Goal: Information Seeking & Learning: Find contact information

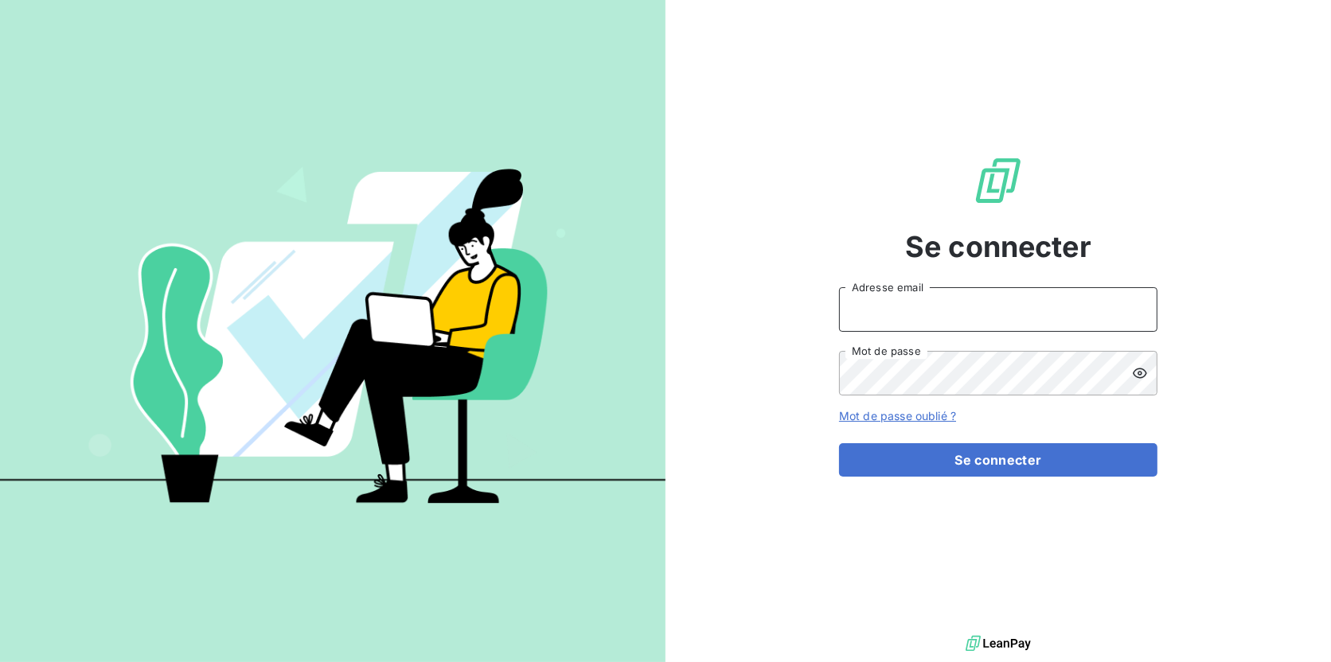
drag, startPoint x: 918, startPoint y: 326, endPoint x: 916, endPoint y: 315, distance: 10.5
click at [917, 322] on input "Adresse email" at bounding box center [998, 309] width 318 height 45
type input "[EMAIL_ADDRESS][DOMAIN_NAME]"
click at [839, 443] on button "Se connecter" at bounding box center [998, 459] width 318 height 33
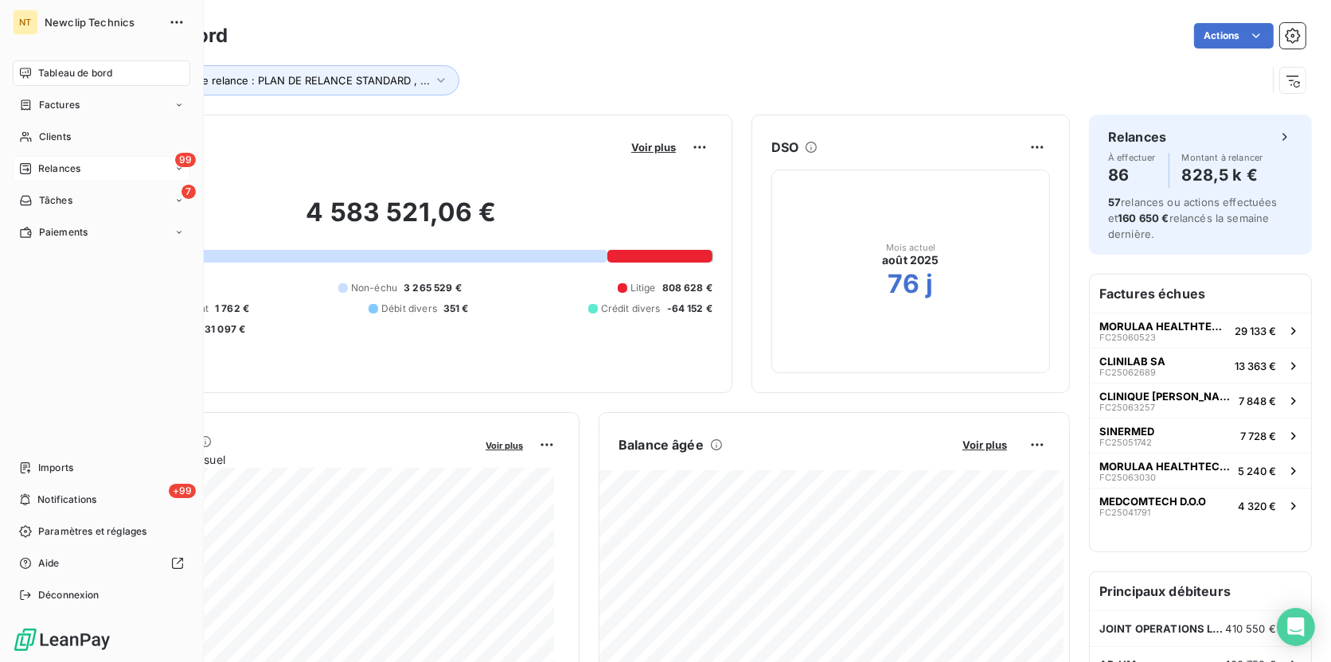
click at [66, 164] on span "Relances" at bounding box center [59, 169] width 42 height 14
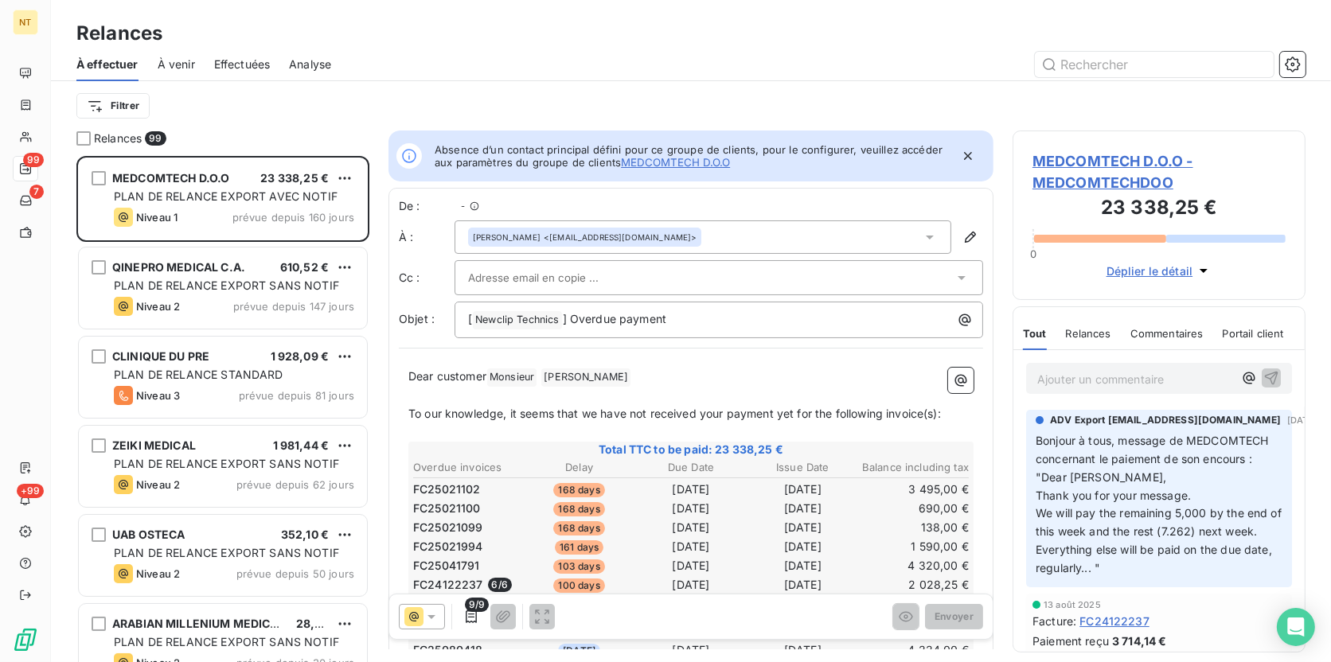
scroll to position [11, 11]
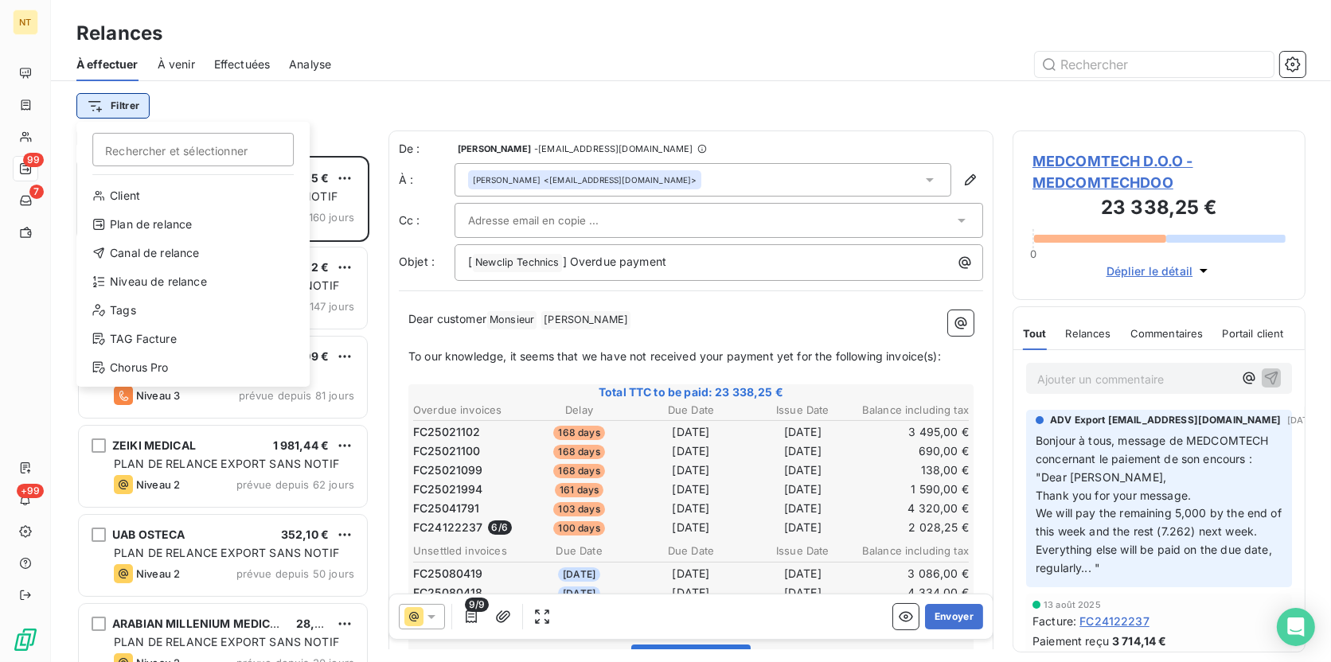
click at [135, 108] on html "NT 99 7 +99 Relances À effectuer À venir Effectuées Analyse Filtrer Rechercher …" at bounding box center [665, 331] width 1331 height 662
click at [153, 224] on div "Plan de relance" at bounding box center [193, 224] width 220 height 25
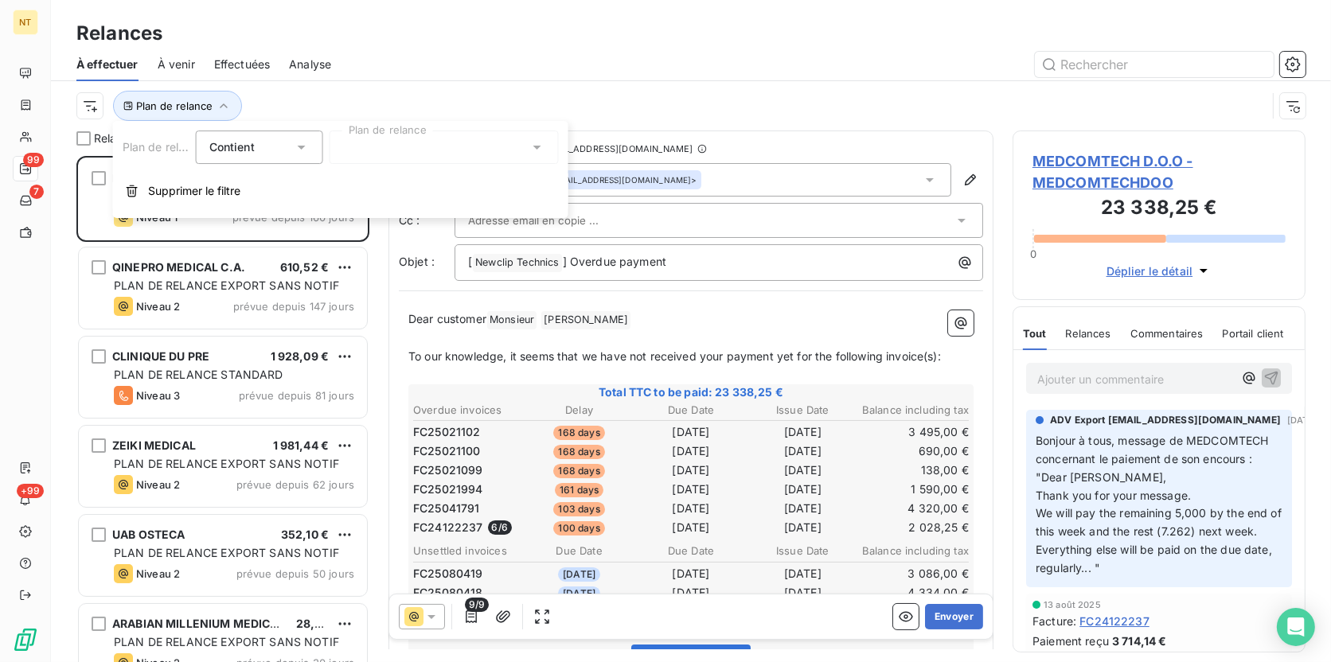
click at [372, 143] on div at bounding box center [443, 147] width 229 height 33
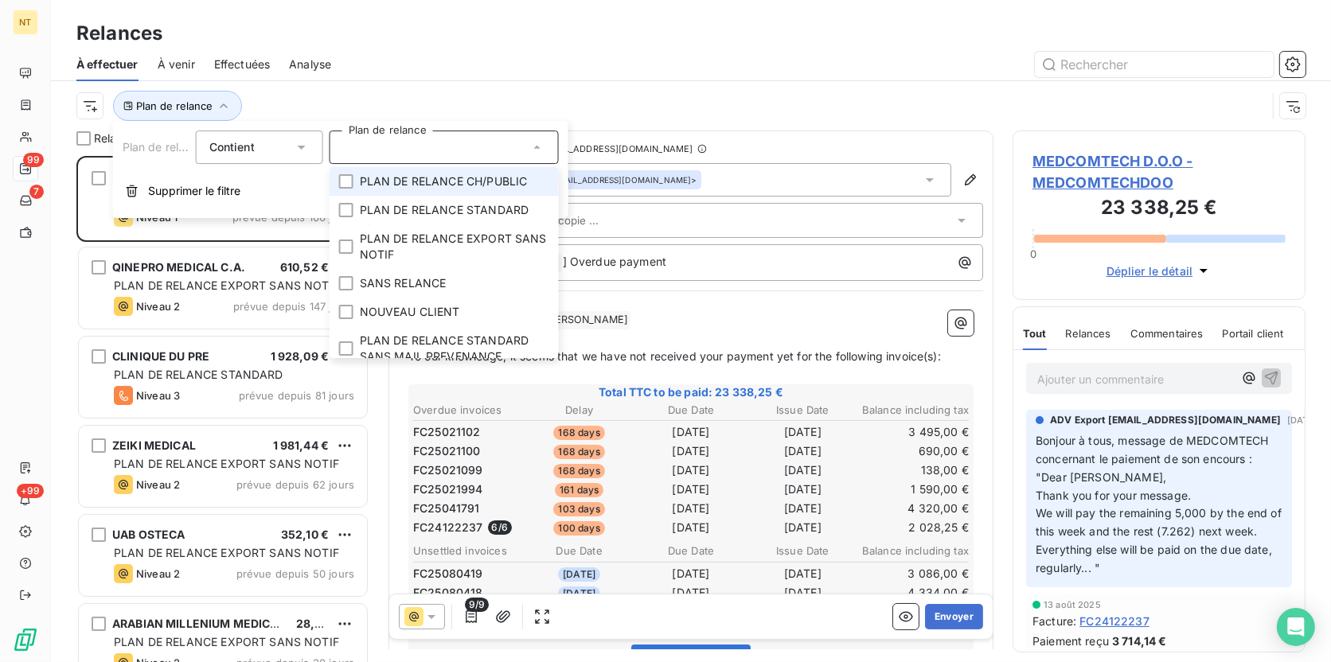
click at [372, 143] on div at bounding box center [443, 147] width 229 height 33
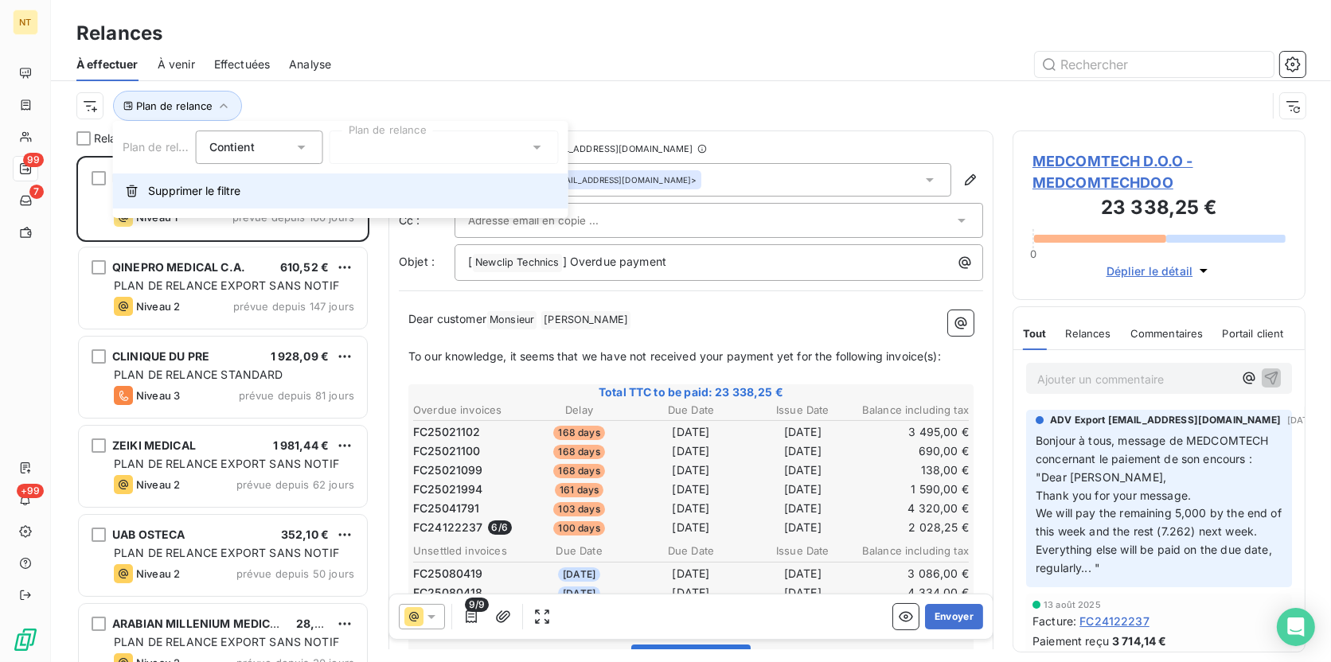
click at [155, 191] on span "Supprimer le filtre" at bounding box center [194, 191] width 92 height 16
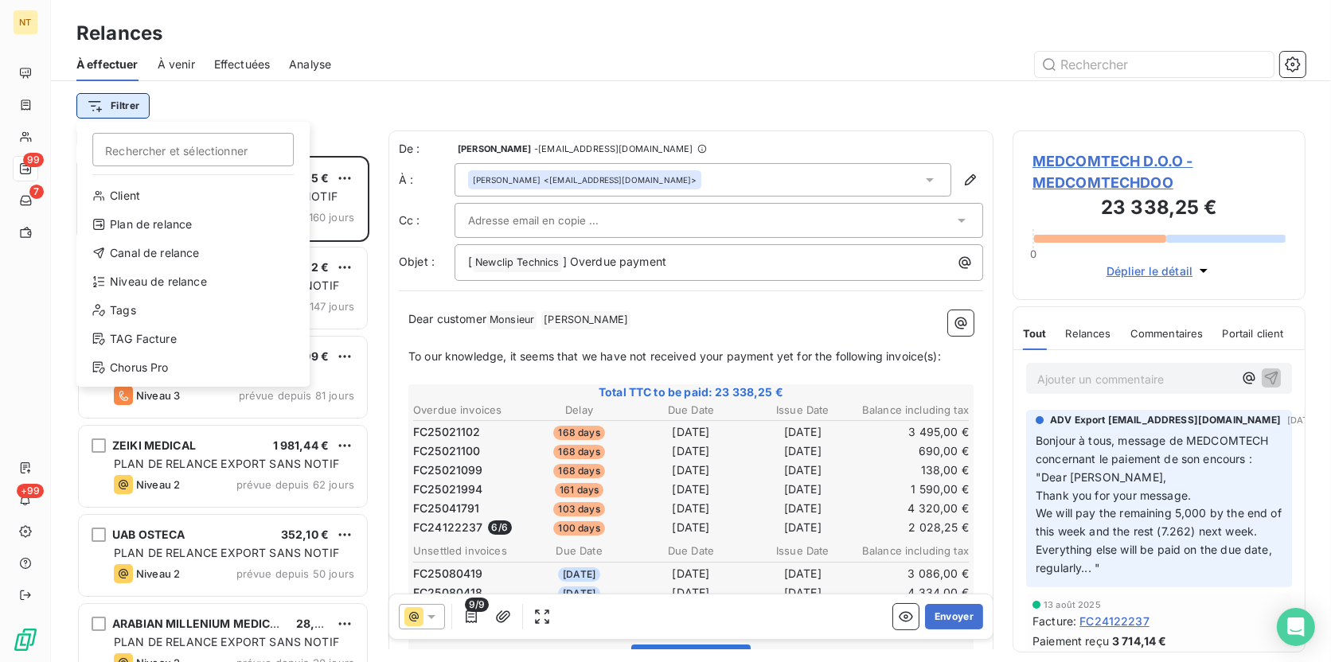
click at [99, 115] on html "NT 99 7 +99 Relances À effectuer À venir Effectuées Analyse Filtrer Rechercher …" at bounding box center [665, 331] width 1331 height 662
click at [142, 286] on div "Niveau de relance" at bounding box center [193, 281] width 220 height 25
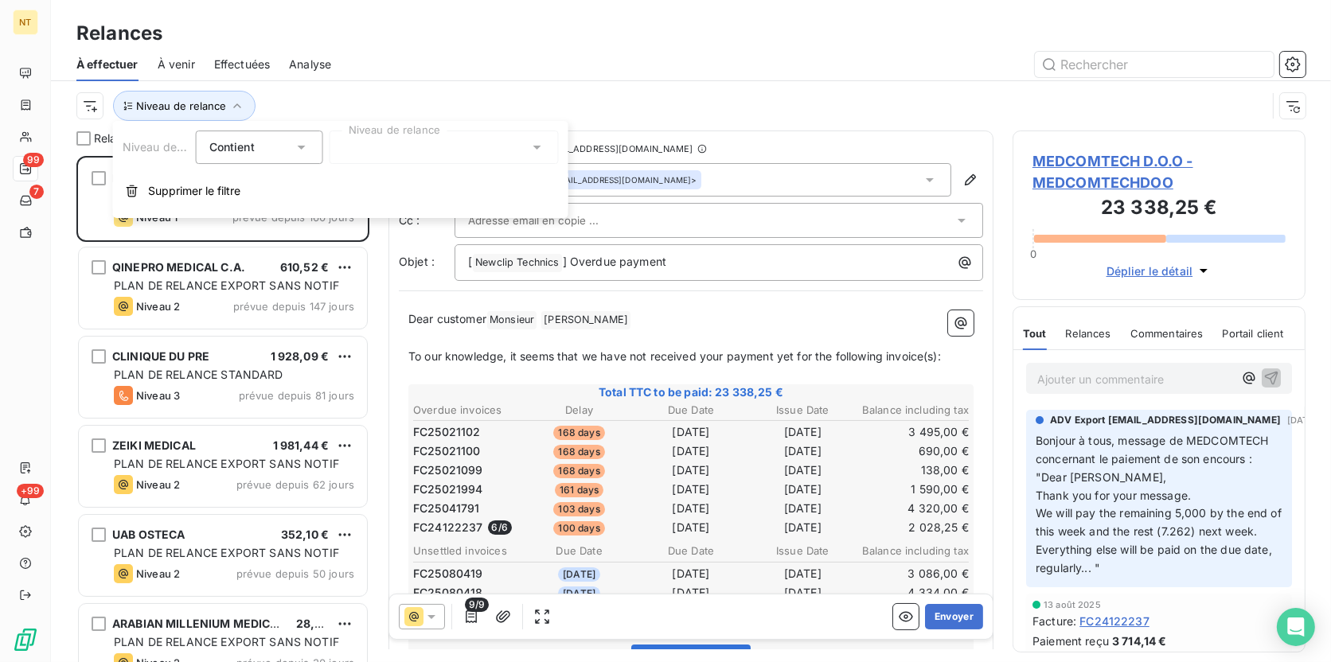
click at [353, 143] on div at bounding box center [443, 147] width 229 height 33
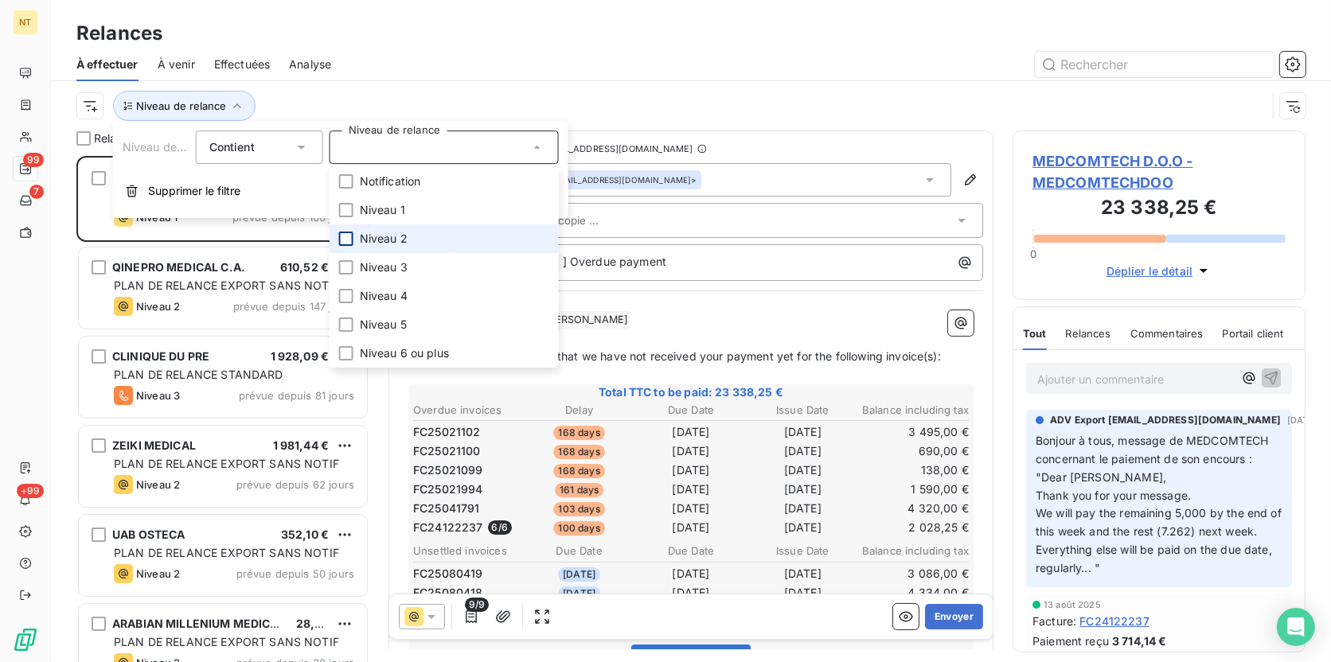
click at [345, 239] on div at bounding box center [346, 239] width 14 height 14
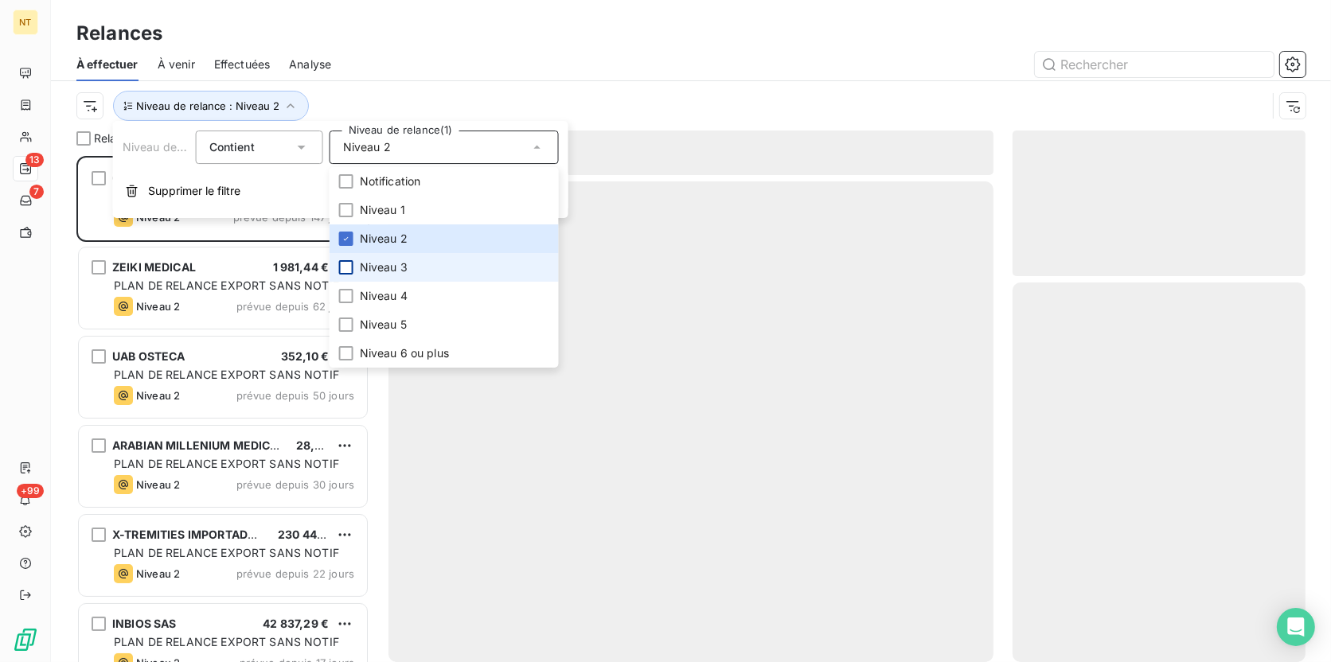
scroll to position [495, 282]
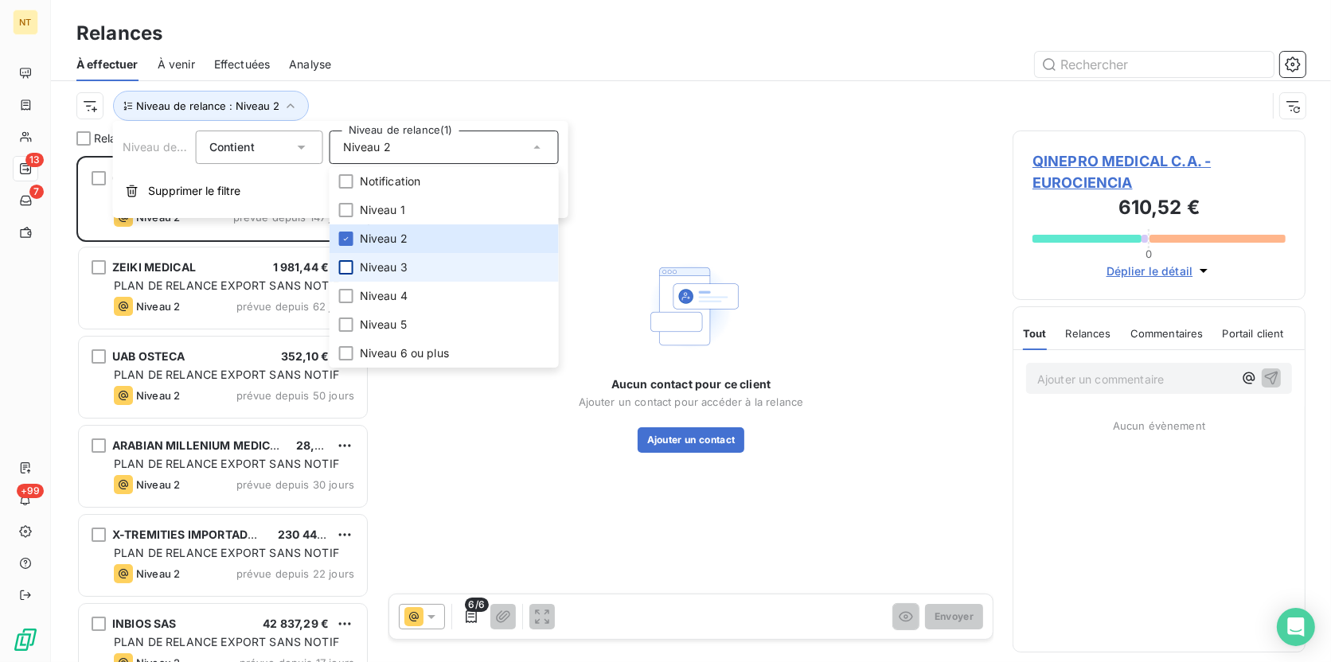
click at [347, 268] on div at bounding box center [346, 267] width 14 height 14
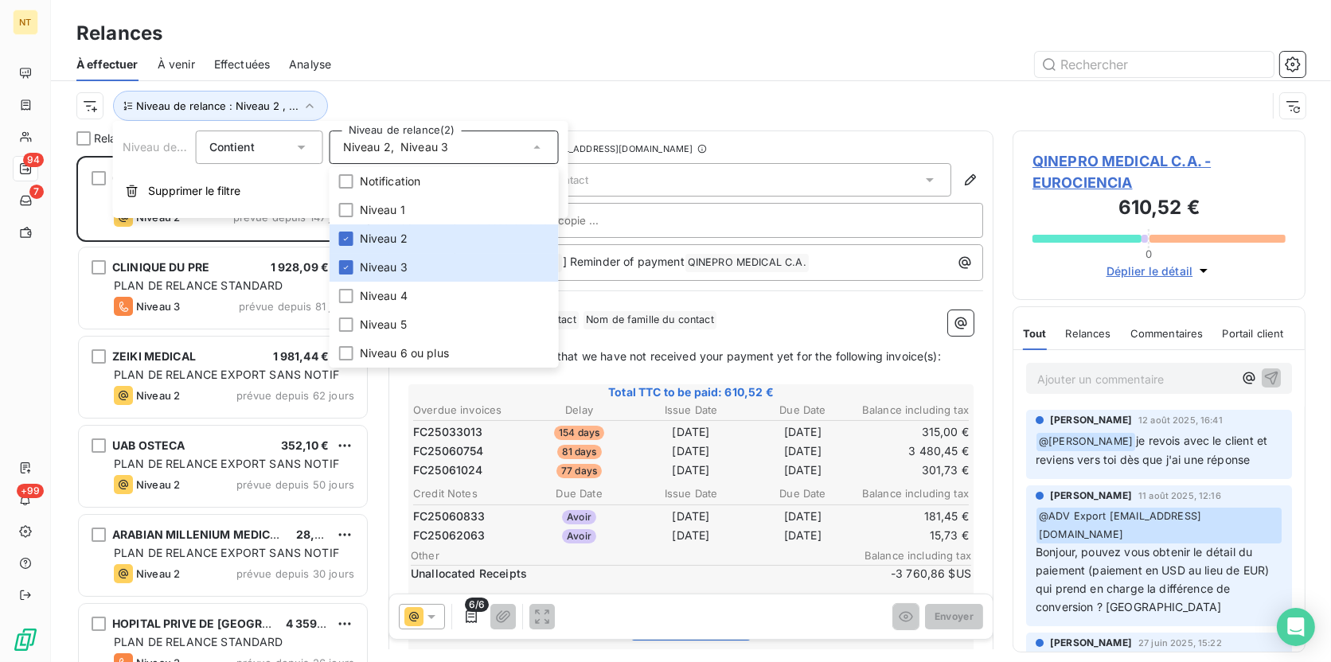
click at [492, 52] on div at bounding box center [827, 64] width 955 height 25
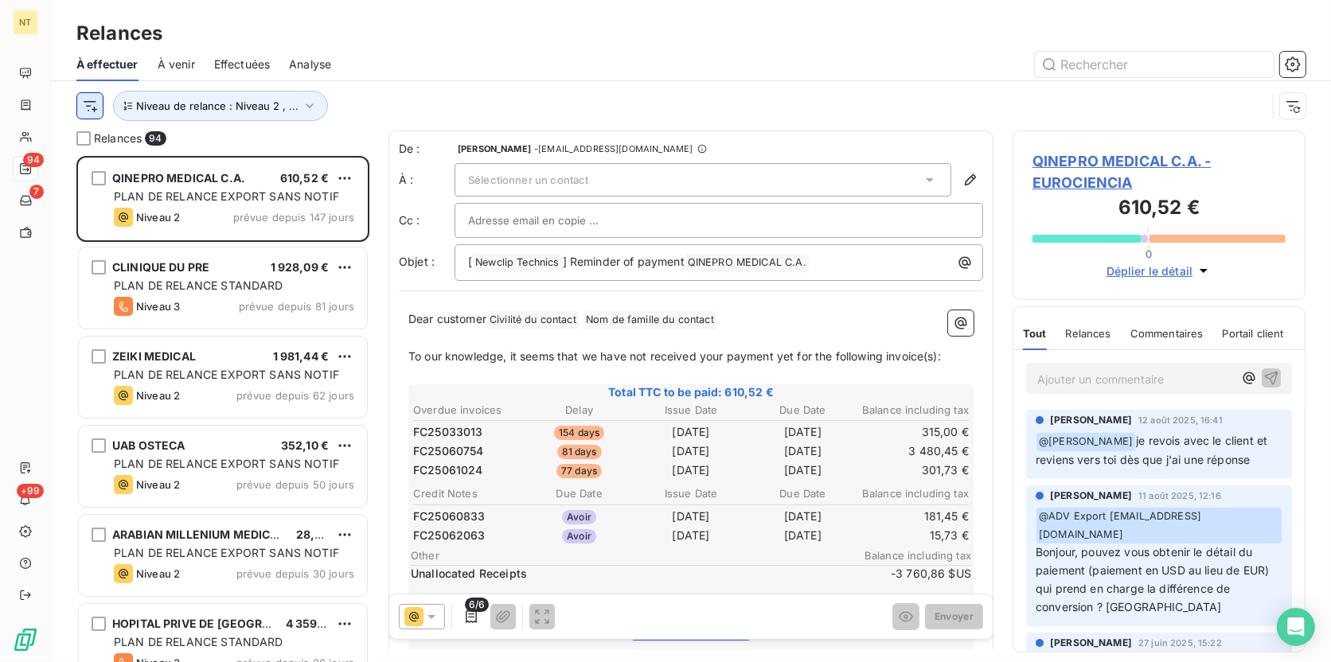
click at [93, 108] on html "NT 94 7 +99 Relances À effectuer À venir Effectuées Analyse Niveau de relance :…" at bounding box center [665, 331] width 1331 height 662
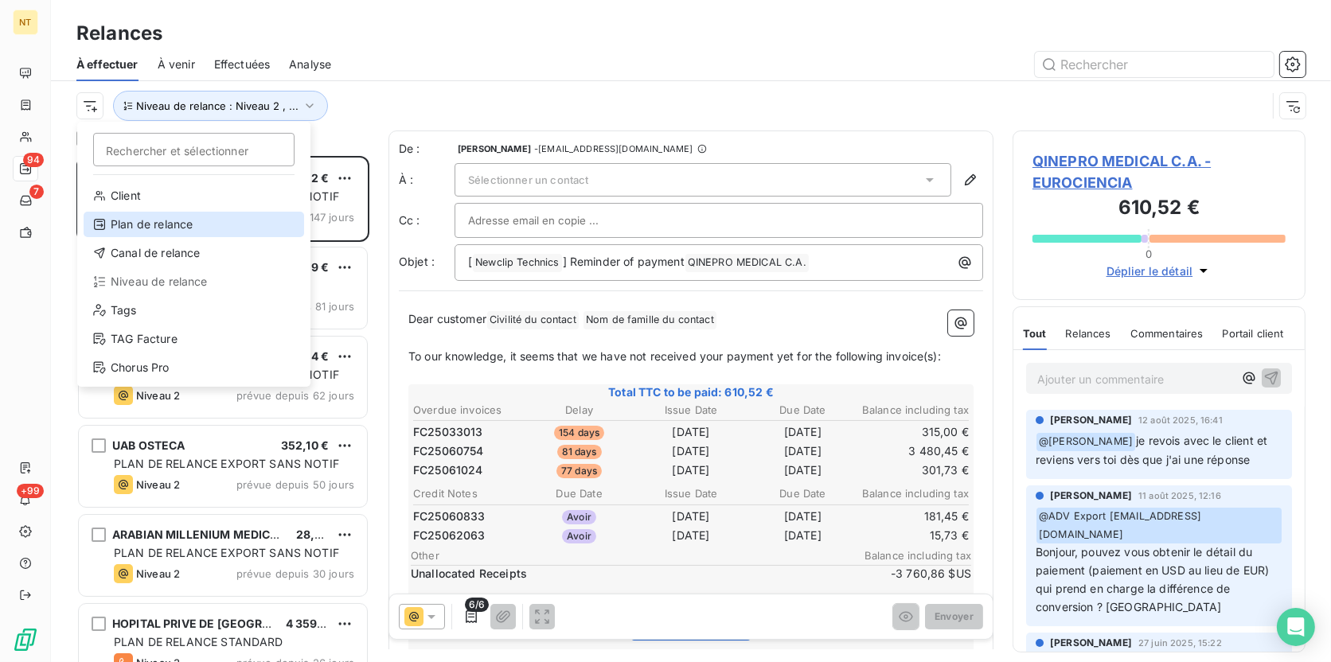
click at [131, 224] on div "Plan de relance" at bounding box center [194, 224] width 220 height 25
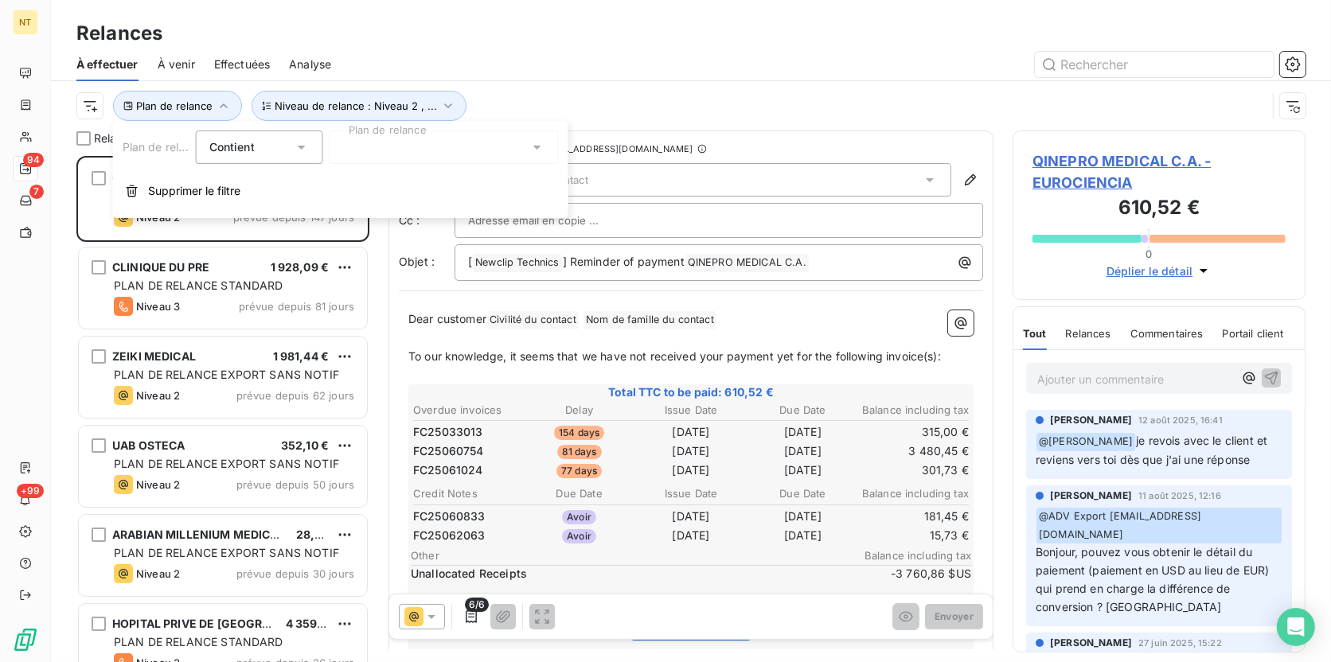
click at [382, 146] on div at bounding box center [443, 147] width 229 height 33
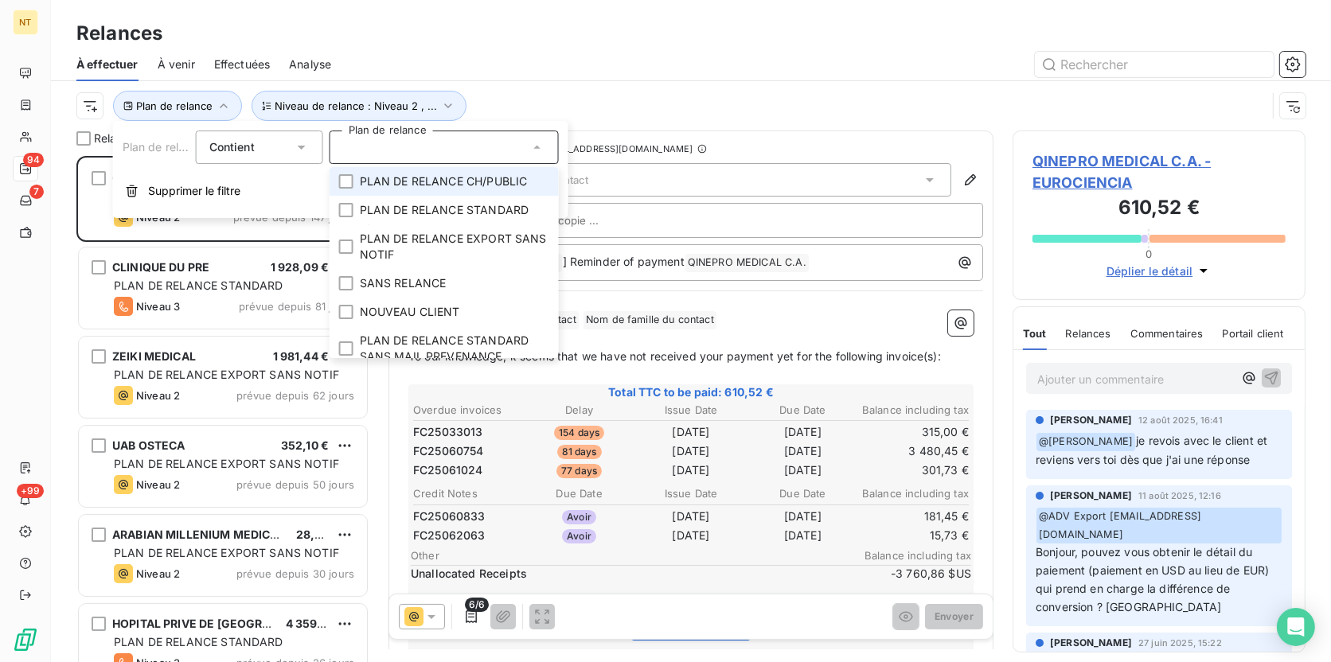
click at [288, 142] on div "Contient is" at bounding box center [251, 147] width 84 height 22
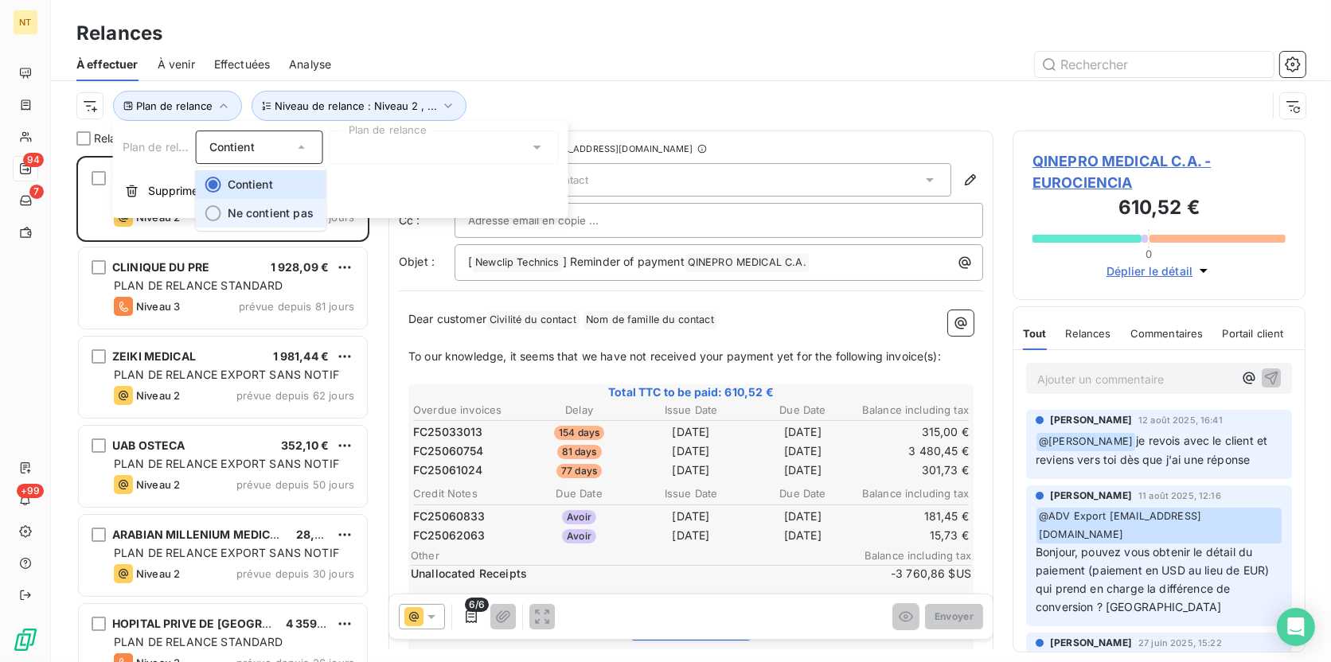
click at [259, 218] on span "Ne contient pas" at bounding box center [271, 213] width 86 height 14
click at [389, 166] on div "Plan de relance Ne contient pas Plan de relance Supprimer le filtre" at bounding box center [340, 169] width 455 height 97
click at [388, 154] on div at bounding box center [443, 147] width 229 height 33
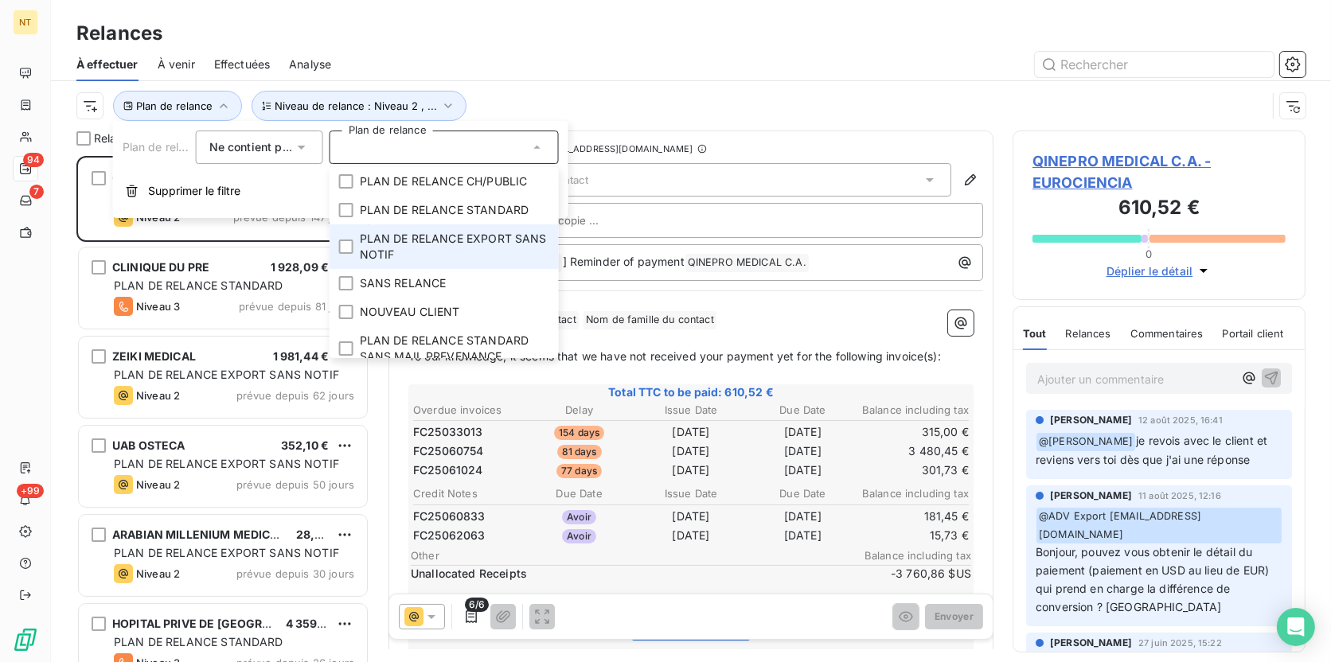
click at [396, 253] on span "PLAN DE RELANCE EXPORT SANS NOTIF" at bounding box center [454, 247] width 189 height 32
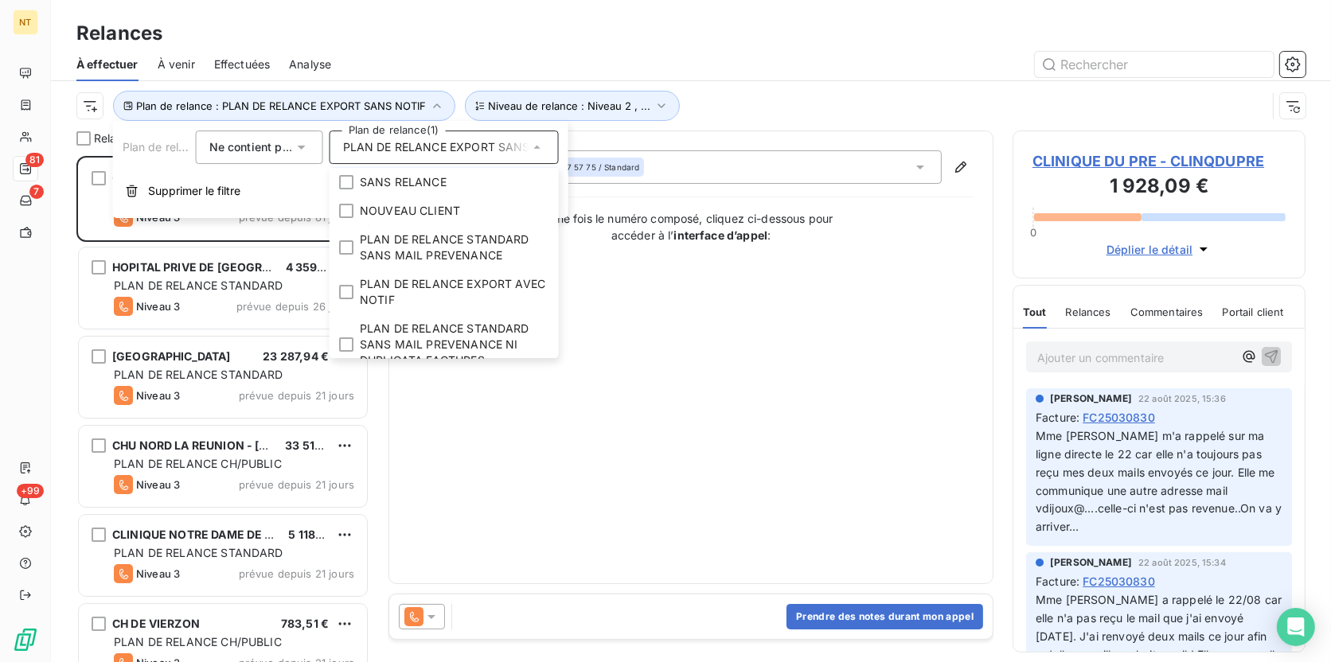
scroll to position [117, 0]
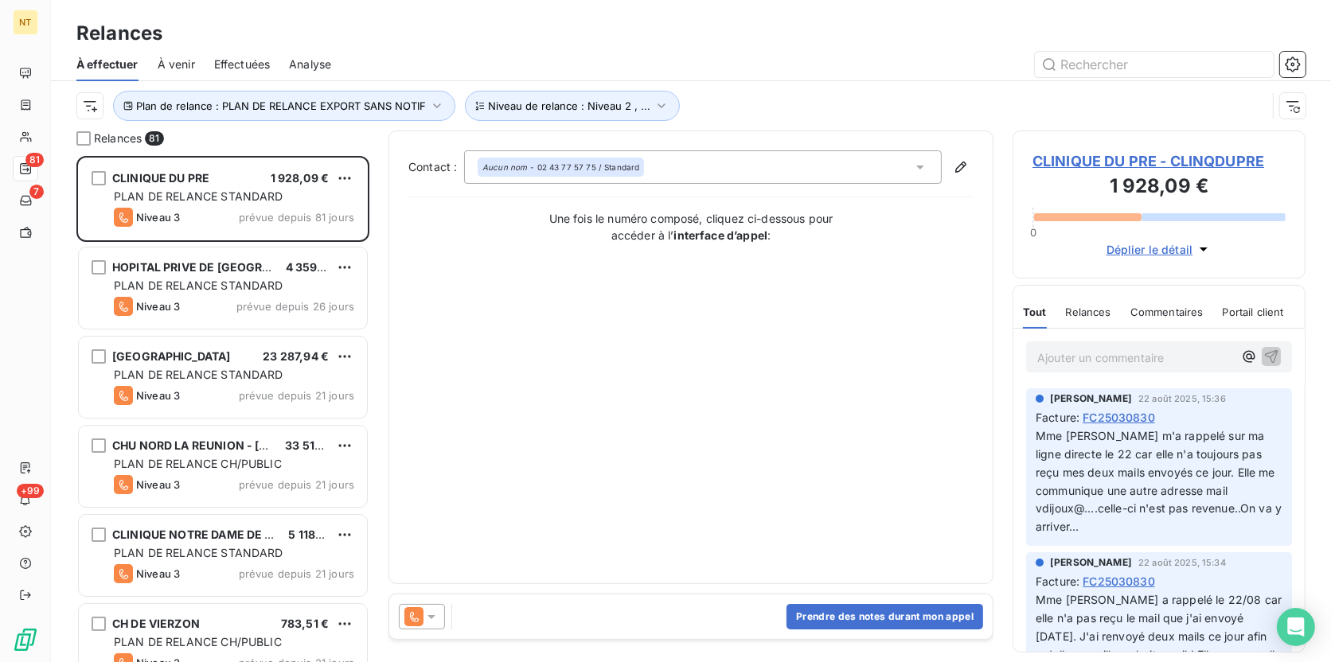
click at [770, 60] on div at bounding box center [827, 64] width 955 height 25
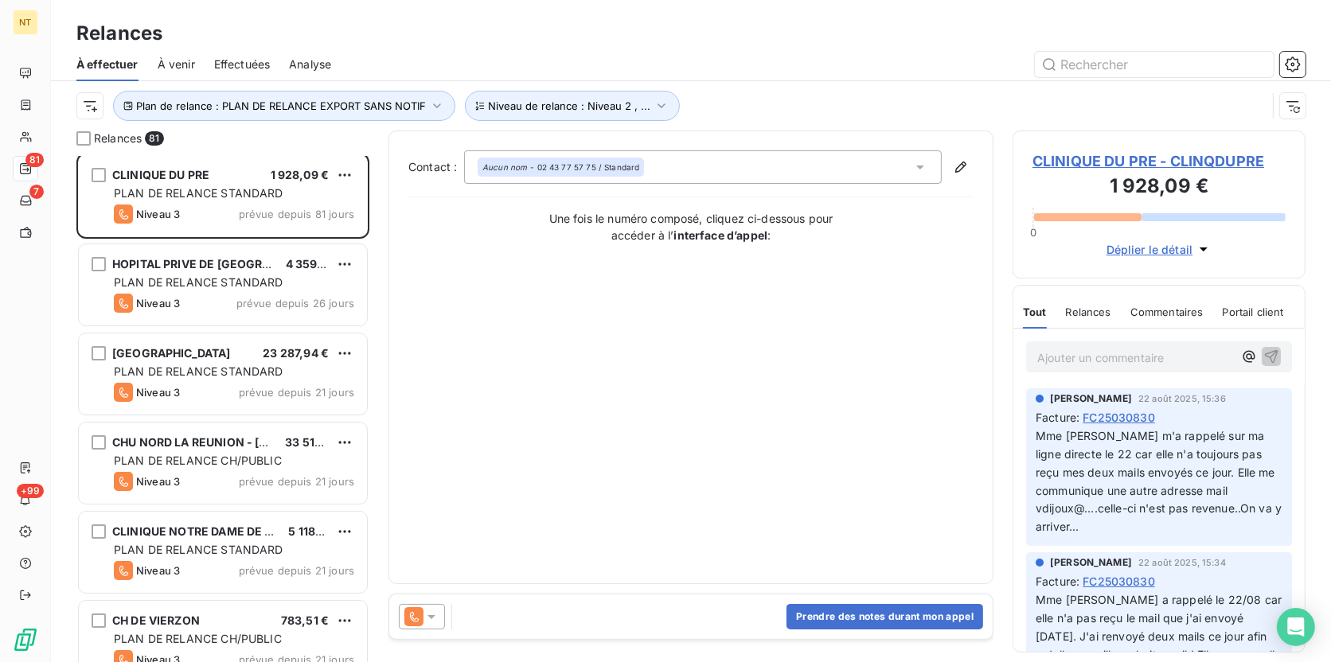
scroll to position [0, 0]
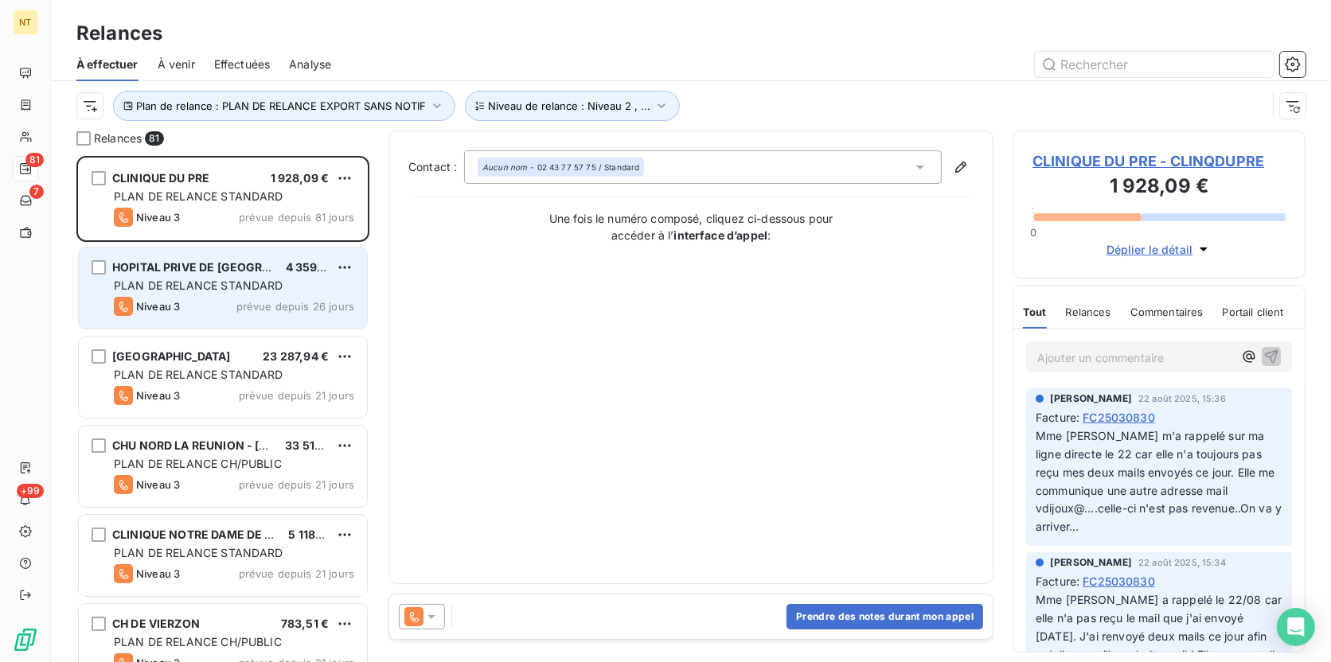
click at [214, 287] on span "PLAN DE RELANCE STANDARD" at bounding box center [199, 286] width 170 height 14
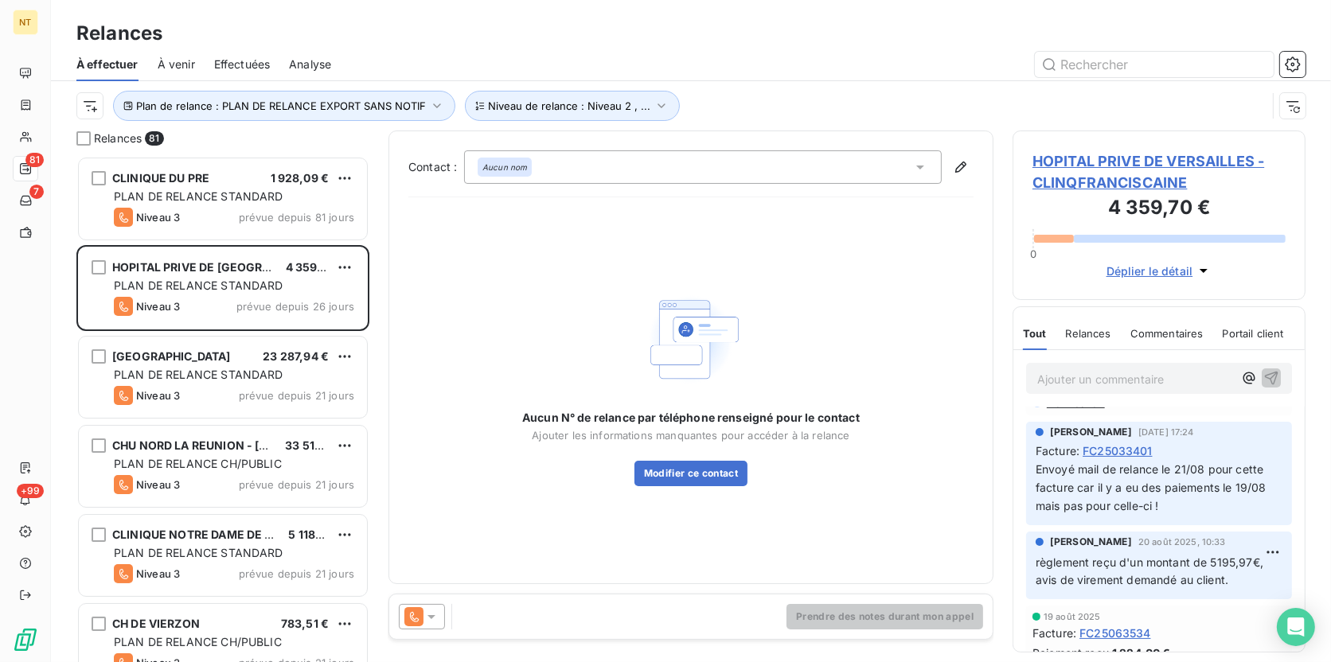
scroll to position [72, 0]
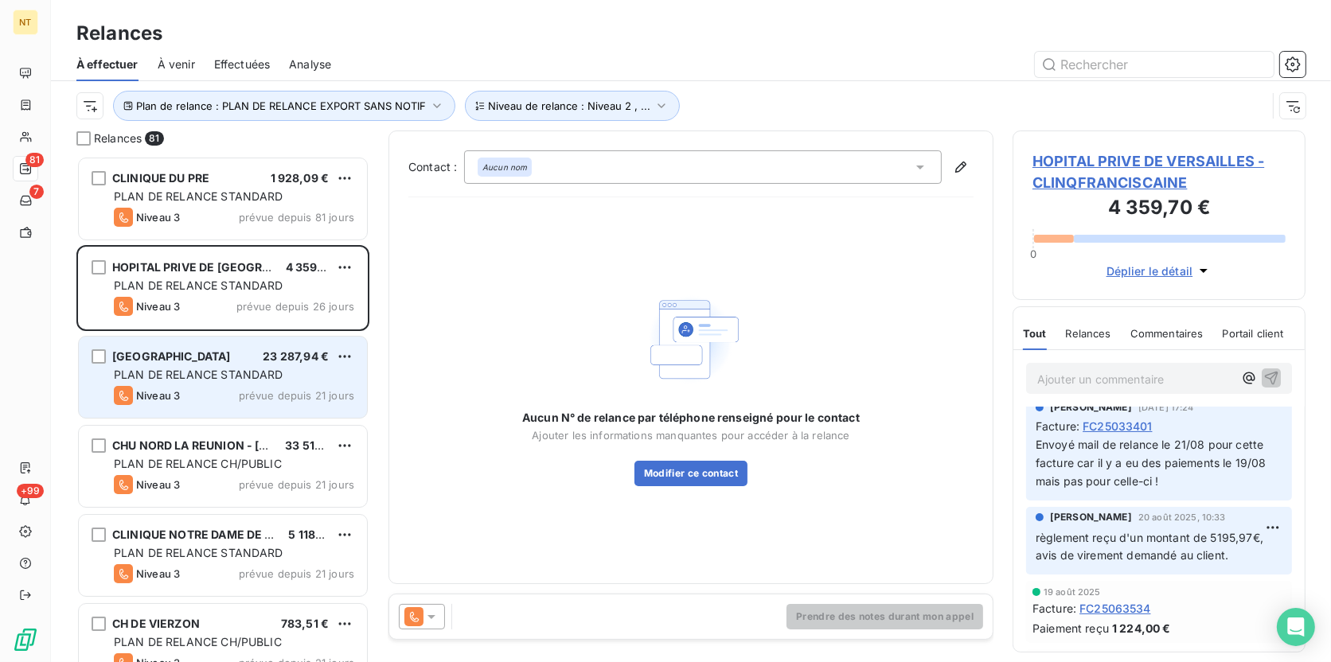
click at [224, 376] on span "PLAN DE RELANCE STANDARD" at bounding box center [199, 375] width 170 height 14
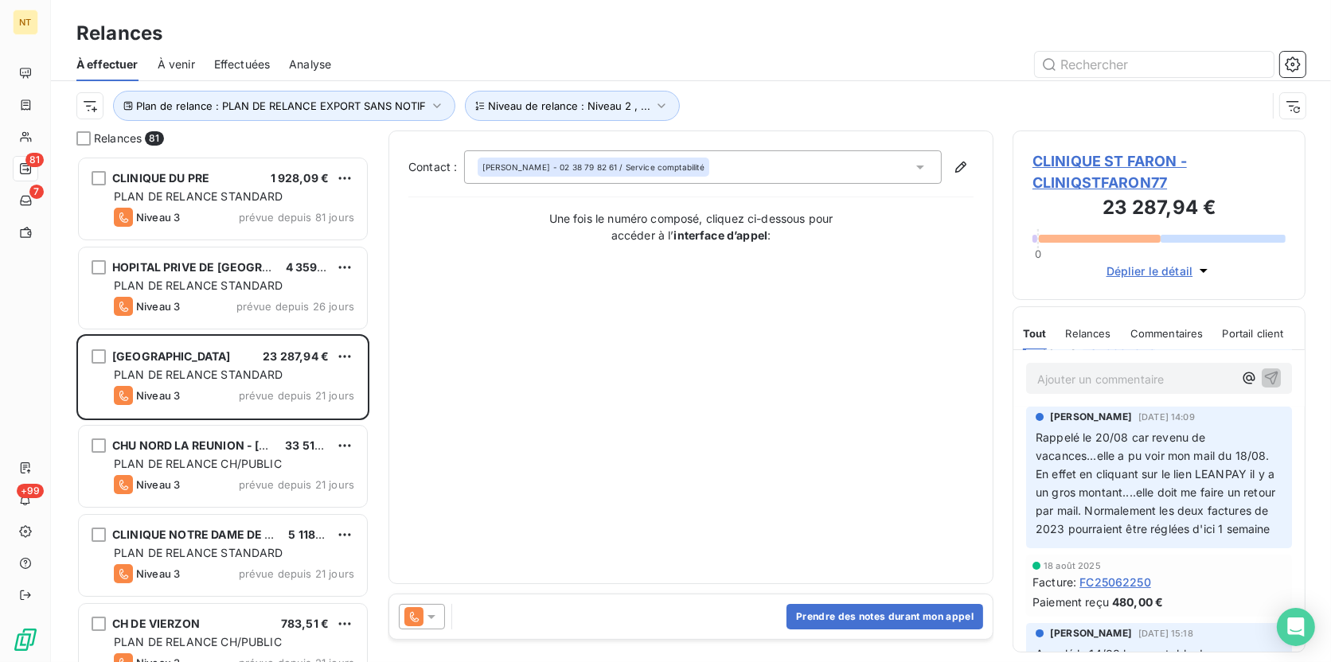
scroll to position [361, 0]
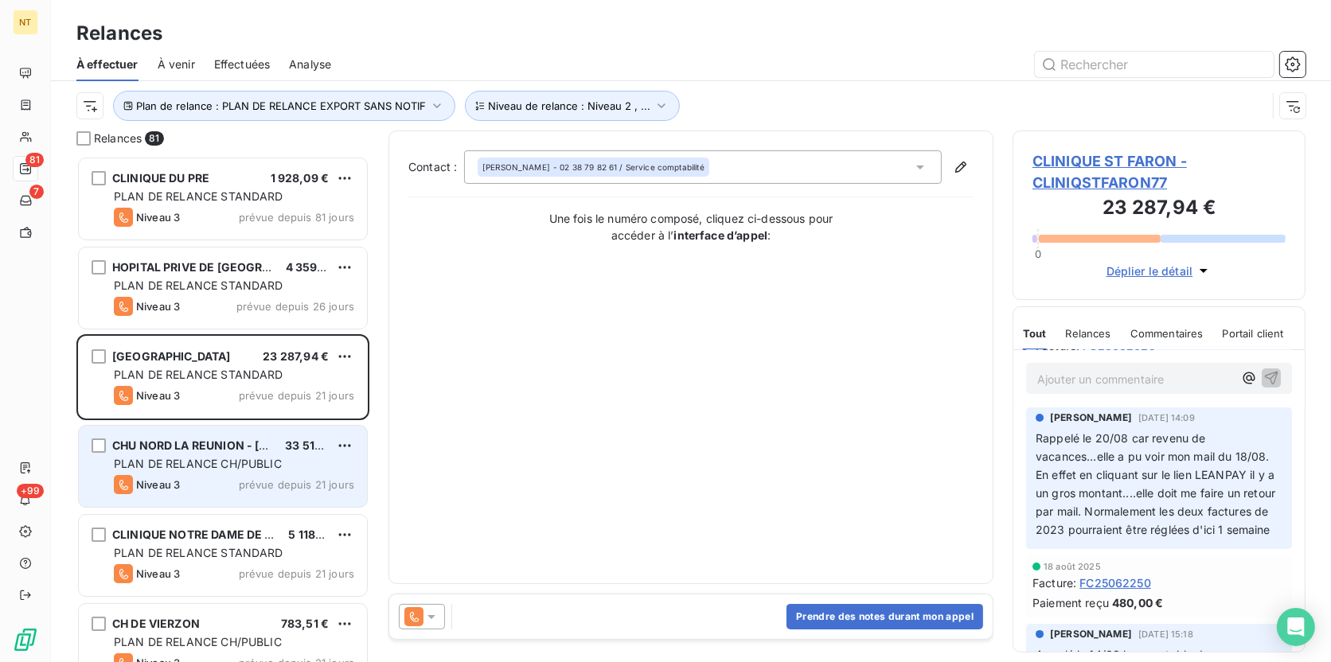
click at [269, 467] on span "PLAN DE RELANCE CH/PUBLIC" at bounding box center [198, 464] width 168 height 14
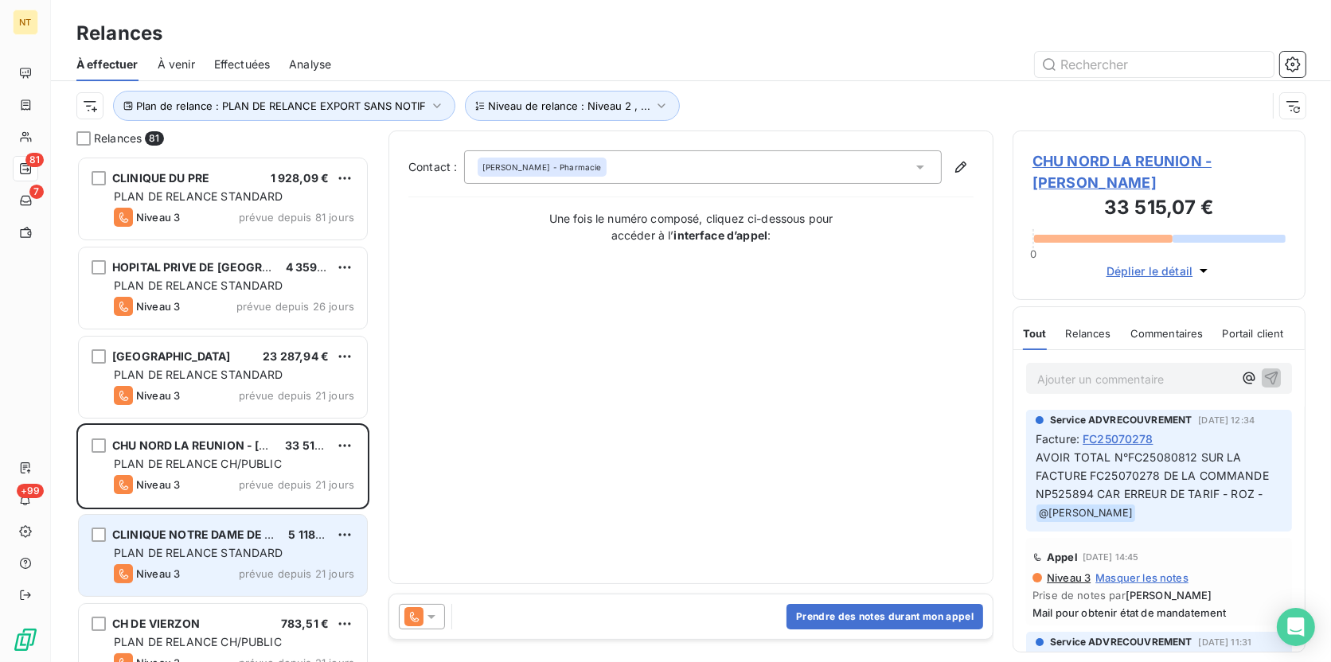
click at [265, 546] on span "PLAN DE RELANCE STANDARD" at bounding box center [199, 553] width 170 height 14
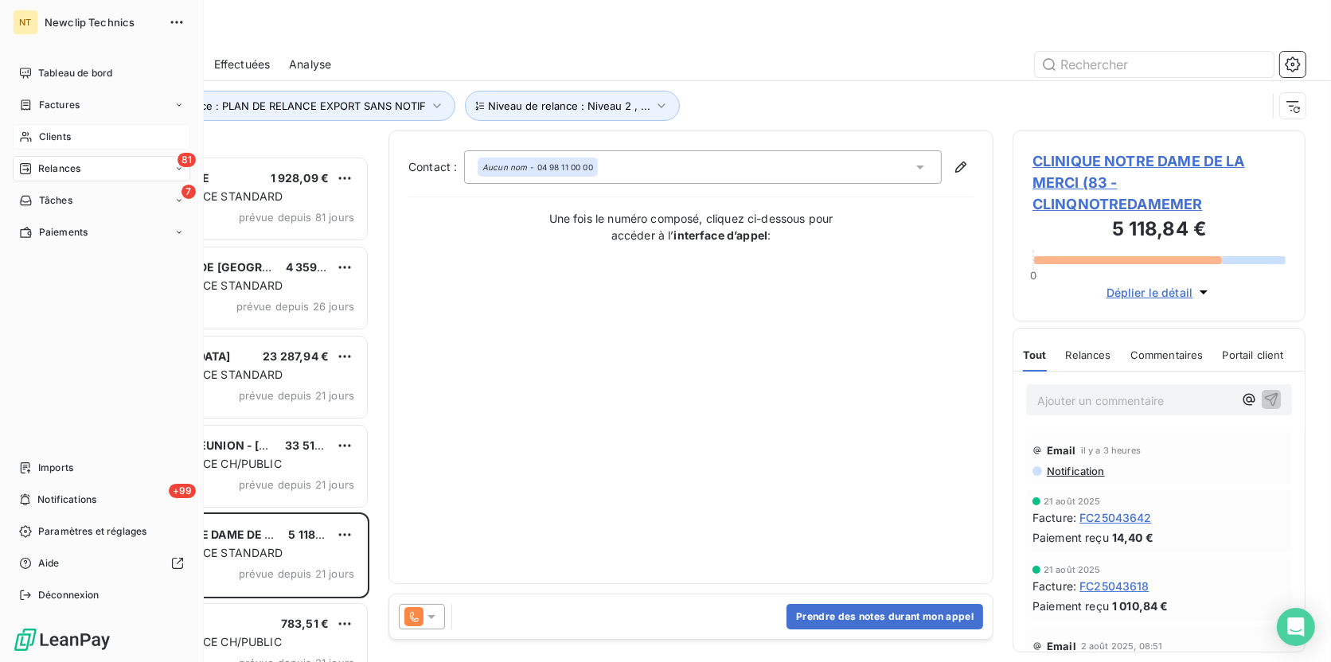
click at [61, 138] on span "Clients" at bounding box center [55, 137] width 32 height 14
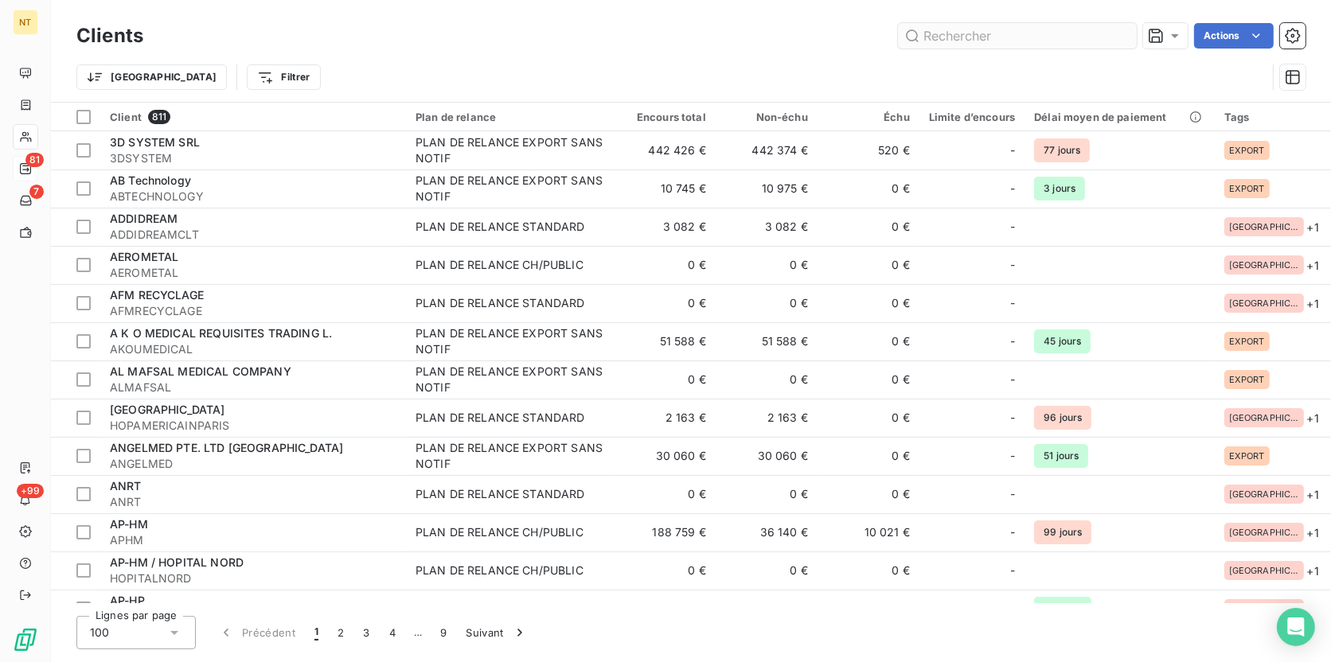
click at [972, 33] on input "text" at bounding box center [1017, 35] width 239 height 25
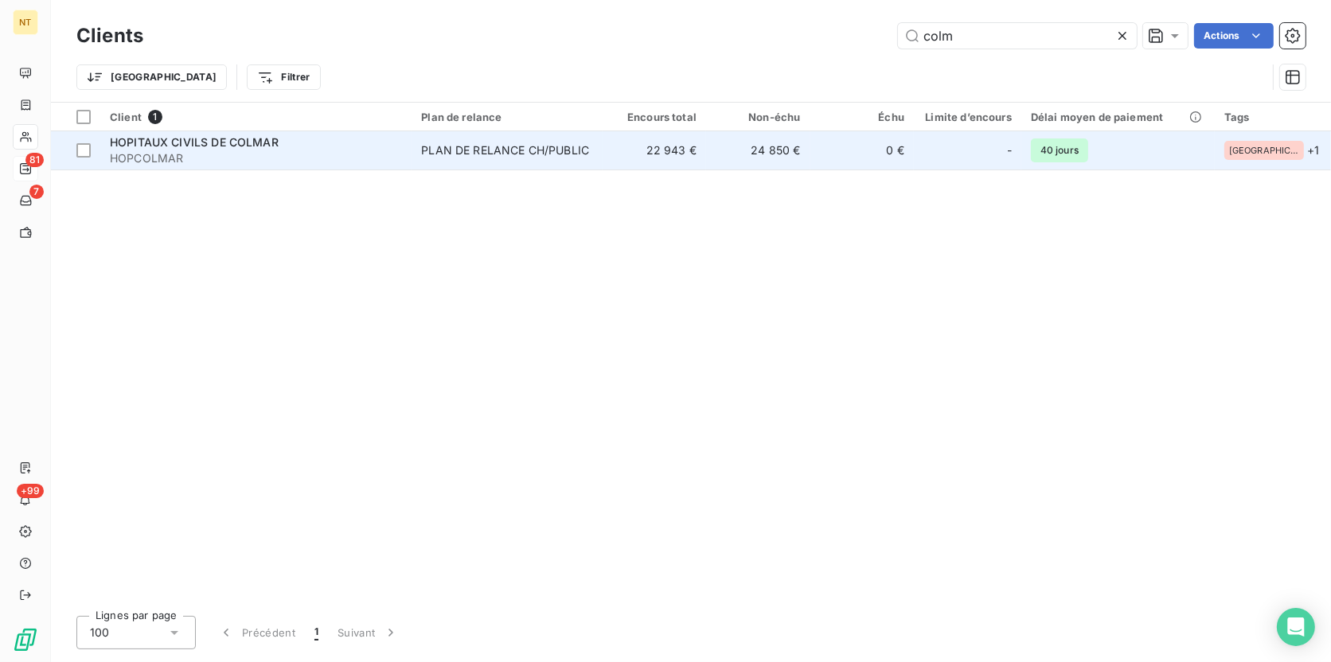
type input "colm"
click at [396, 140] on div "HOPITAUX CIVILS DE COLMAR" at bounding box center [256, 143] width 292 height 16
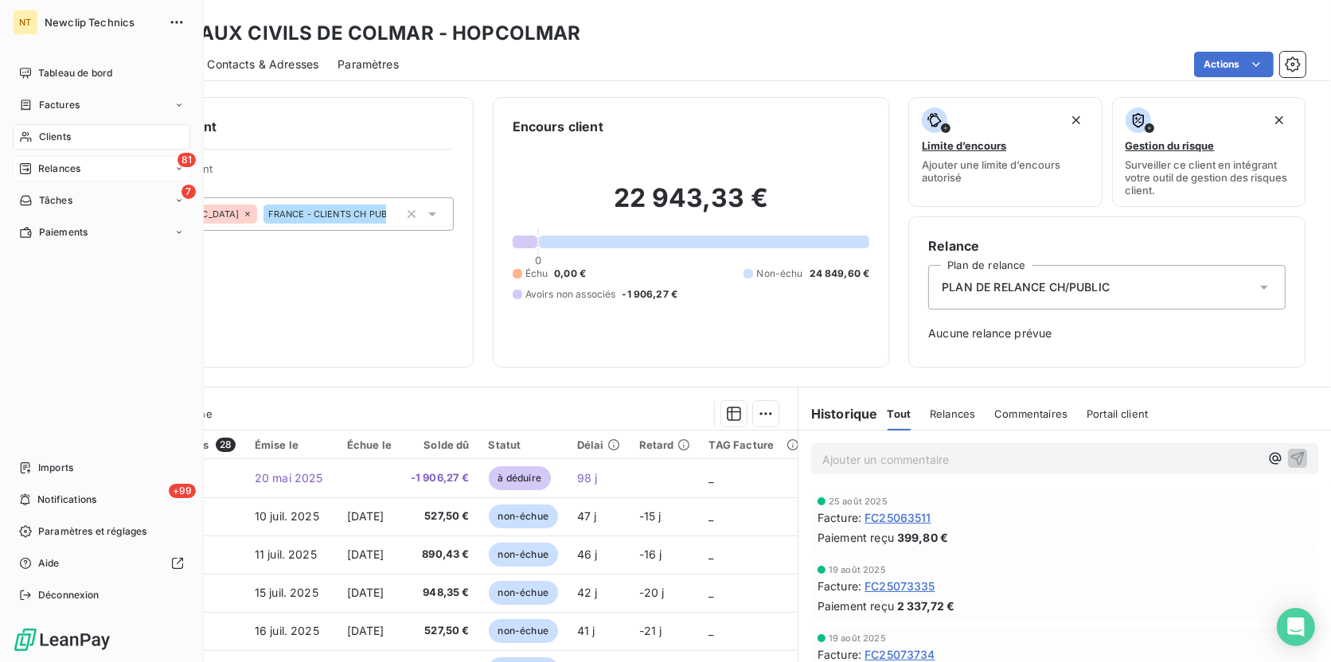
click at [47, 138] on span "Clients" at bounding box center [55, 137] width 32 height 14
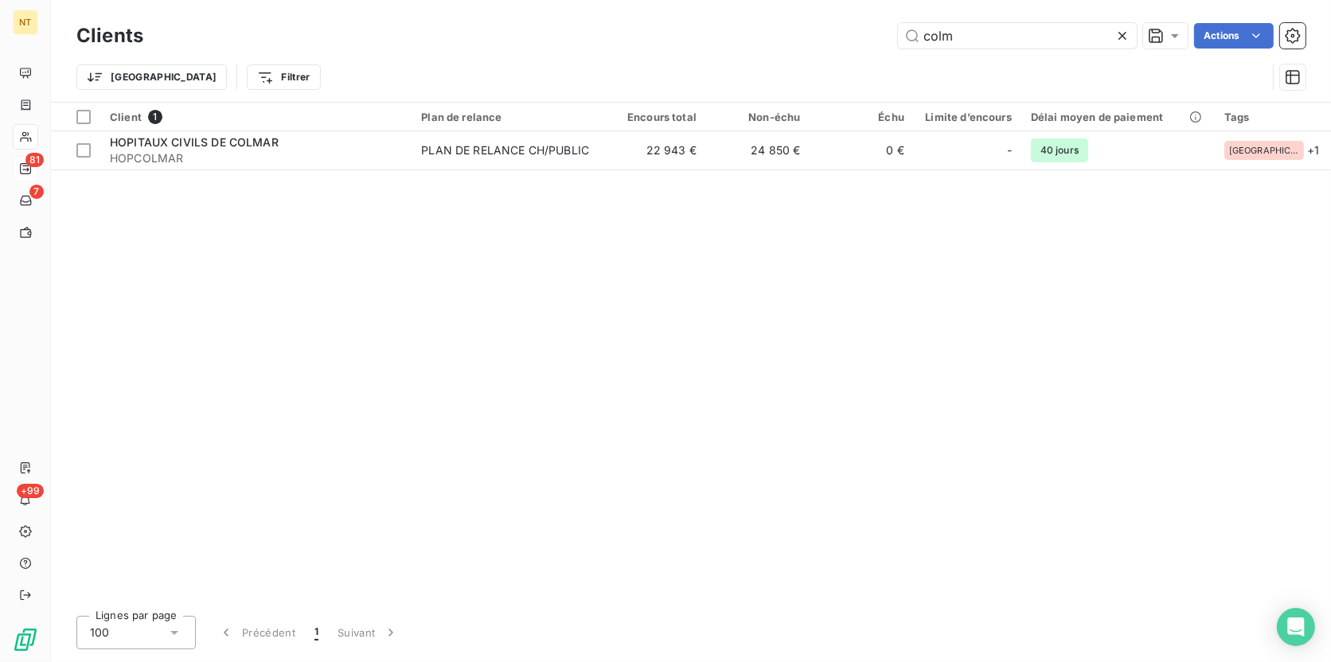
drag, startPoint x: 991, startPoint y: 39, endPoint x: 757, endPoint y: 14, distance: 235.3
click at [757, 14] on div "Clients colm Actions Trier Filtrer" at bounding box center [691, 51] width 1280 height 102
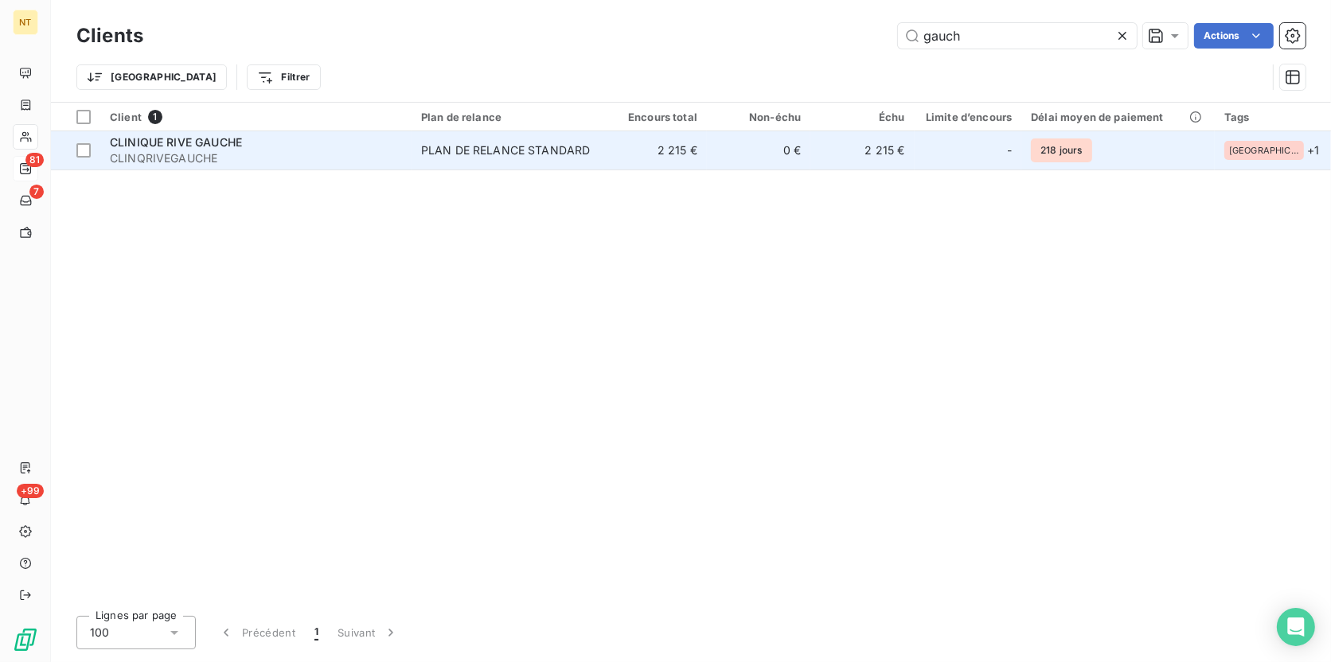
type input "gauch"
click at [437, 150] on div "PLAN DE RELANCE STANDARD" at bounding box center [506, 150] width 170 height 16
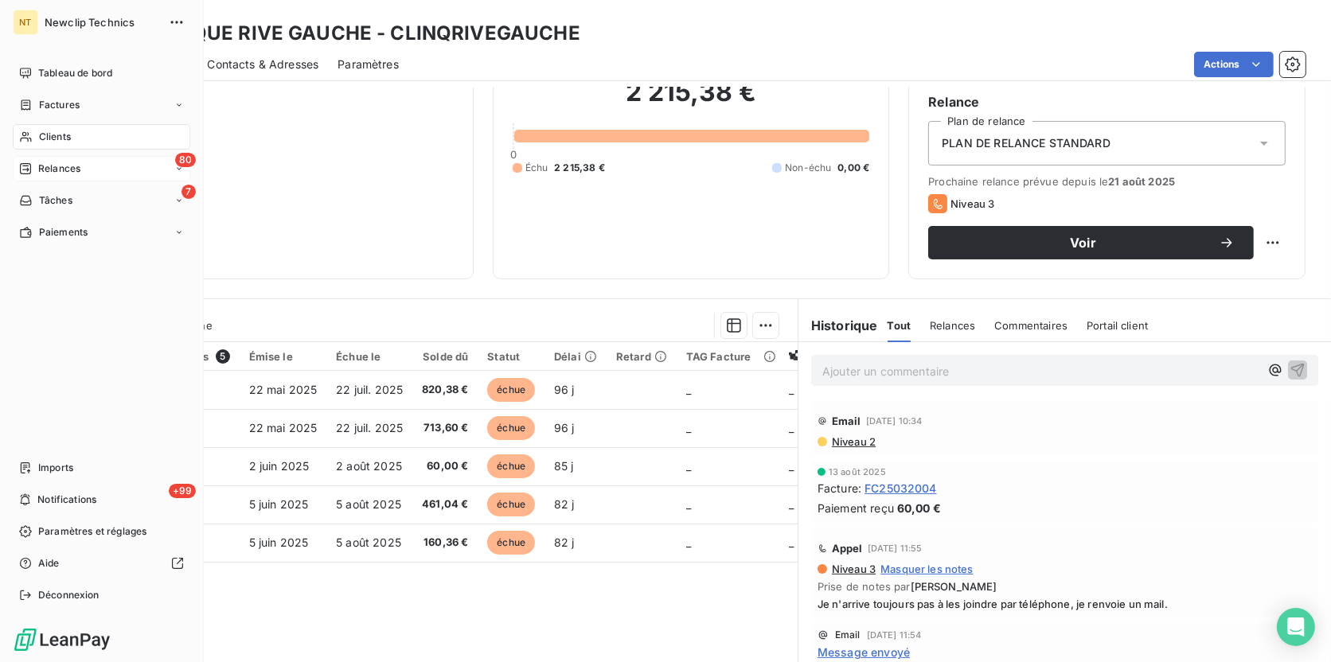
click at [63, 142] on span "Clients" at bounding box center [55, 137] width 32 height 14
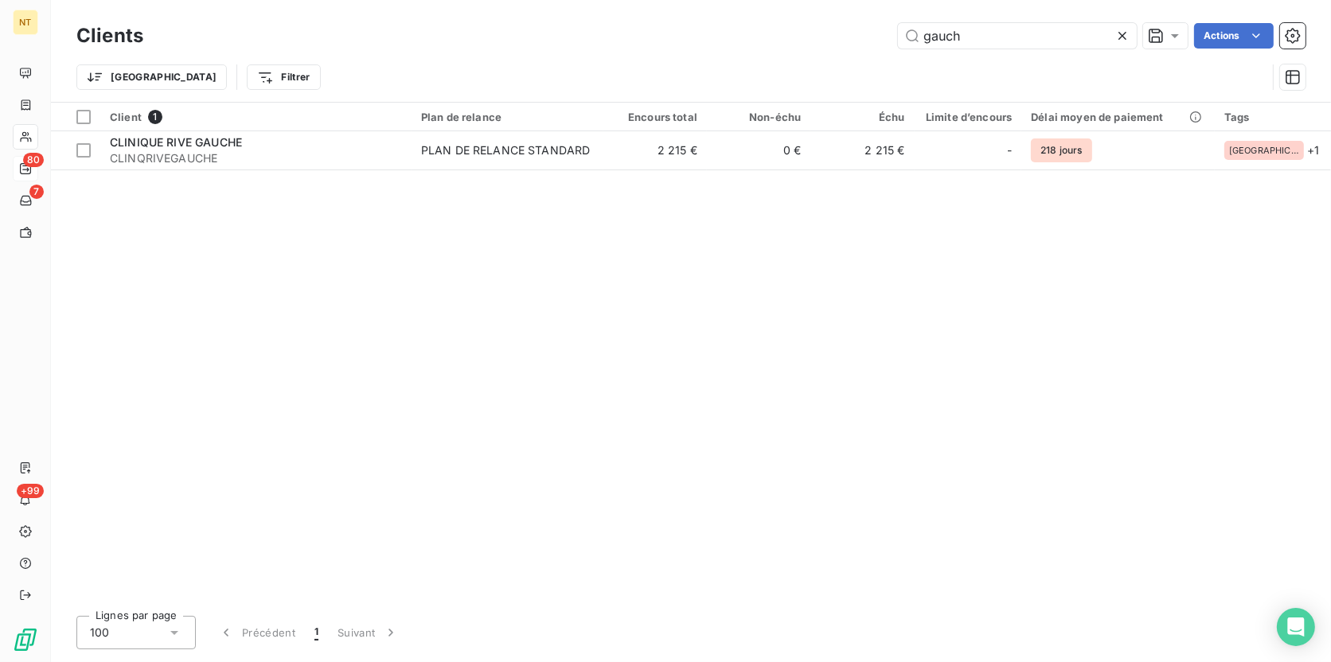
drag, startPoint x: 1035, startPoint y: 49, endPoint x: 856, endPoint y: 23, distance: 181.7
click at [856, 23] on div "Clients gauch Actions" at bounding box center [690, 35] width 1229 height 33
drag, startPoint x: 856, startPoint y: 23, endPoint x: 1035, endPoint y: 33, distance: 179.4
click at [1035, 33] on input "gauch" at bounding box center [1017, 35] width 239 height 25
click at [986, 38] on input "gauch" at bounding box center [1017, 35] width 239 height 25
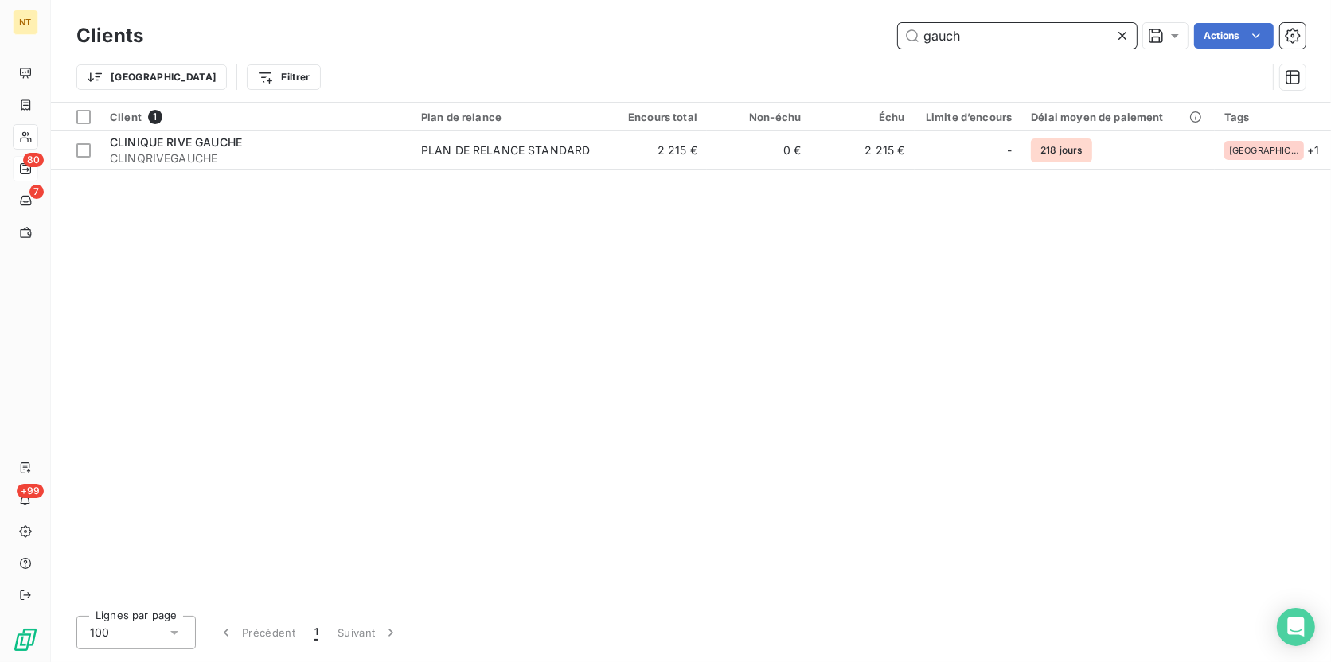
drag, startPoint x: 1010, startPoint y: 33, endPoint x: 912, endPoint y: 29, distance: 98.0
click at [912, 29] on input "gauch" at bounding box center [1017, 35] width 239 height 25
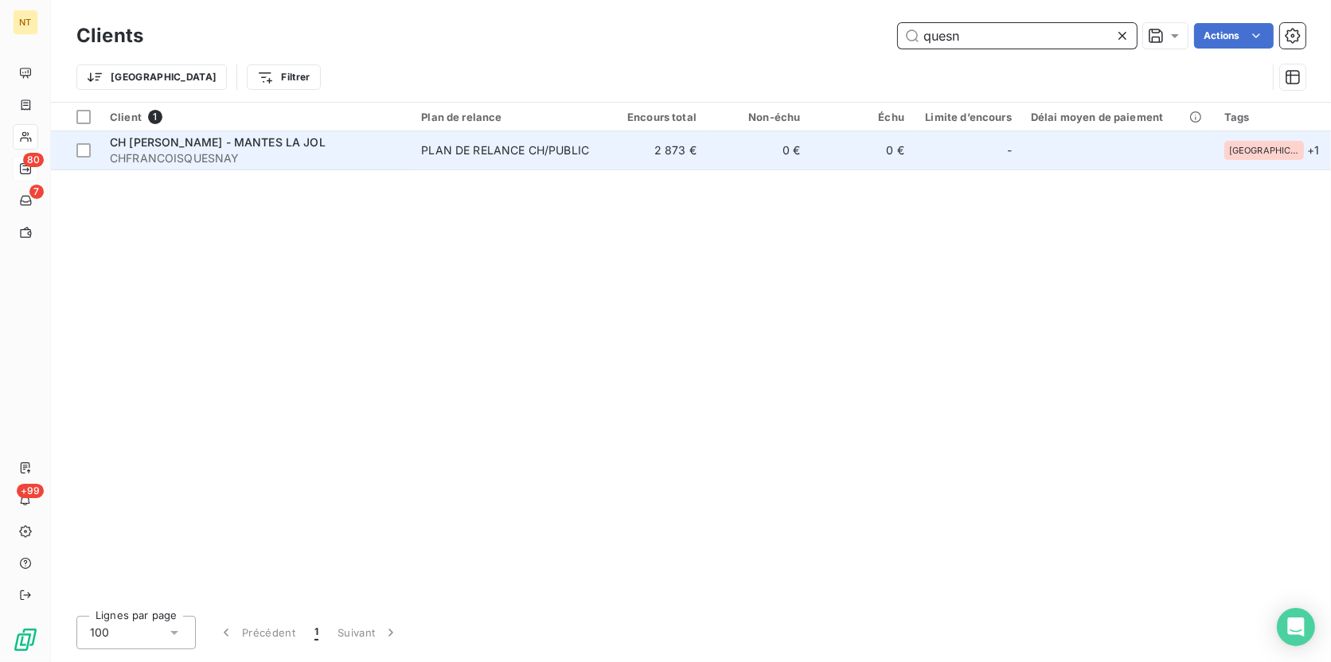
type input "quesn"
click at [676, 150] on td "2 873 €" at bounding box center [653, 150] width 103 height 38
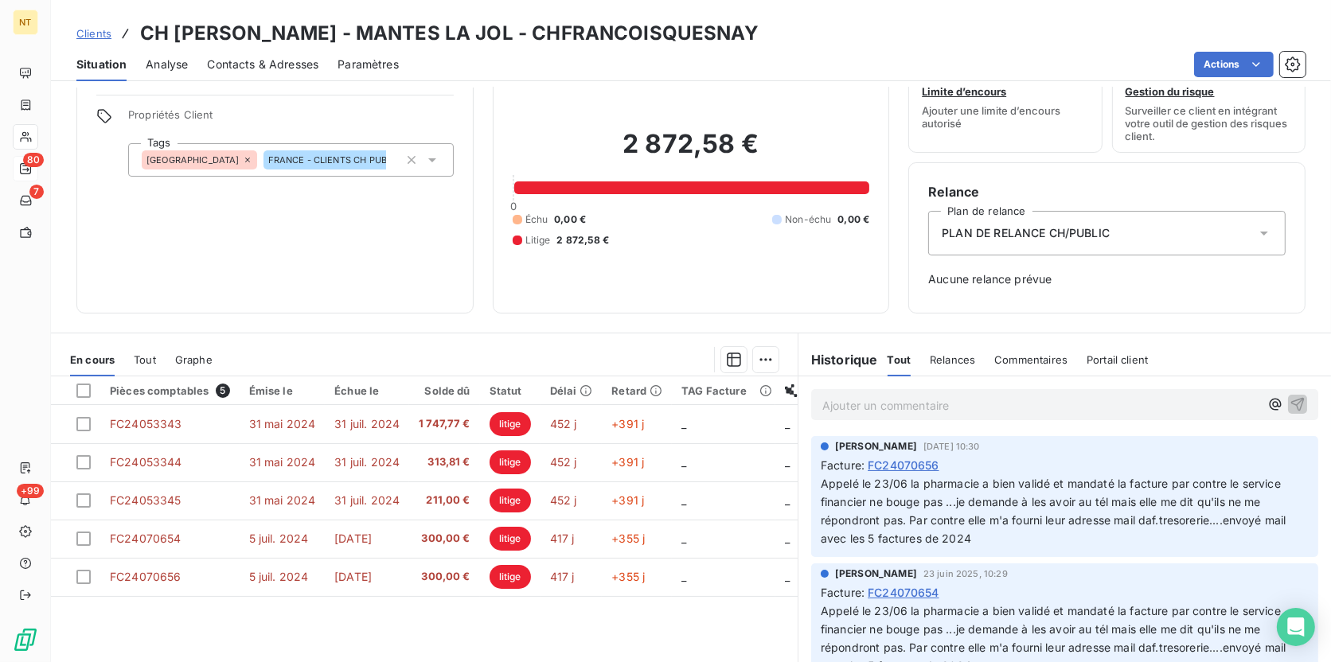
scroll to position [121, 0]
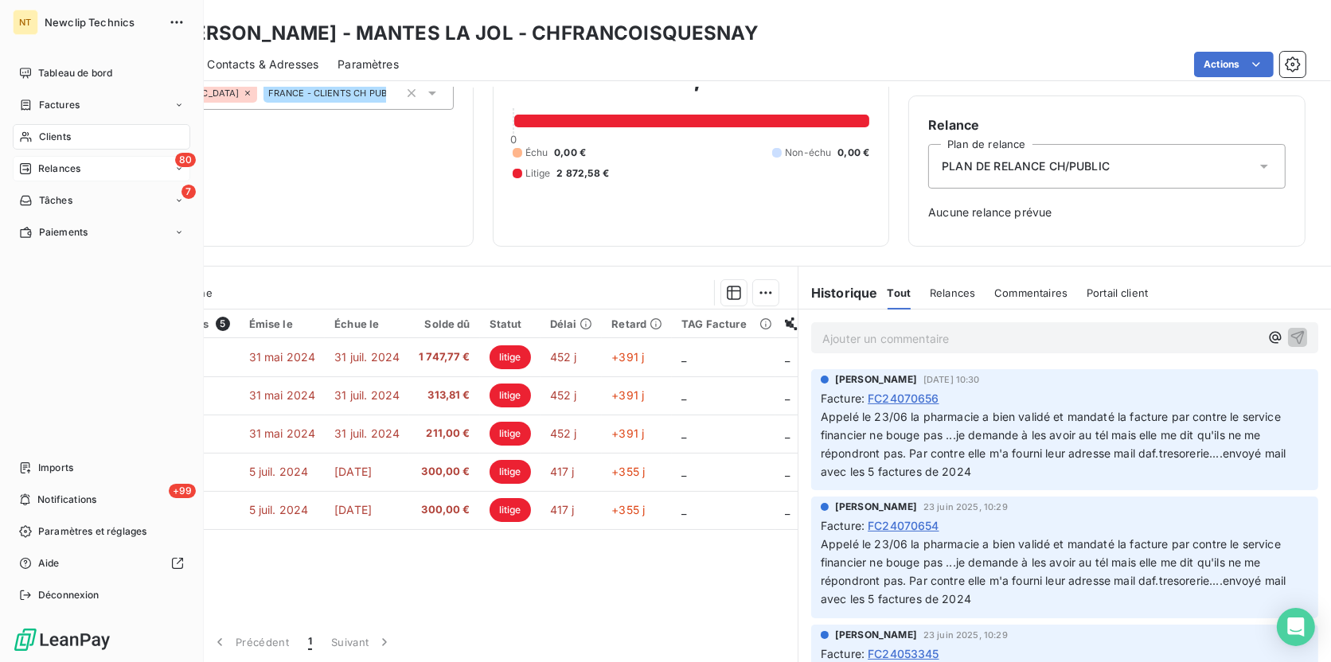
click at [60, 130] on span "Clients" at bounding box center [55, 137] width 32 height 14
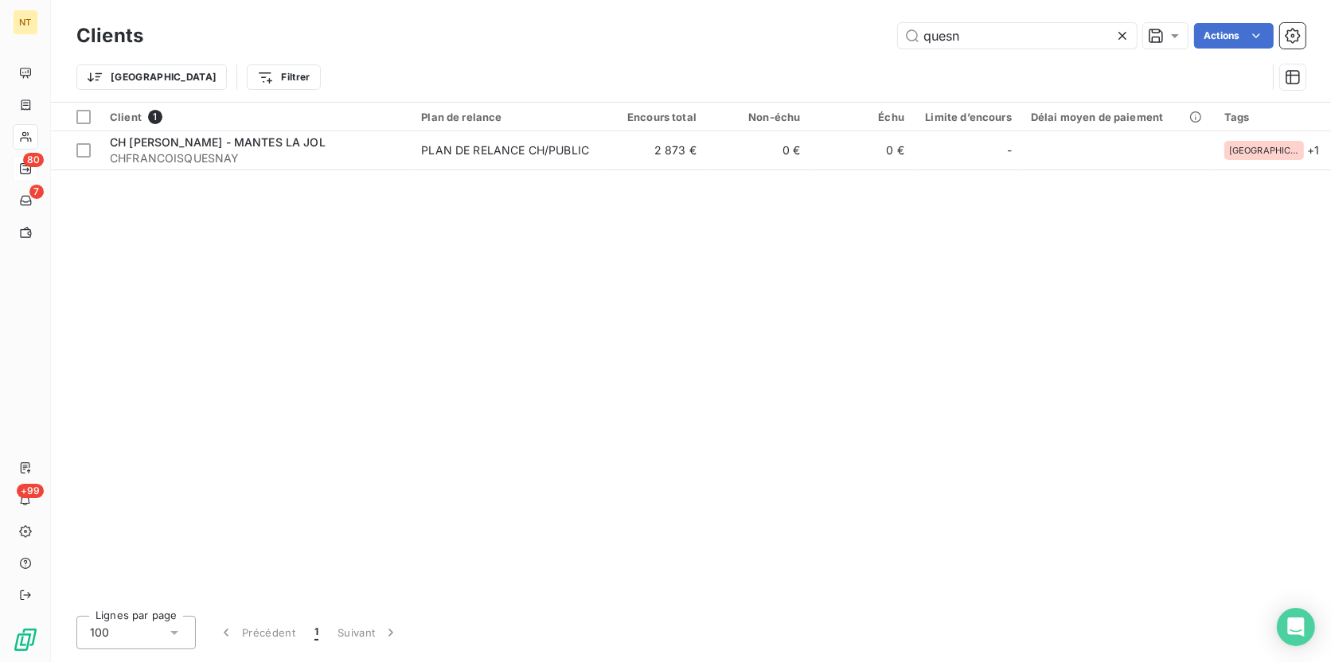
drag, startPoint x: 905, startPoint y: 41, endPoint x: 854, endPoint y: 36, distance: 51.2
click at [854, 36] on div "quesn Actions" at bounding box center [733, 35] width 1143 height 25
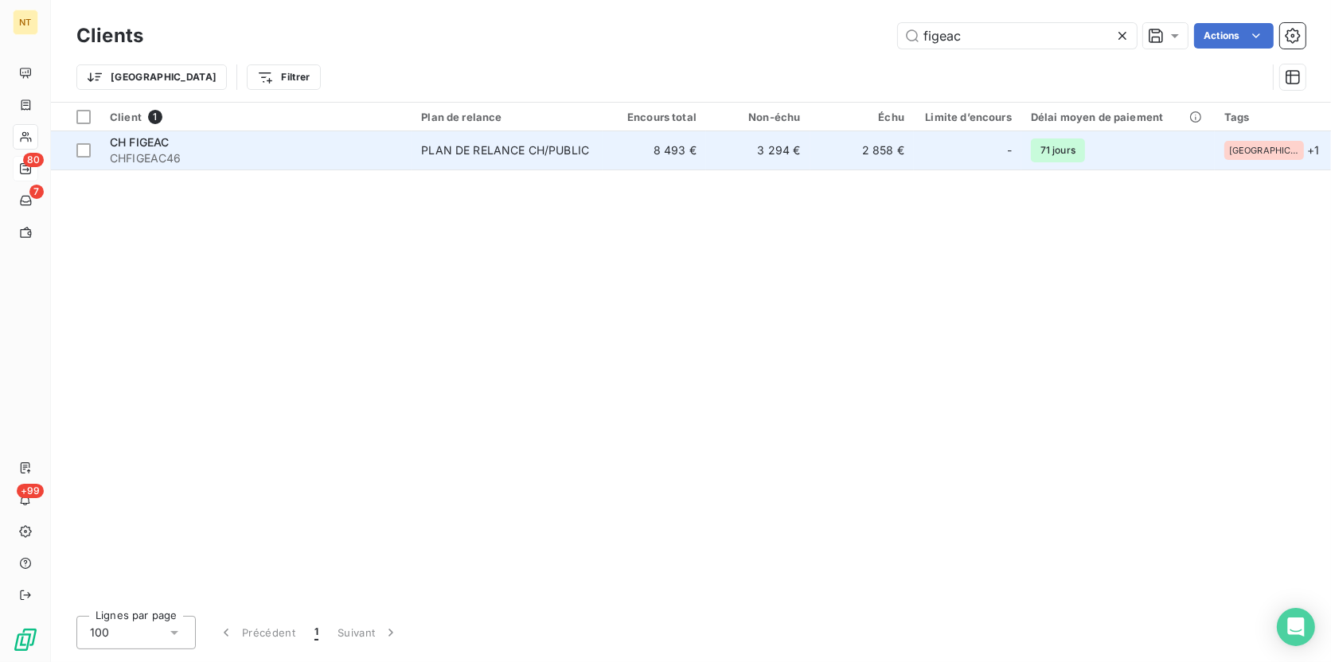
type input "figeac"
click at [833, 151] on td "2 858 €" at bounding box center [861, 150] width 103 height 38
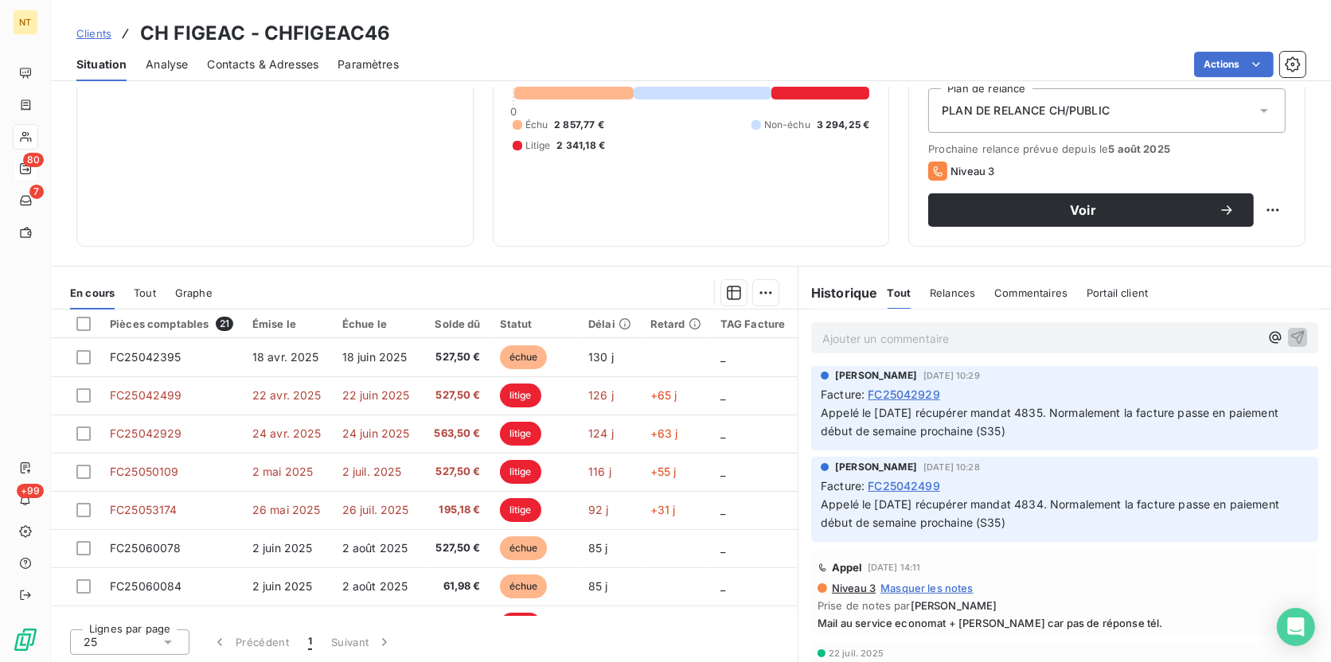
scroll to position [289, 0]
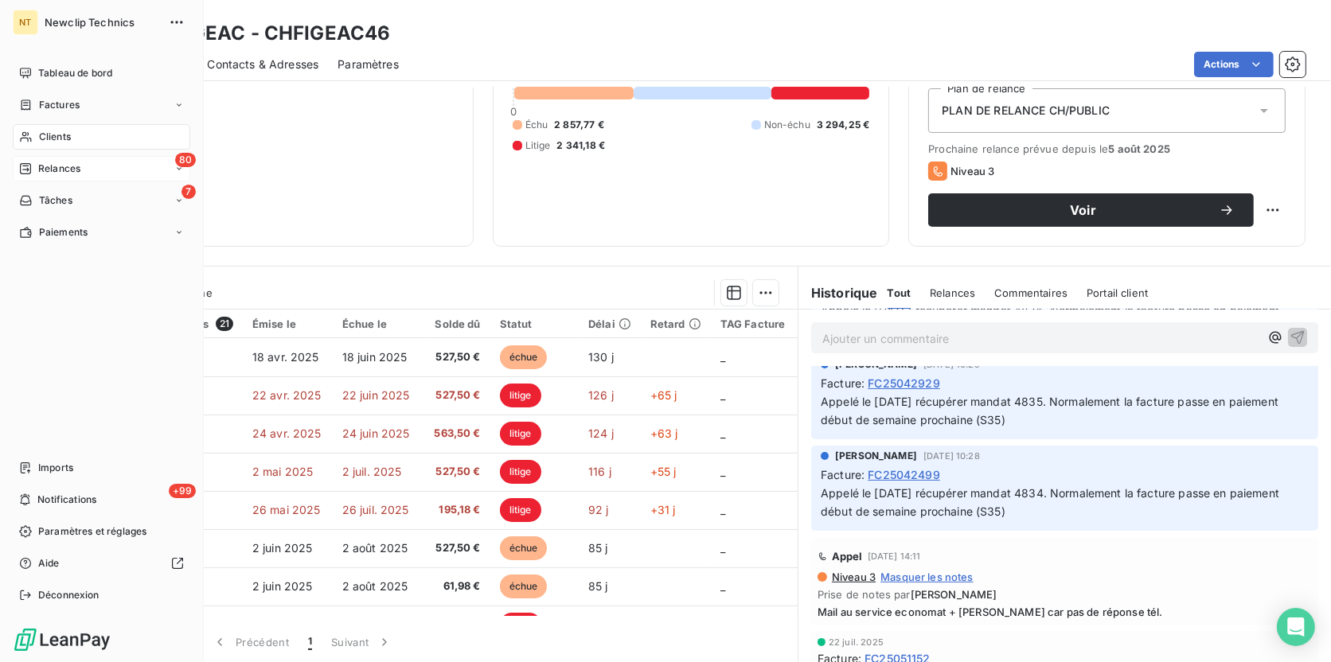
click at [47, 135] on span "Clients" at bounding box center [55, 137] width 32 height 14
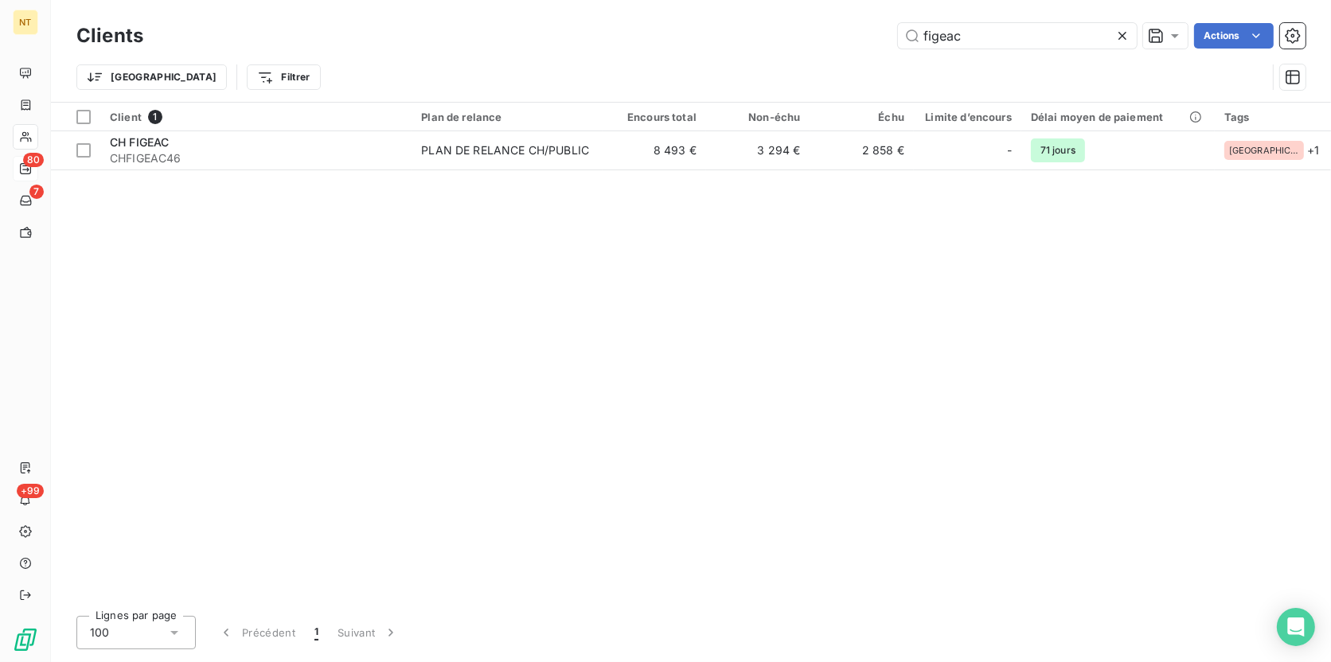
drag, startPoint x: 984, startPoint y: 35, endPoint x: 848, endPoint y: 18, distance: 137.1
click at [848, 19] on div "Clients figeac Actions" at bounding box center [690, 35] width 1229 height 33
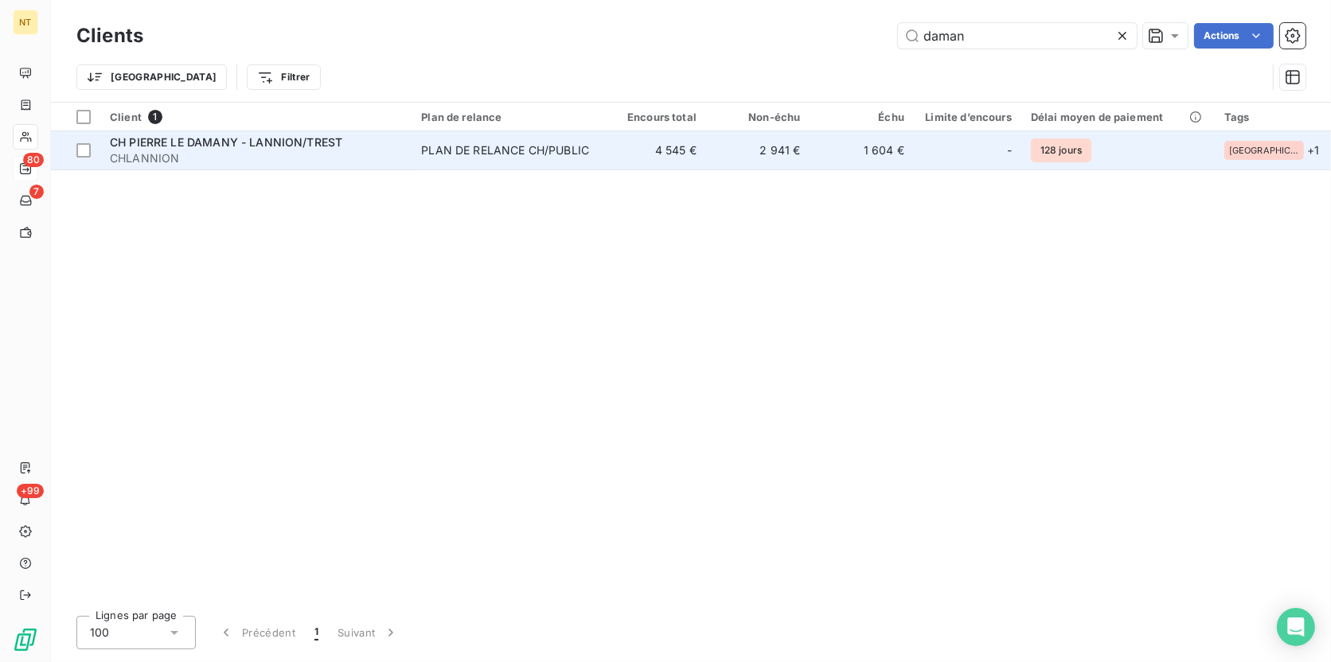
type input "daman"
click at [542, 145] on div "PLAN DE RELANCE CH/PUBLIC" at bounding box center [505, 150] width 168 height 16
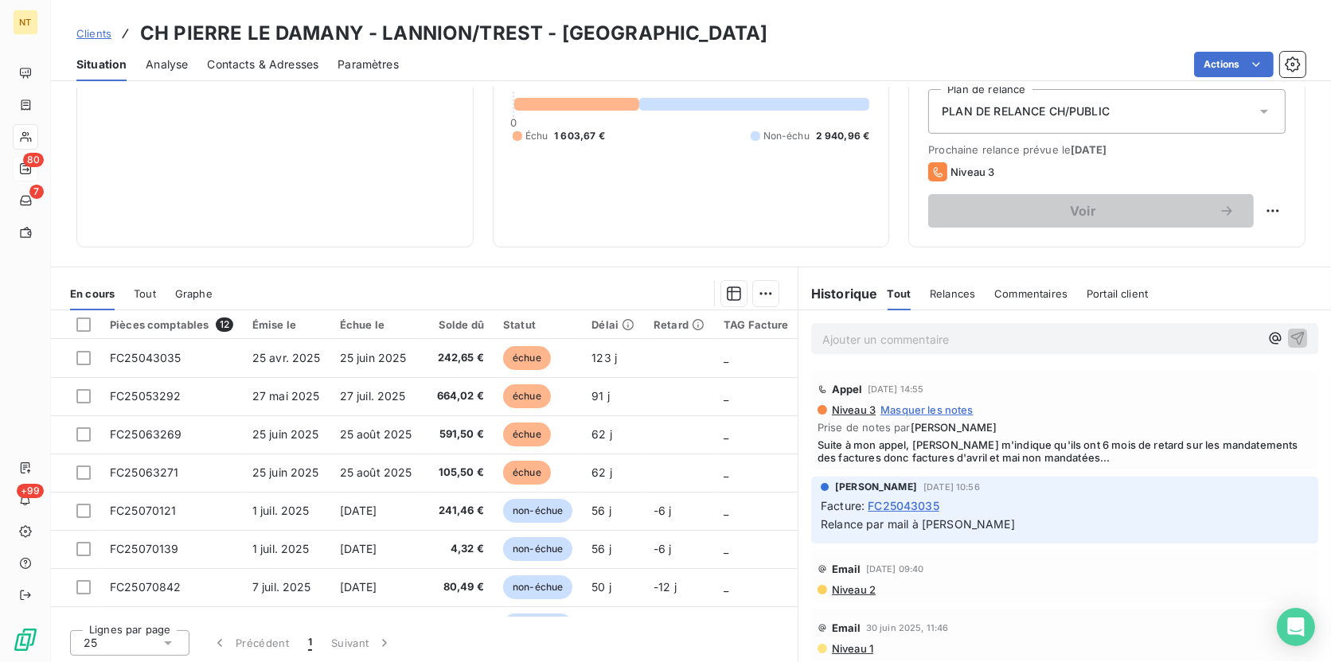
scroll to position [177, 0]
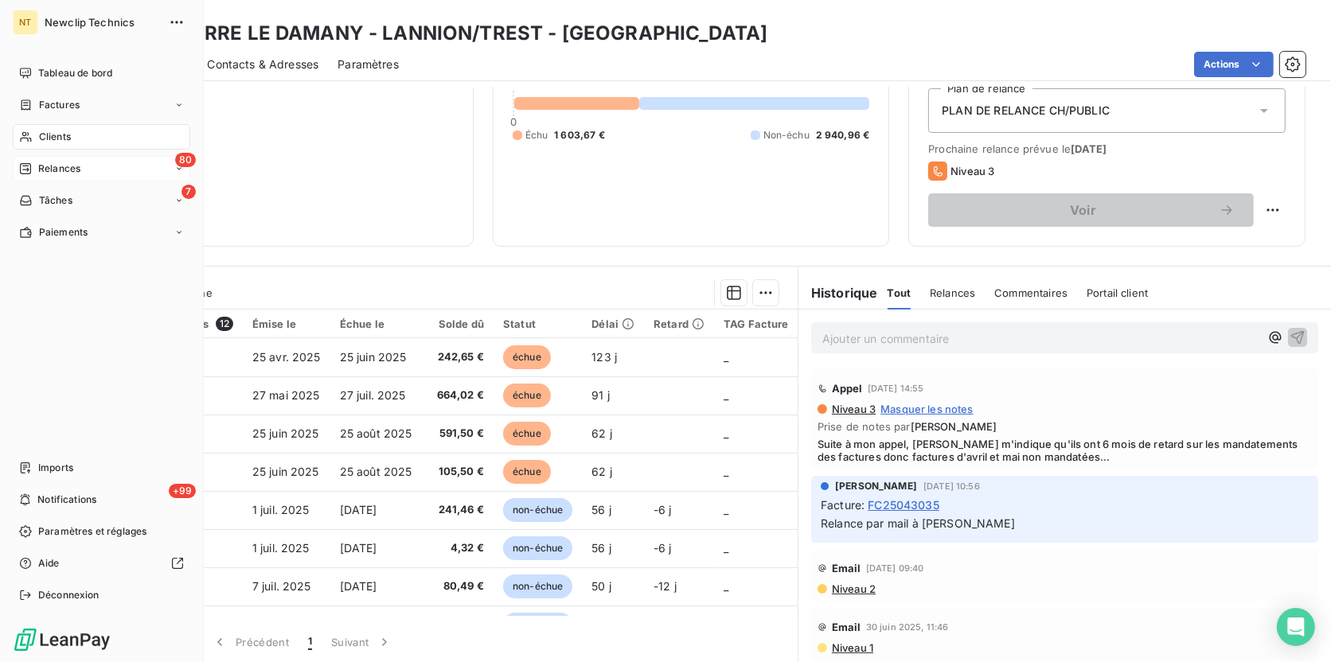
click at [71, 138] on div "Clients" at bounding box center [101, 136] width 177 height 25
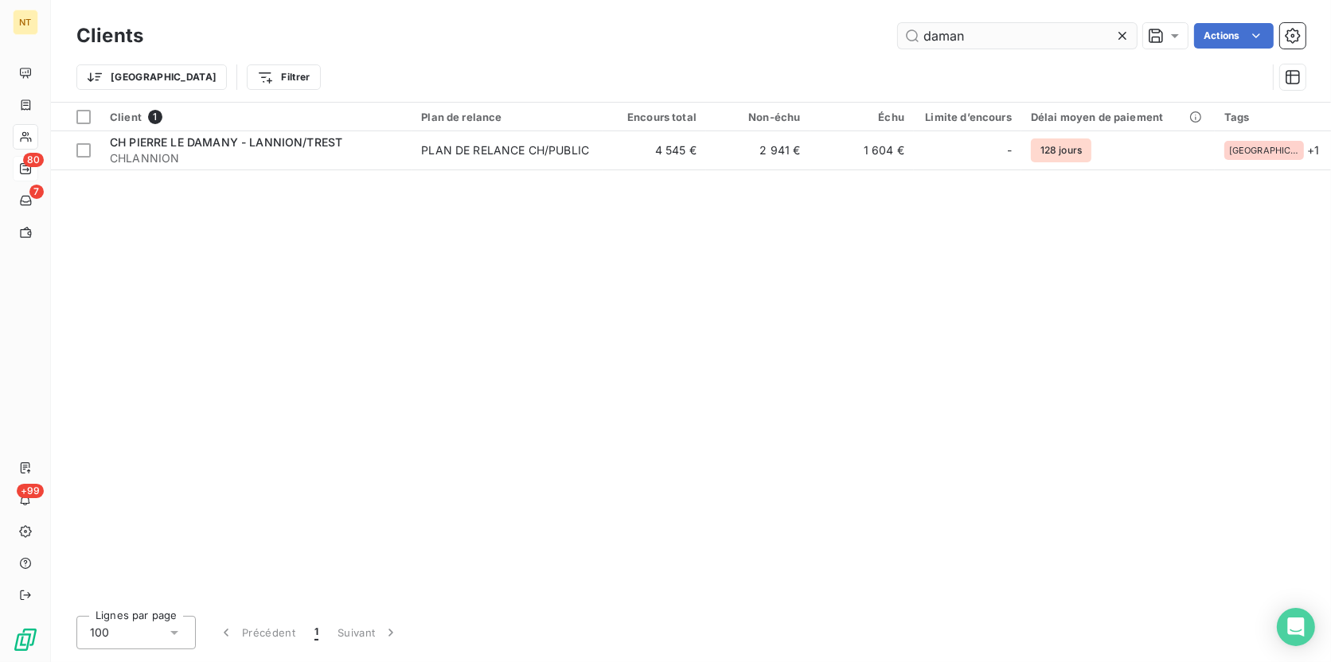
drag, startPoint x: 1003, startPoint y: 33, endPoint x: 903, endPoint y: 27, distance: 100.4
click at [903, 27] on input "daman" at bounding box center [1017, 35] width 239 height 25
type input "mayenne"
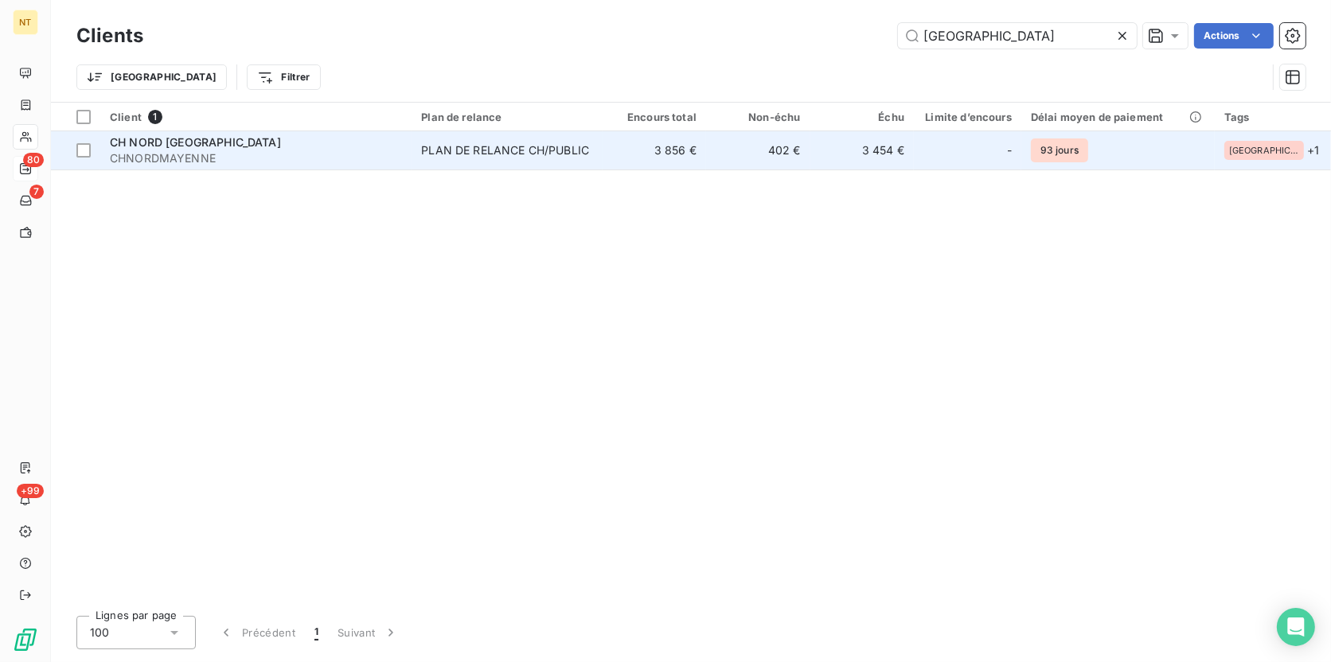
click at [791, 157] on td "402 €" at bounding box center [757, 150] width 103 height 38
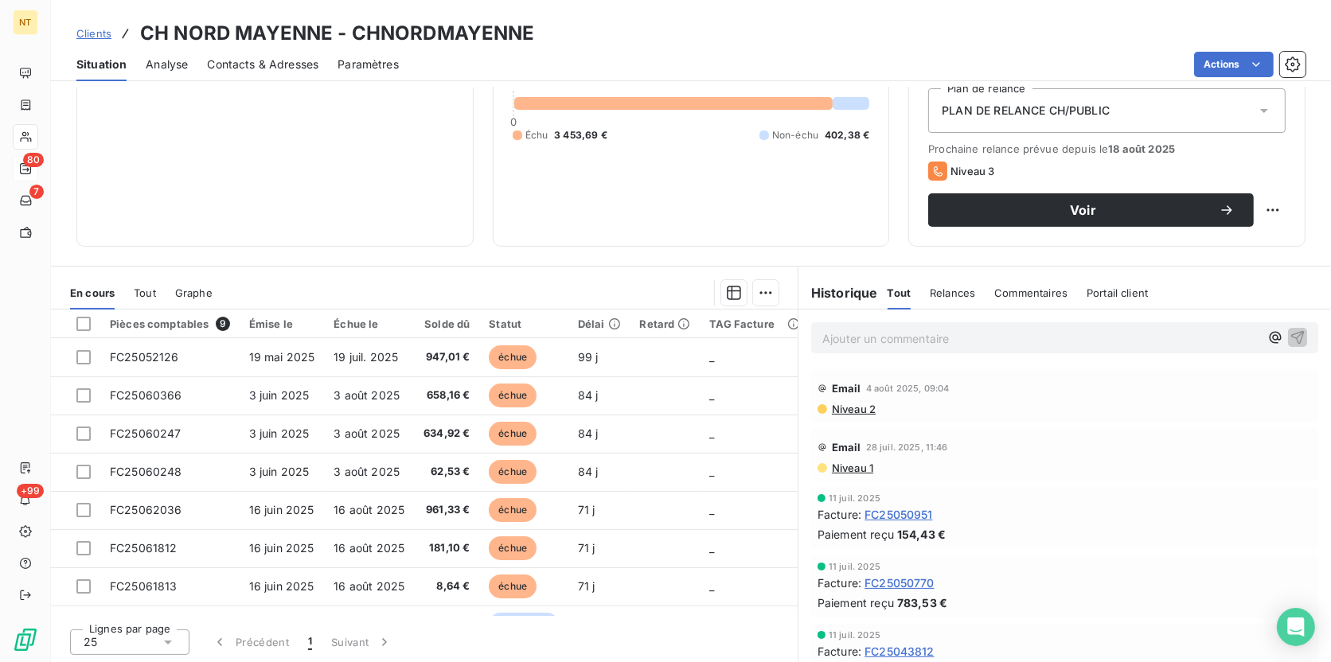
click at [279, 72] on div "Contacts & Adresses" at bounding box center [262, 64] width 111 height 33
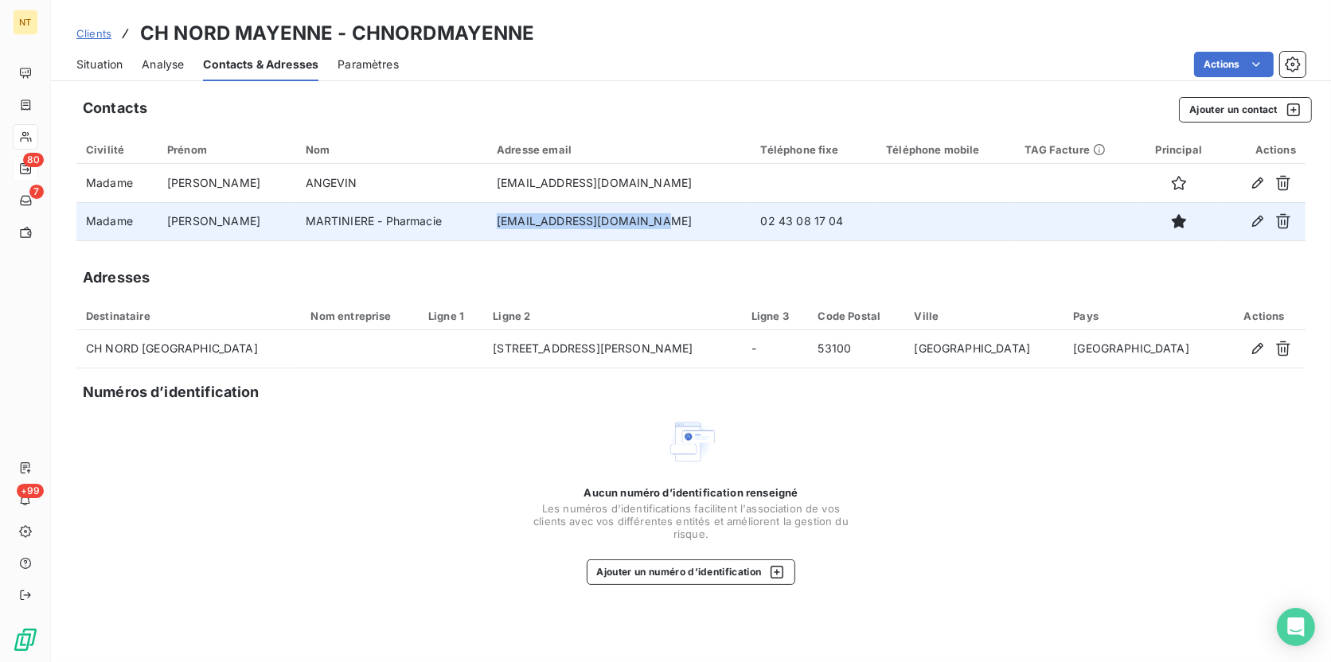
drag, startPoint x: 657, startPoint y: 222, endPoint x: 503, endPoint y: 218, distance: 154.5
click at [503, 218] on td "bmartiniere@ch-mayenne.fr" at bounding box center [618, 221] width 263 height 38
copy td "bmartiniere@ch-mayenne.fr"
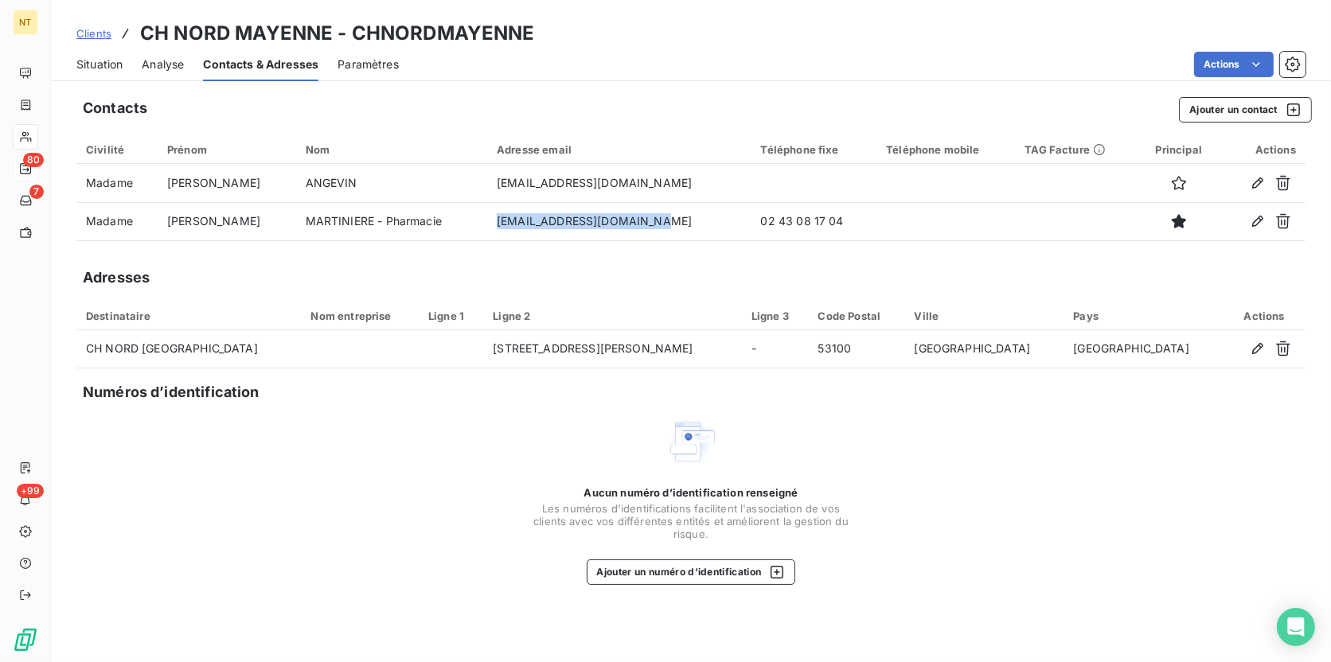
click at [101, 57] on span "Situation" at bounding box center [99, 65] width 46 height 16
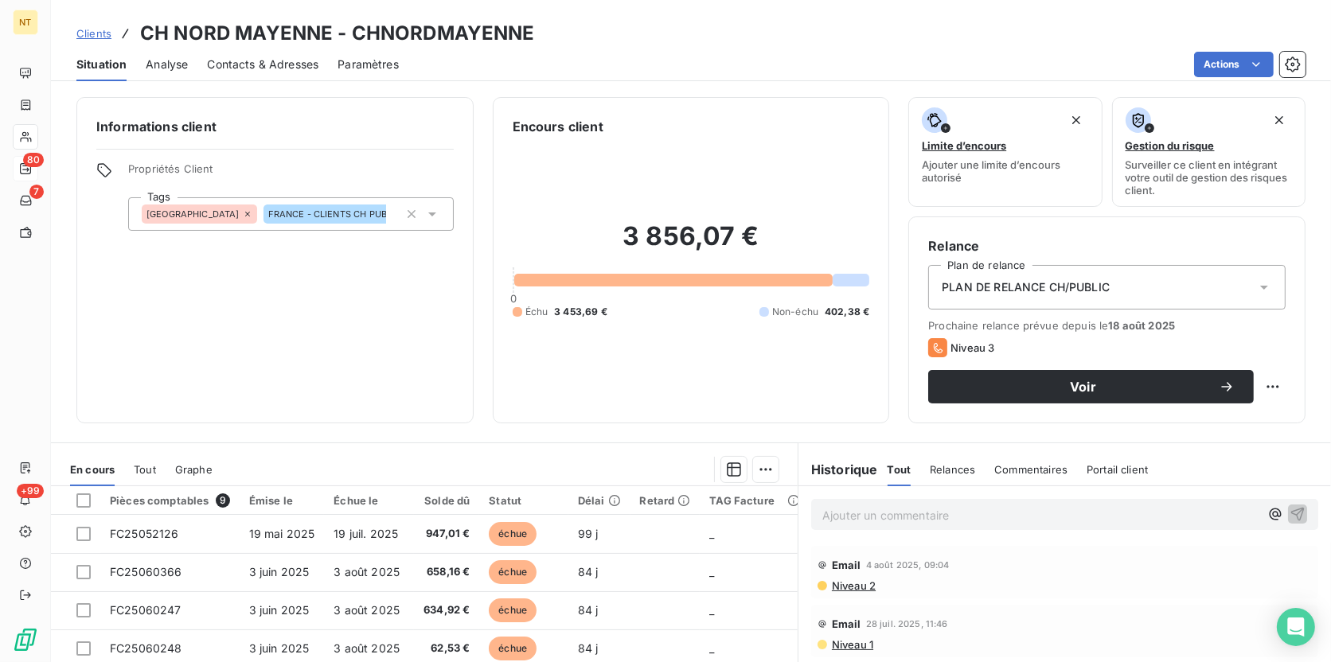
click at [840, 513] on p "Ajouter un commentaire ﻿" at bounding box center [1040, 515] width 437 height 20
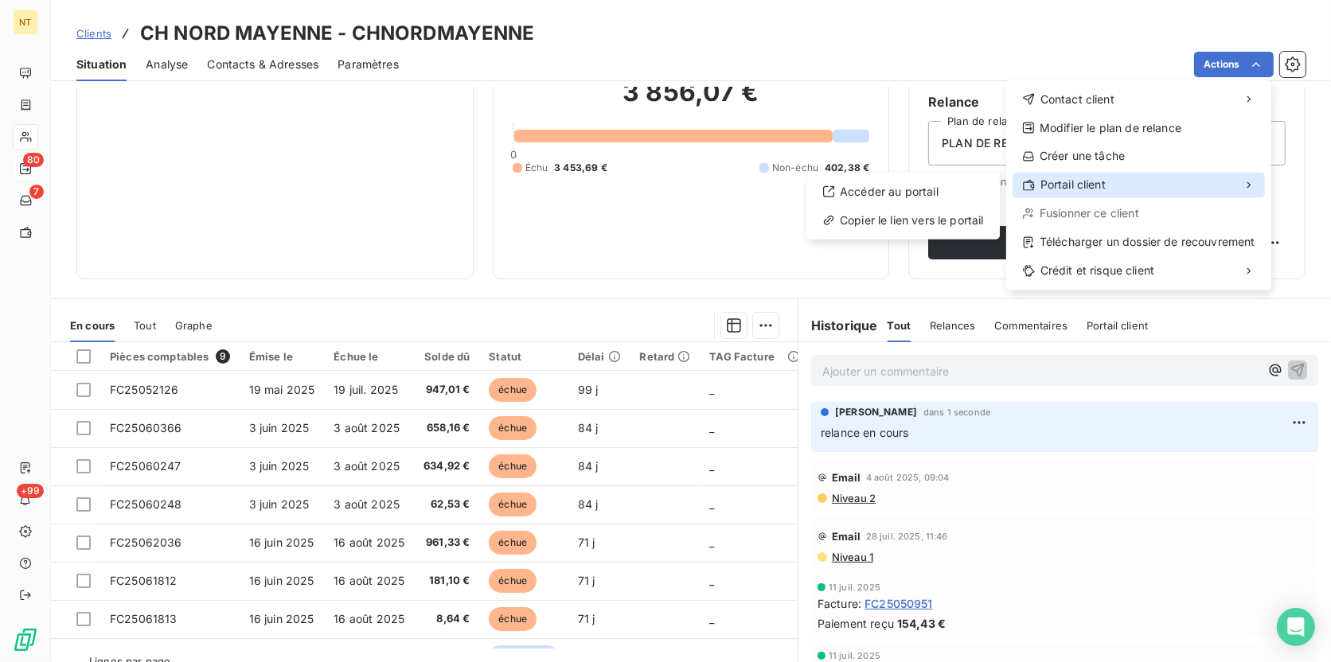
click at [1150, 177] on div "Portail client" at bounding box center [1138, 185] width 252 height 25
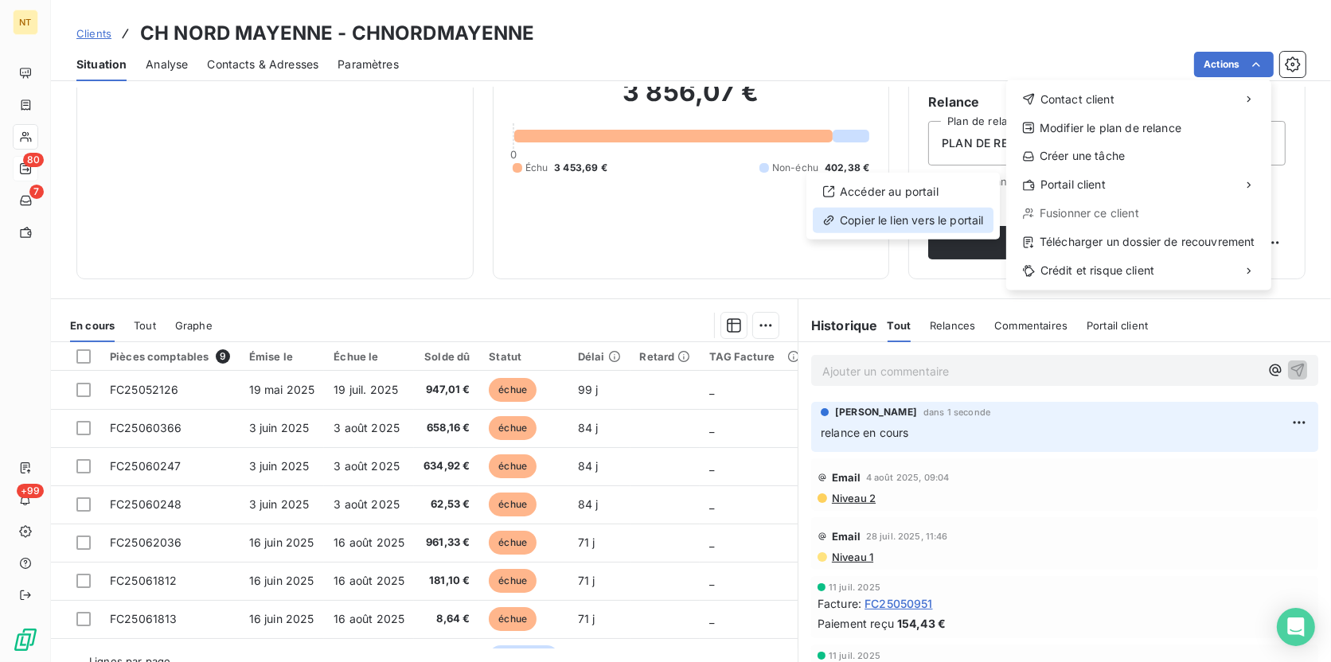
click at [947, 221] on div "Copier le lien vers le portail" at bounding box center [903, 220] width 181 height 25
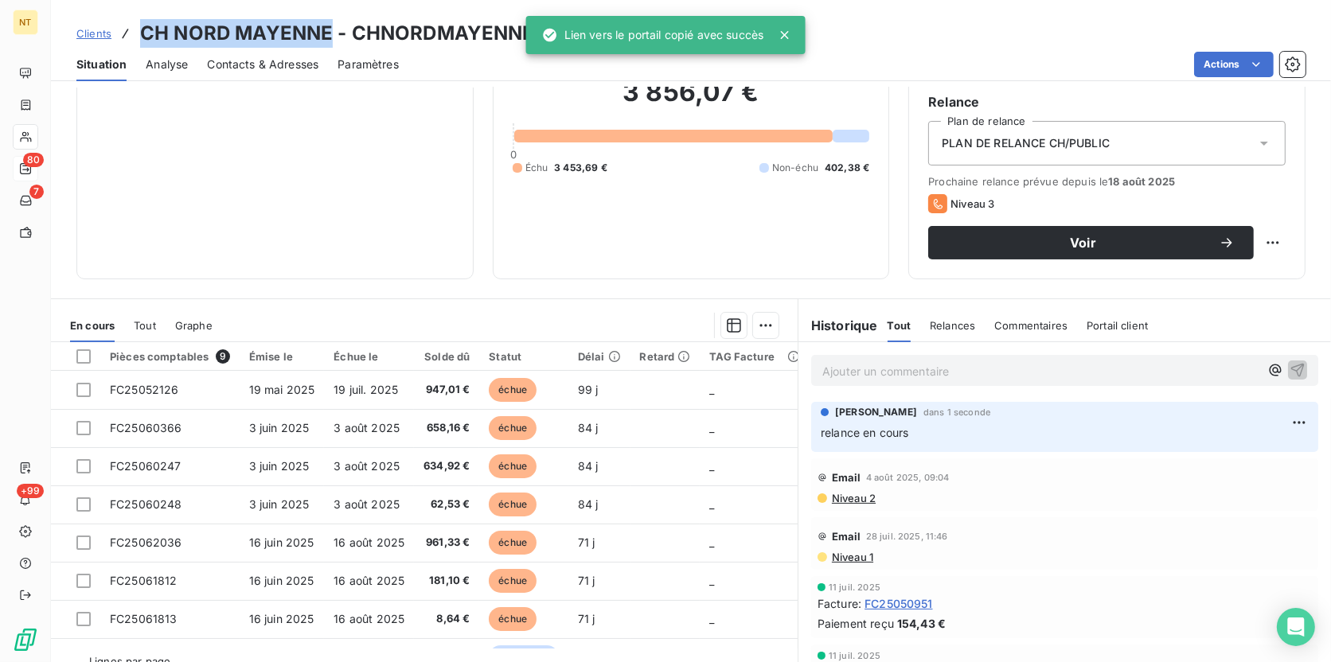
drag, startPoint x: 236, startPoint y: 33, endPoint x: 142, endPoint y: 33, distance: 94.7
click at [142, 33] on h3 "CH NORD MAYENNE - CHNORDMAYENNE" at bounding box center [337, 33] width 395 height 29
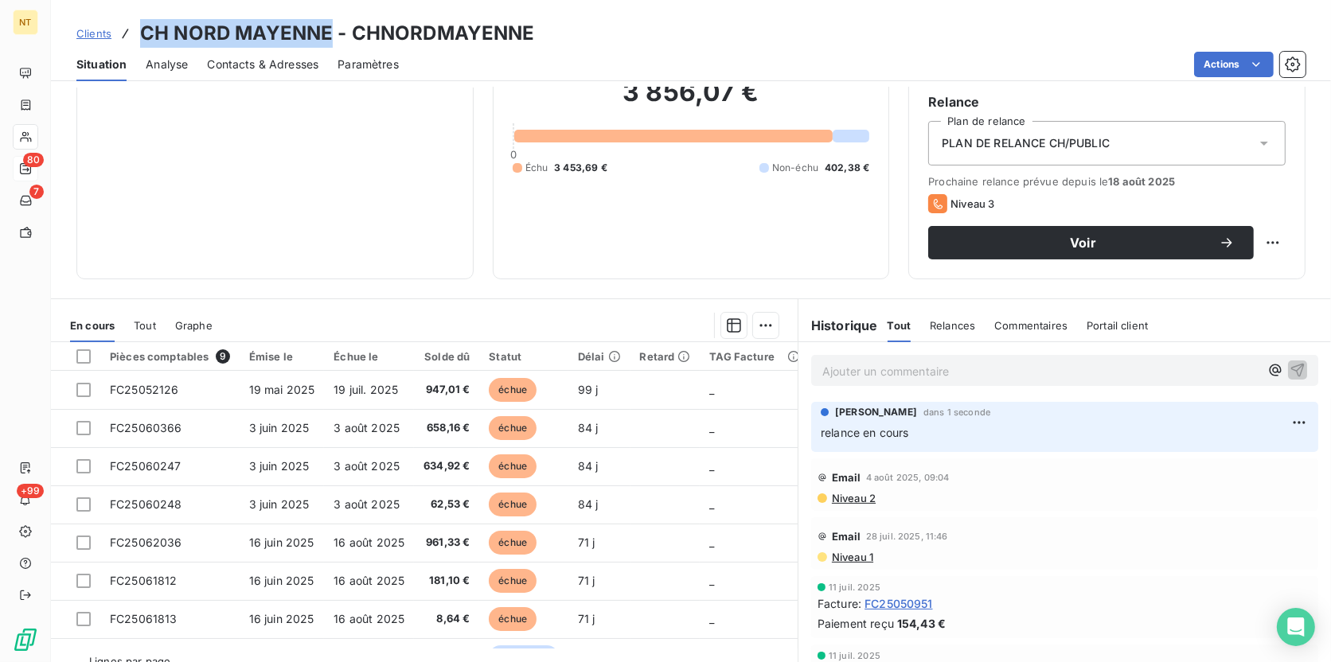
copy h3 "CH NORD MAYENNE"
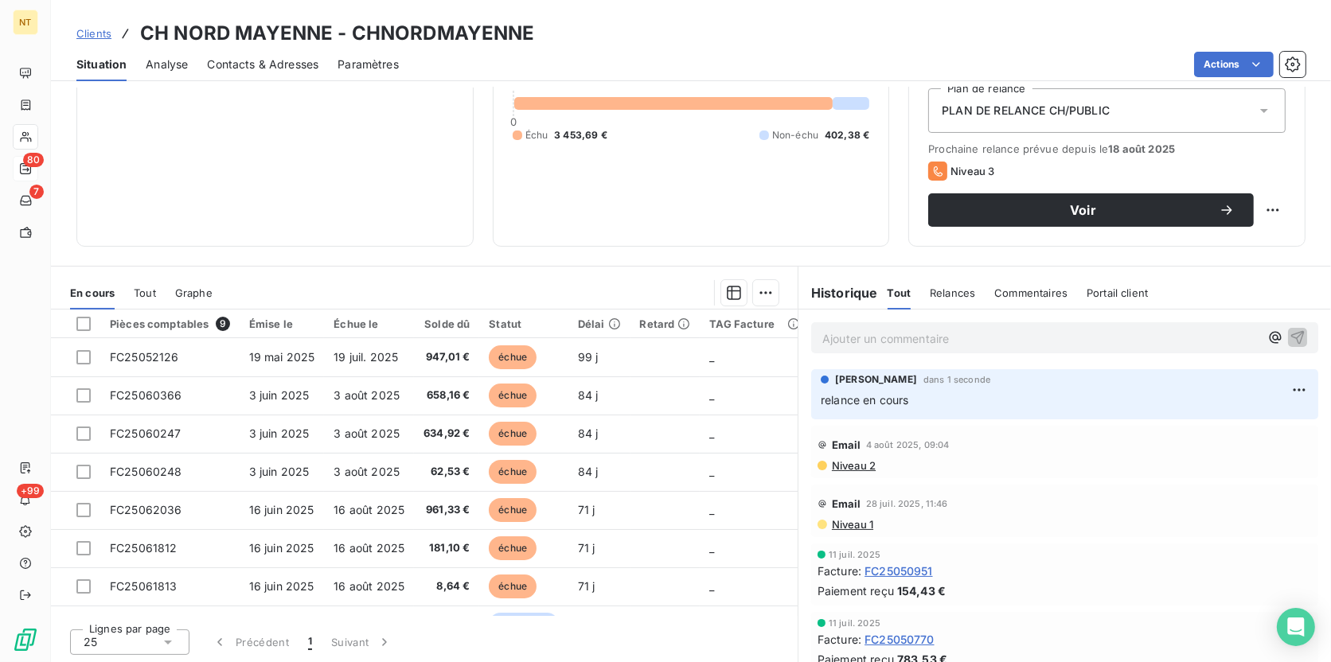
click at [1111, 583] on div "Paiement reçu 154,43 €" at bounding box center [1064, 591] width 494 height 17
click at [232, 66] on span "Contacts & Adresses" at bounding box center [262, 65] width 111 height 16
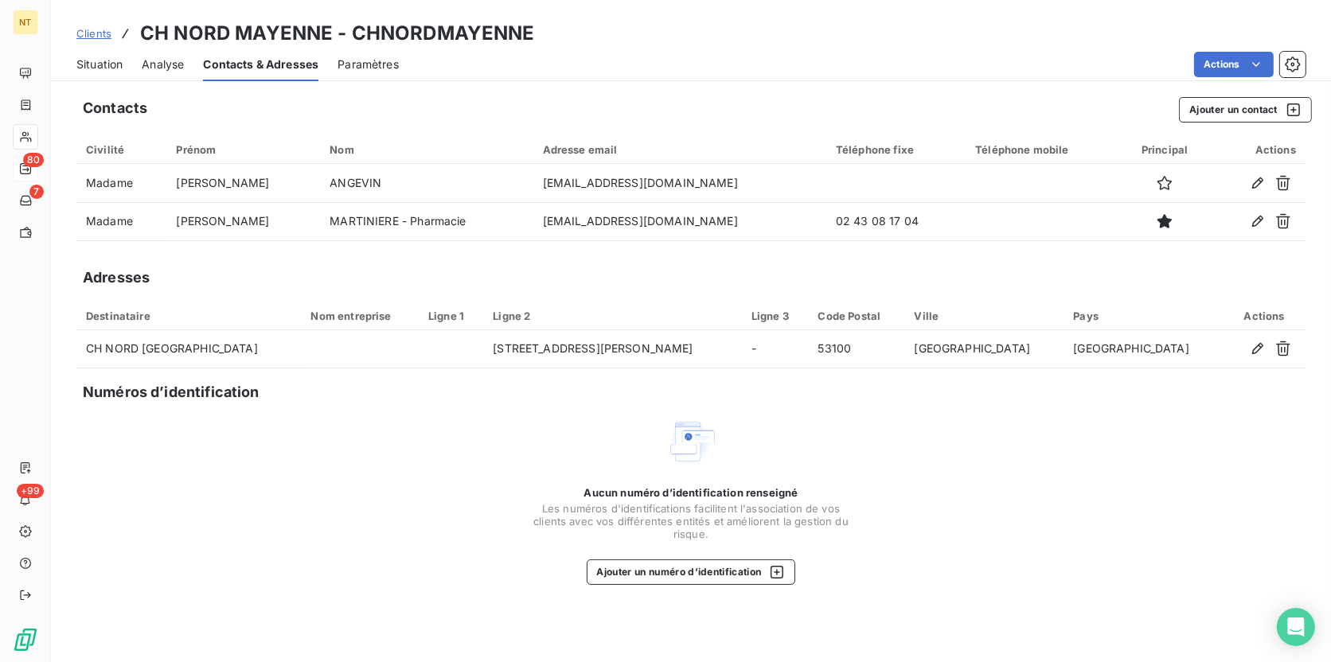
click at [92, 64] on span "Situation" at bounding box center [99, 65] width 46 height 16
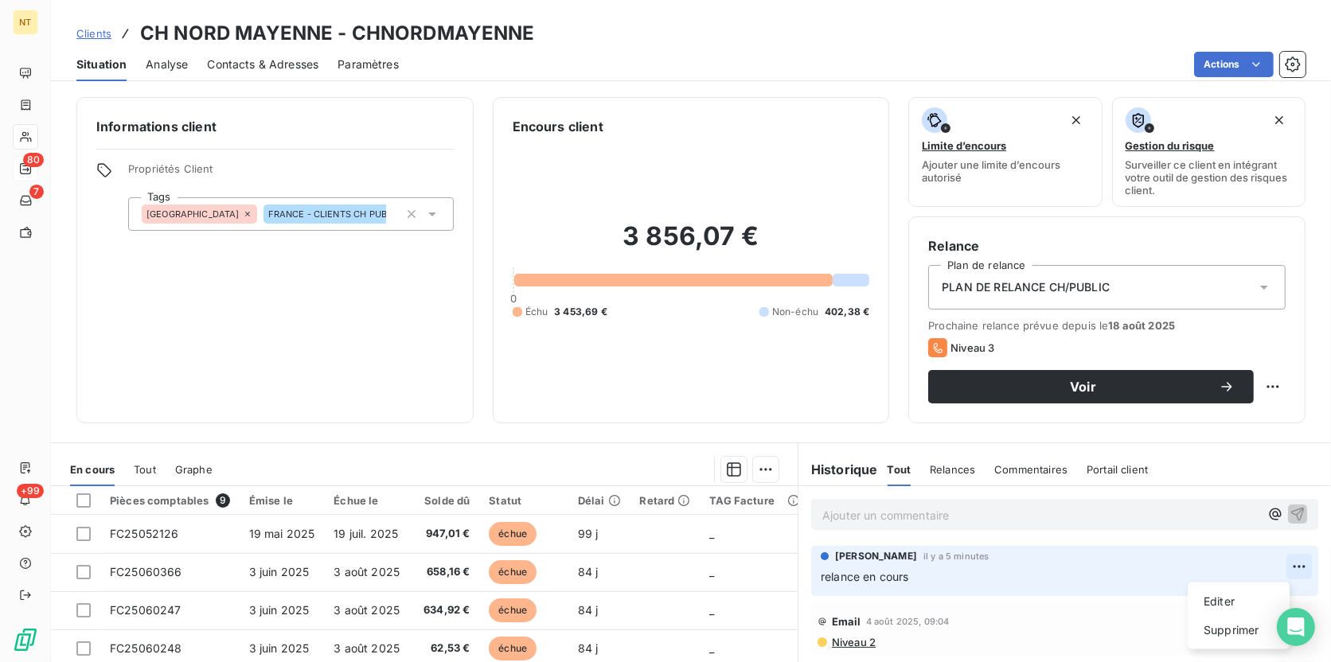
click at [1275, 572] on html "NT 80 7 +99 Clients CH NORD MAYENNE - CHNORDMAYENNE Situation Analyse Contacts …" at bounding box center [665, 331] width 1331 height 662
click at [1225, 597] on div "Editer" at bounding box center [1238, 601] width 89 height 25
click at [884, 511] on p "Ajouter un commentaire ﻿" at bounding box center [1040, 515] width 437 height 20
click at [862, 587] on p "Ajouter un commentaire ﻿" at bounding box center [1054, 578] width 466 height 20
click at [928, 577] on span "Mail envoyé au client avec le lien vers les factures" at bounding box center [954, 577] width 267 height 14
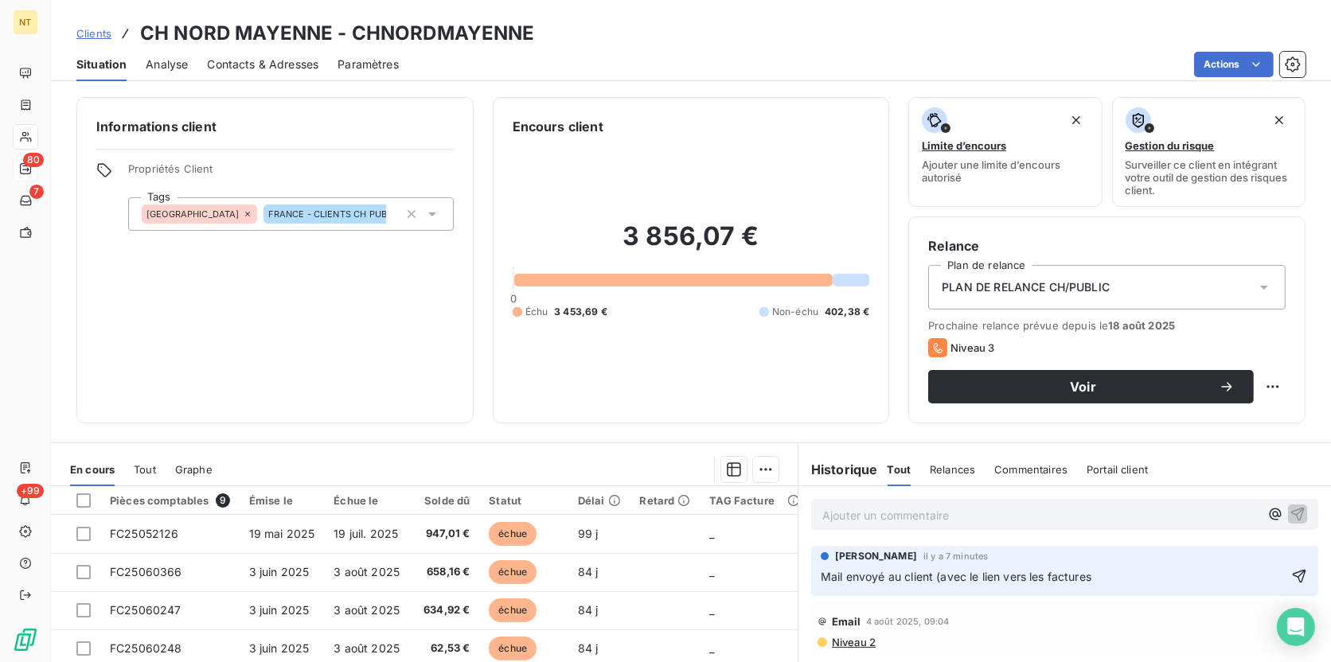
click at [935, 578] on span "Mail envoyé au client (avec le lien vers les factures" at bounding box center [956, 577] width 271 height 14
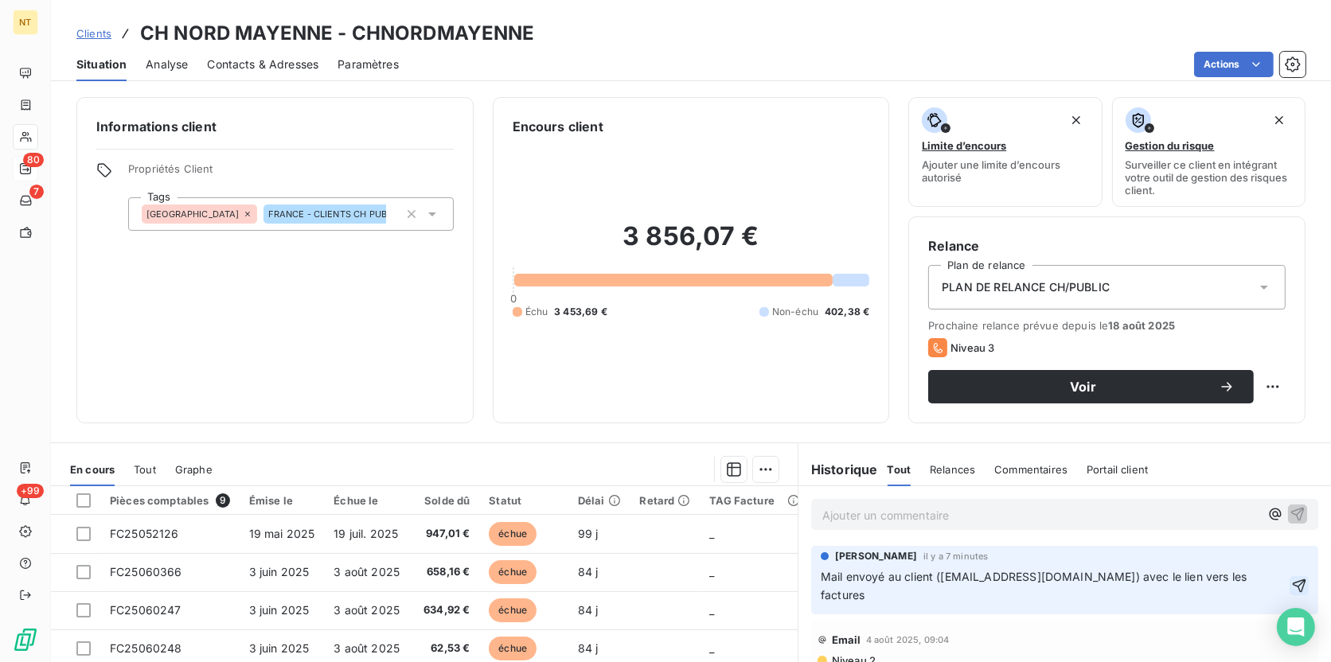
click at [1291, 578] on icon "button" at bounding box center [1299, 586] width 16 height 16
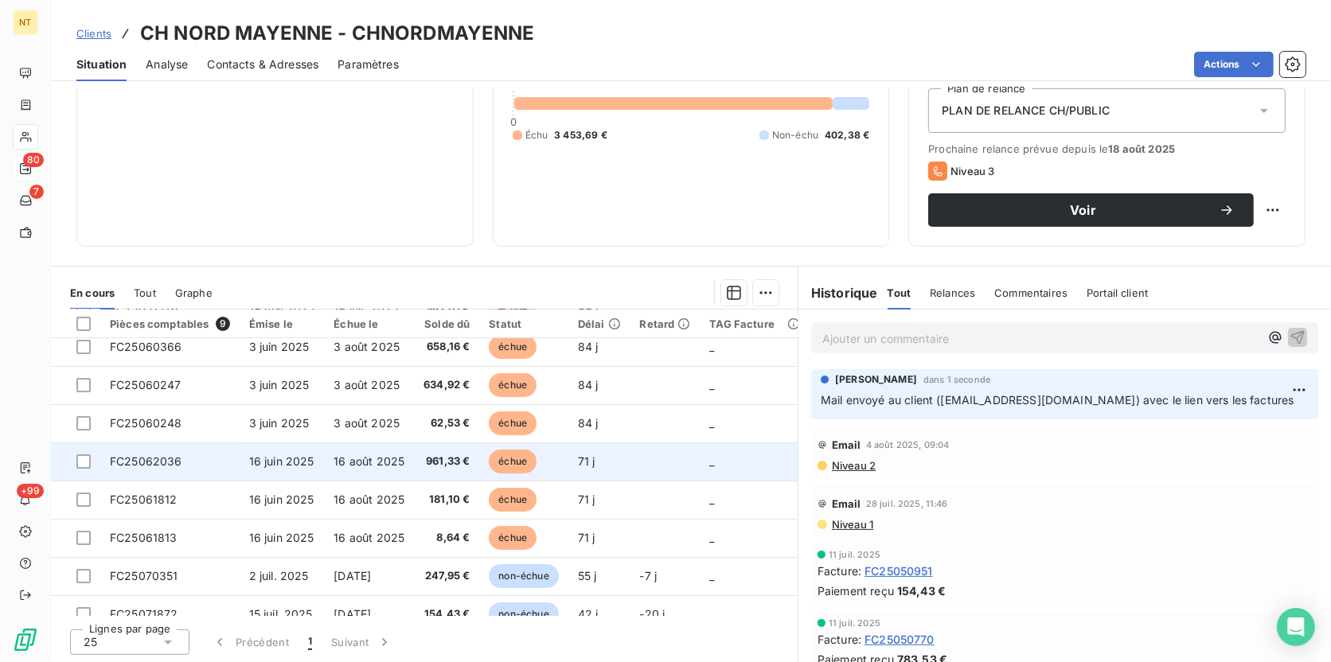
scroll to position [72, 0]
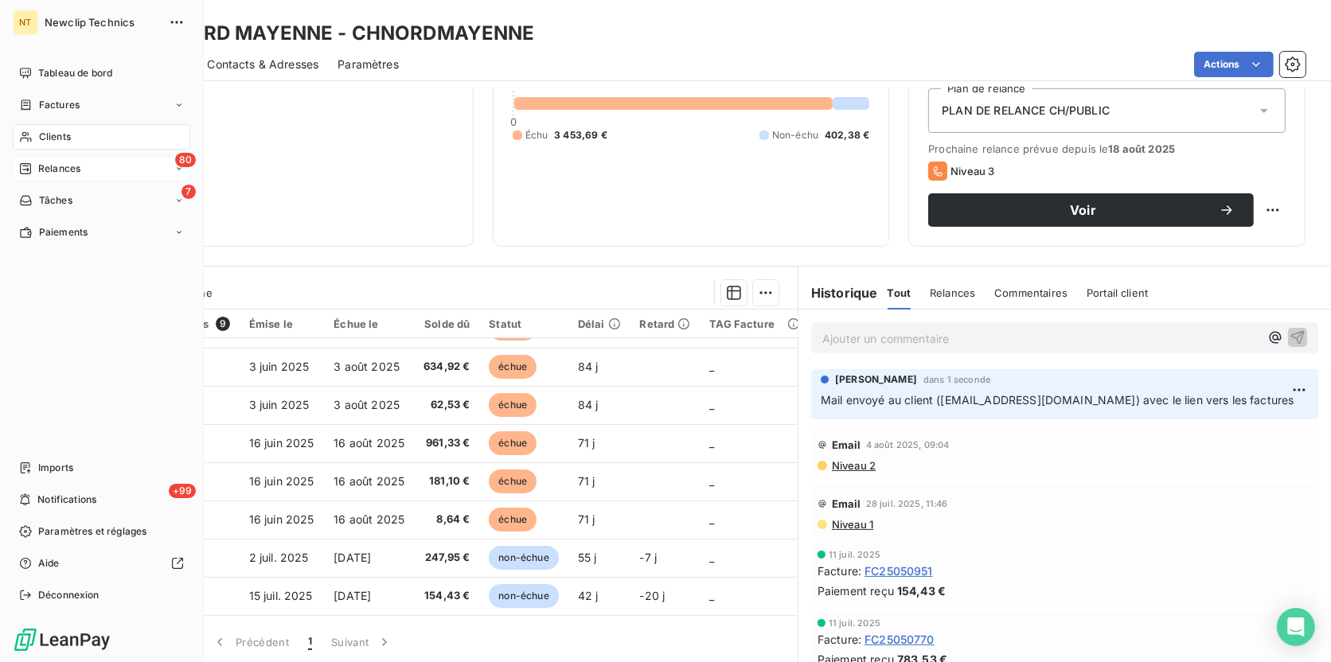
click at [80, 136] on div "Clients" at bounding box center [101, 136] width 177 height 25
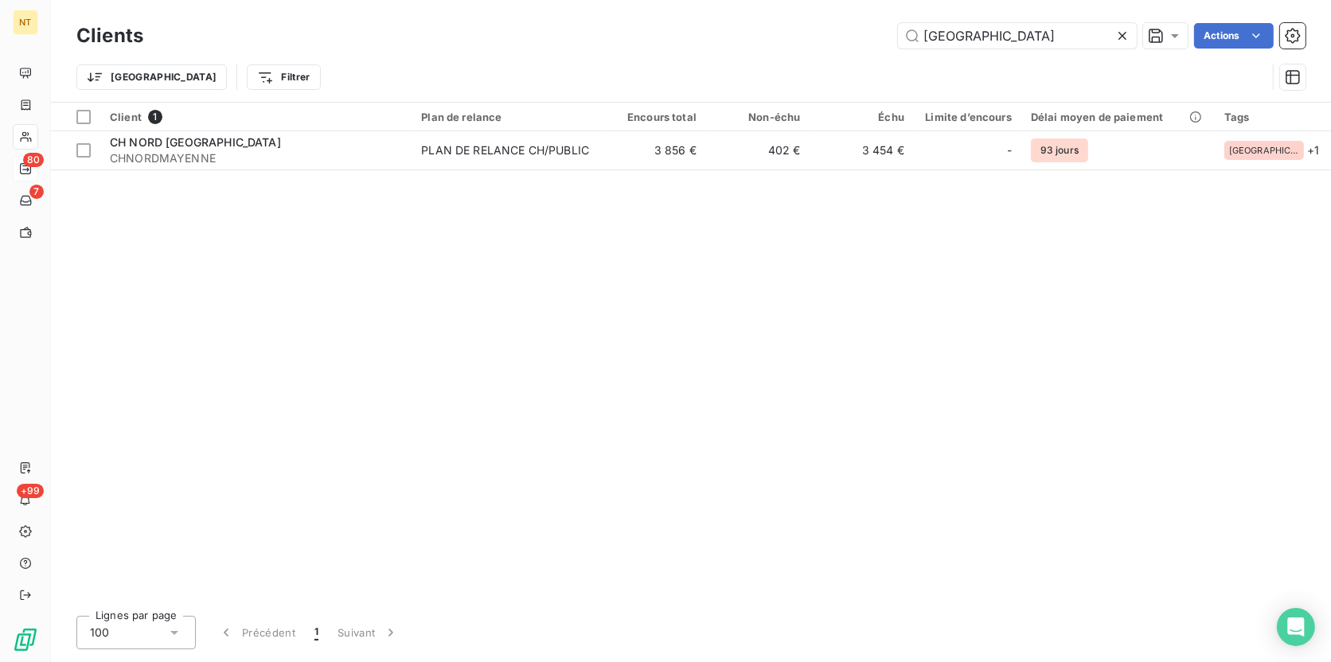
drag, startPoint x: 1024, startPoint y: 42, endPoint x: 786, endPoint y: 21, distance: 238.9
click at [786, 21] on div "Clients mayenne Actions" at bounding box center [690, 35] width 1229 height 33
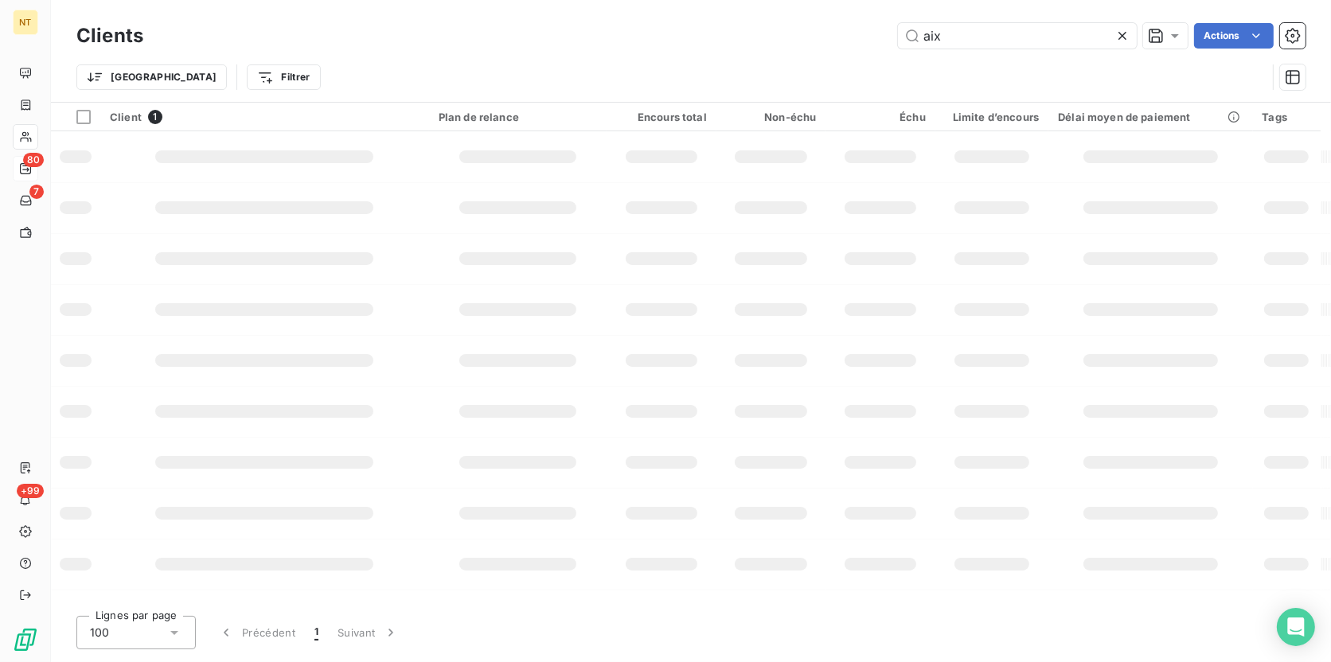
type input "aix"
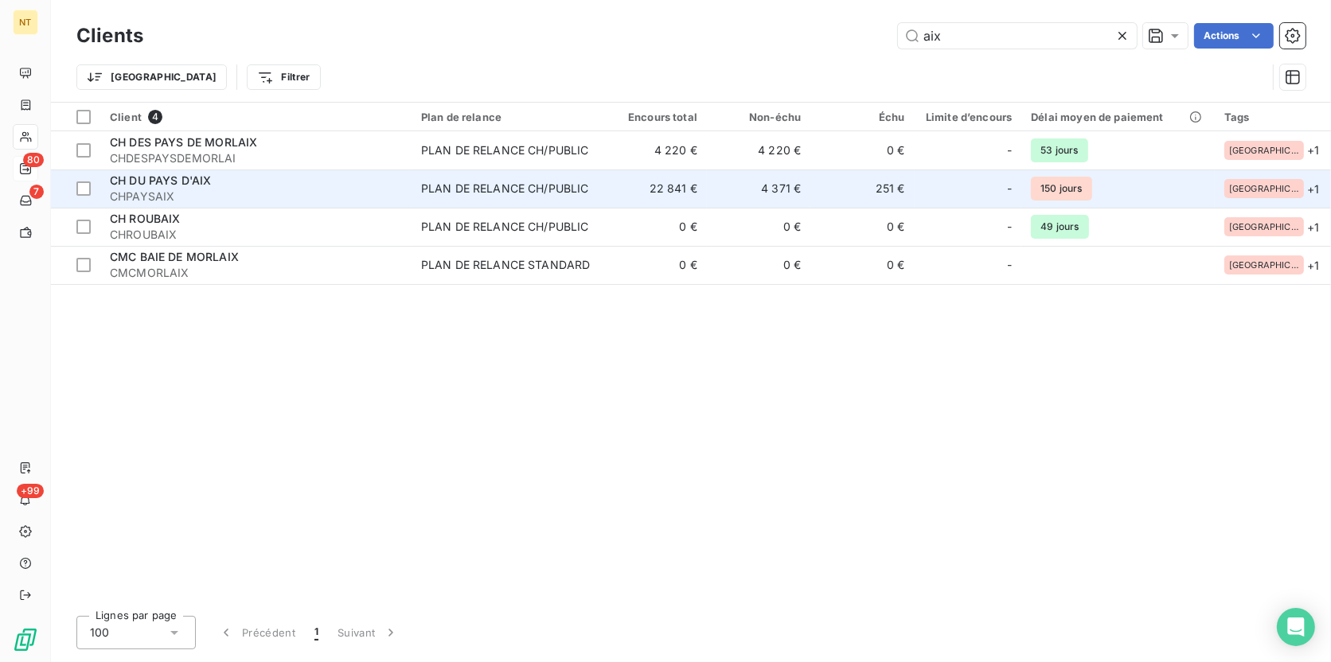
click at [375, 178] on div "CH DU PAYS D'AIX" at bounding box center [256, 181] width 292 height 16
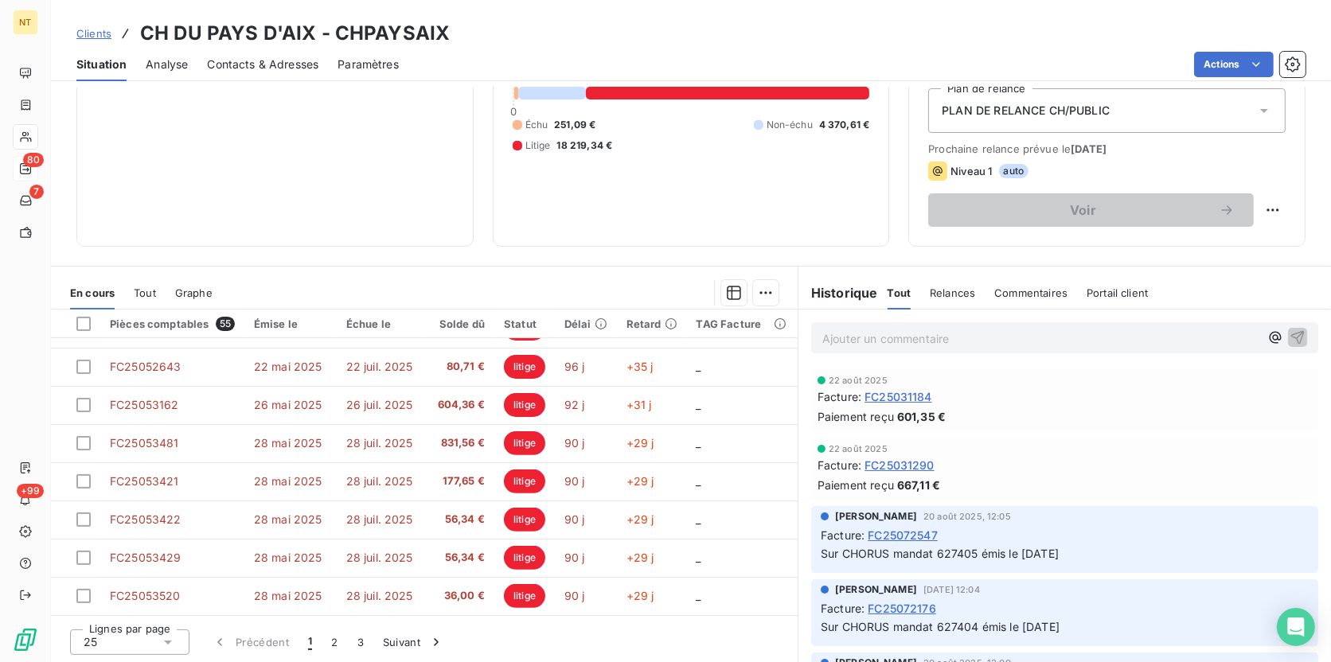
scroll to position [683, 0]
click at [329, 644] on button "2" at bounding box center [334, 642] width 25 height 33
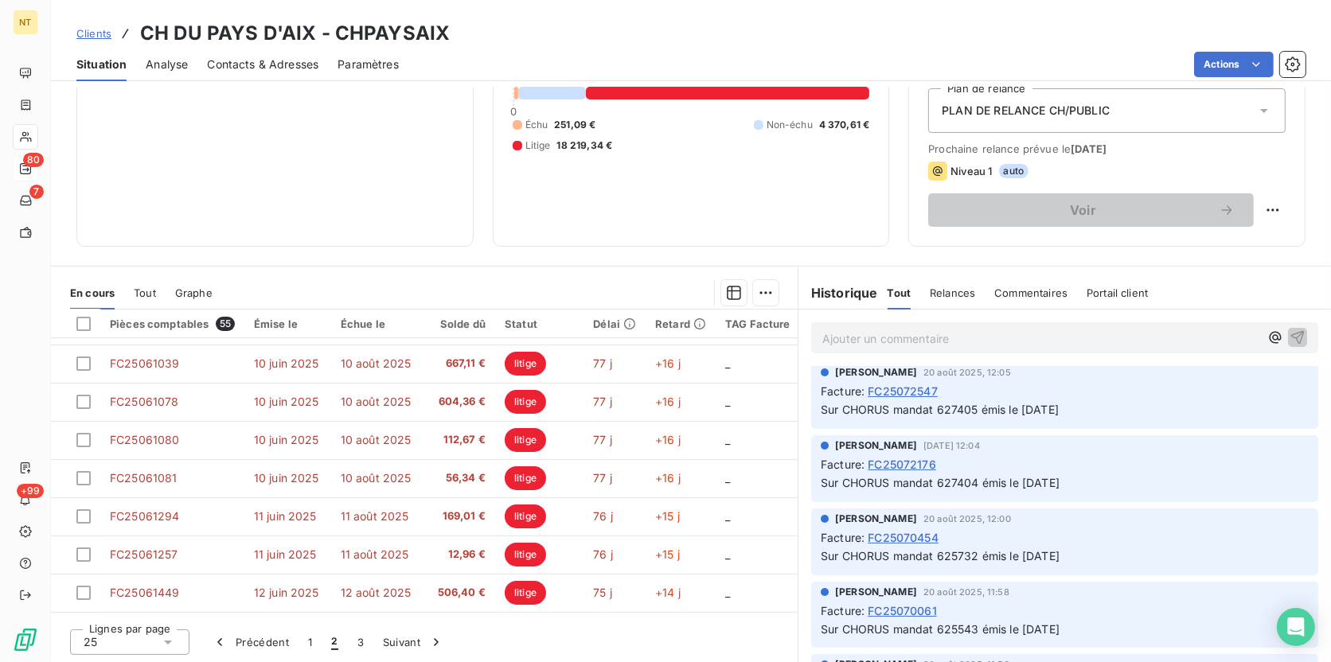
scroll to position [0, 0]
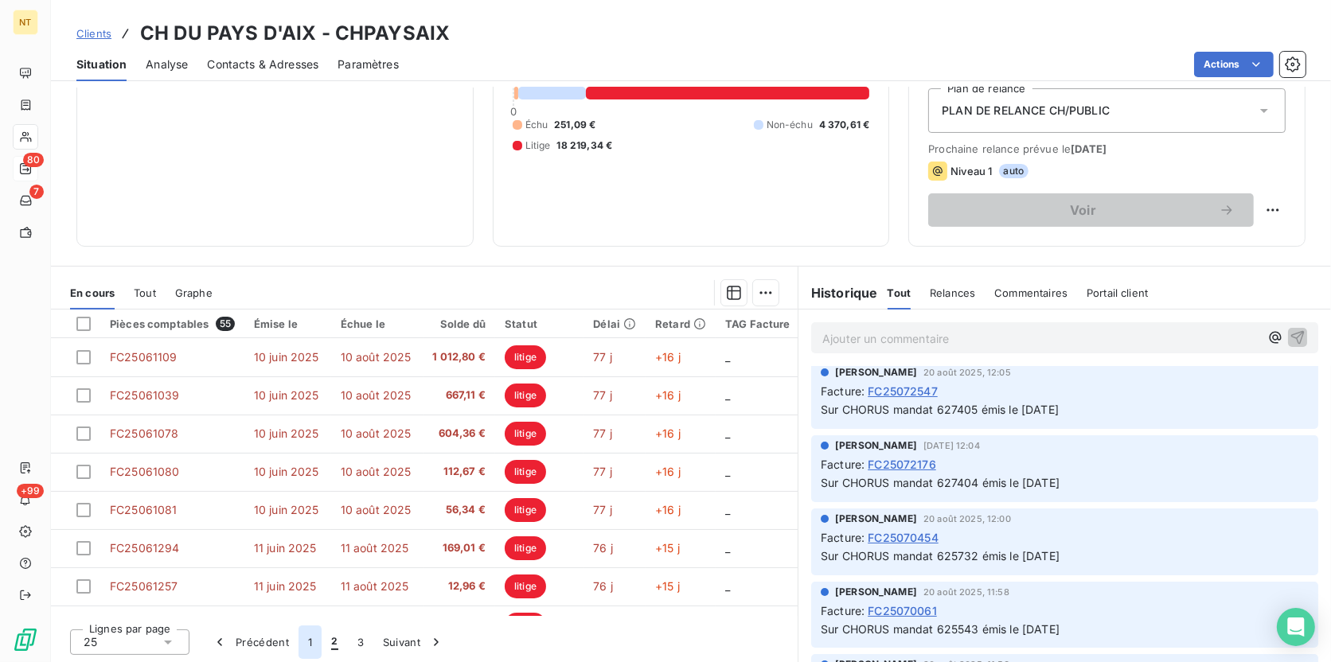
click at [313, 637] on button "1" at bounding box center [309, 642] width 23 height 33
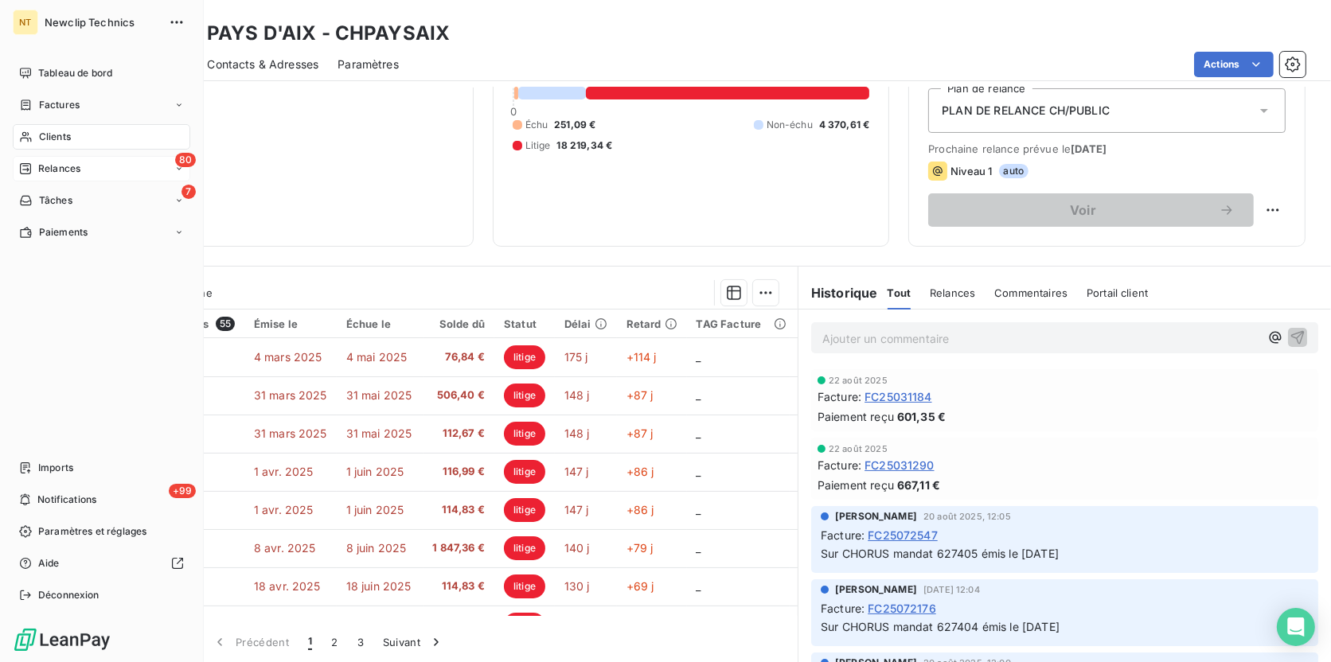
click at [56, 135] on span "Clients" at bounding box center [55, 137] width 32 height 14
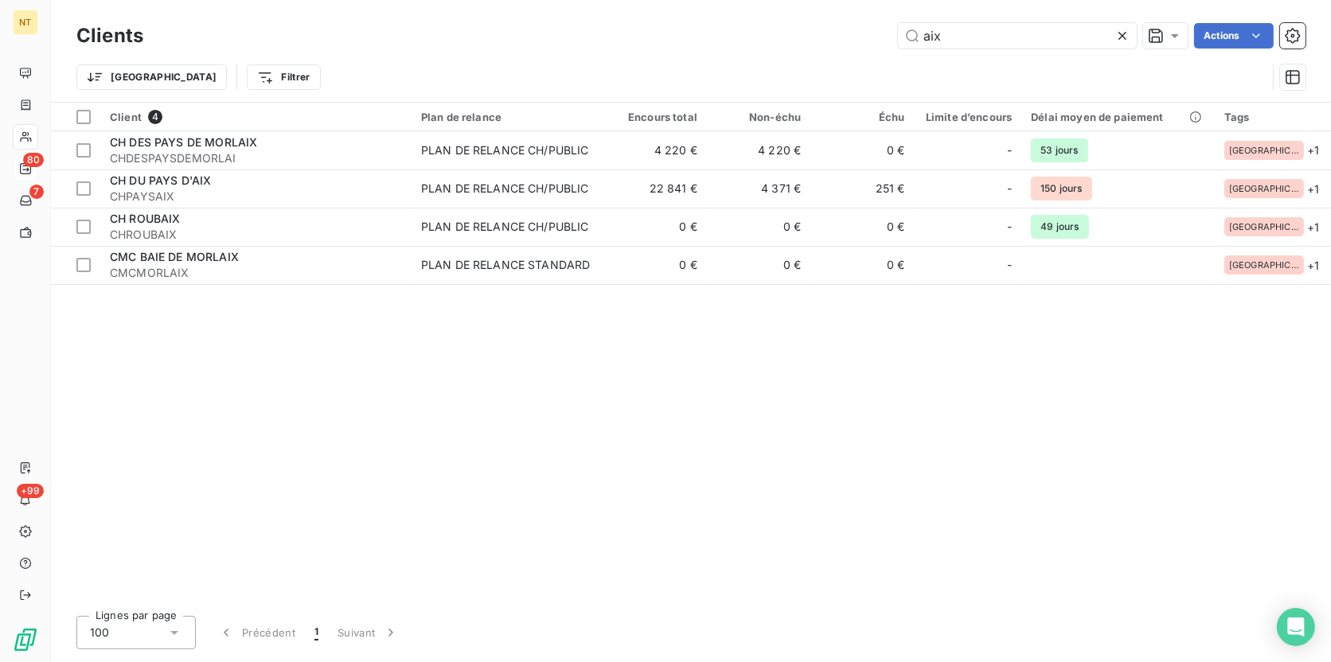
drag, startPoint x: 996, startPoint y: 37, endPoint x: 860, endPoint y: 41, distance: 135.4
click at [860, 41] on div "aix Actions" at bounding box center [733, 35] width 1143 height 25
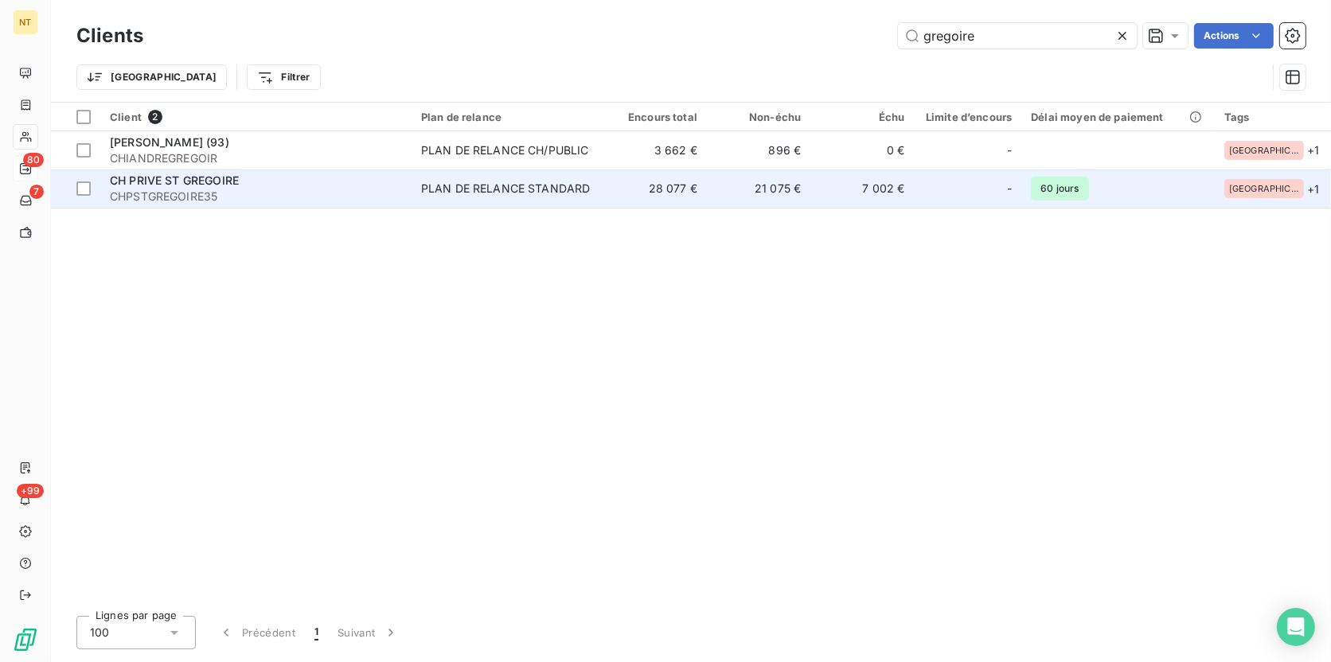
type input "gregoire"
click at [257, 181] on div "CH PRIVE ST GREGOIRE" at bounding box center [256, 181] width 292 height 16
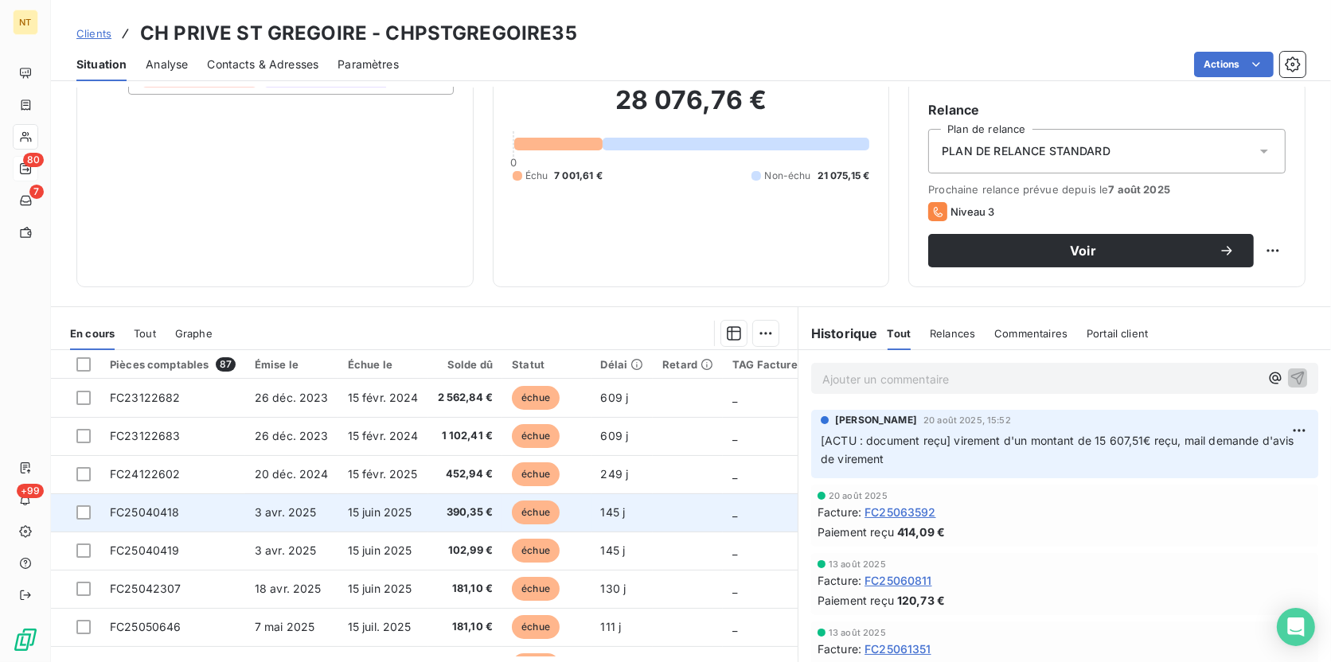
scroll to position [104, 0]
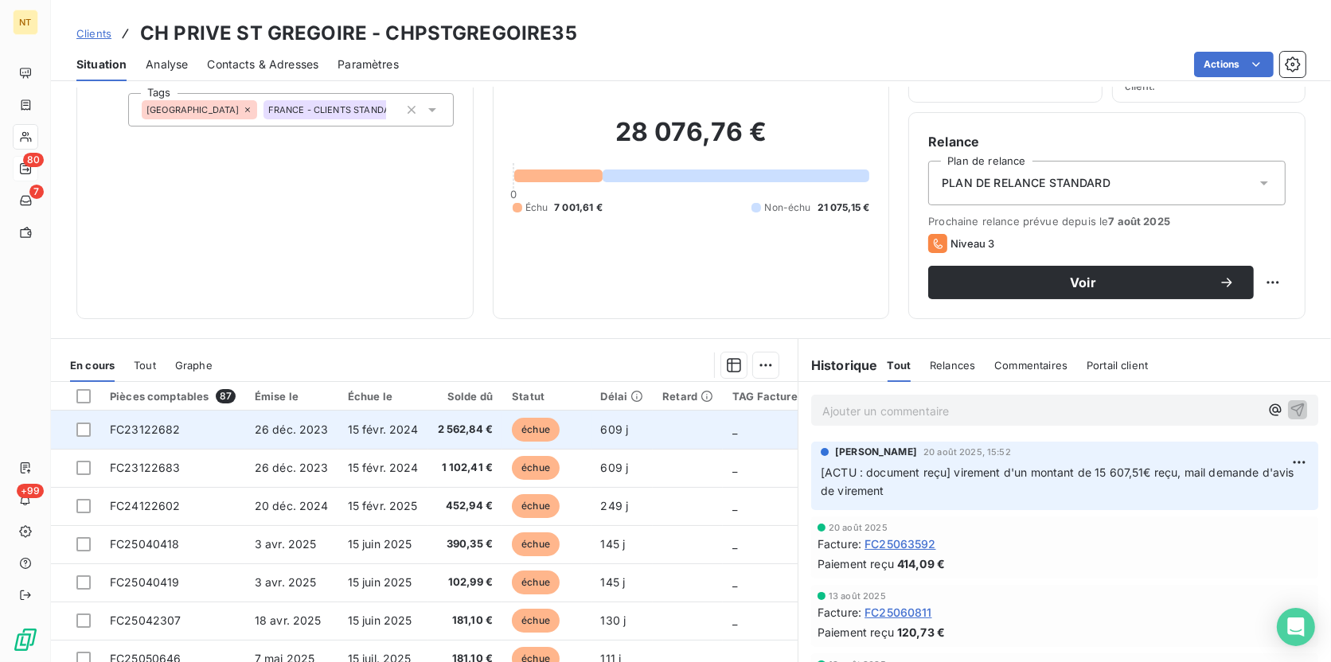
click at [583, 436] on td "échue" at bounding box center [546, 430] width 88 height 38
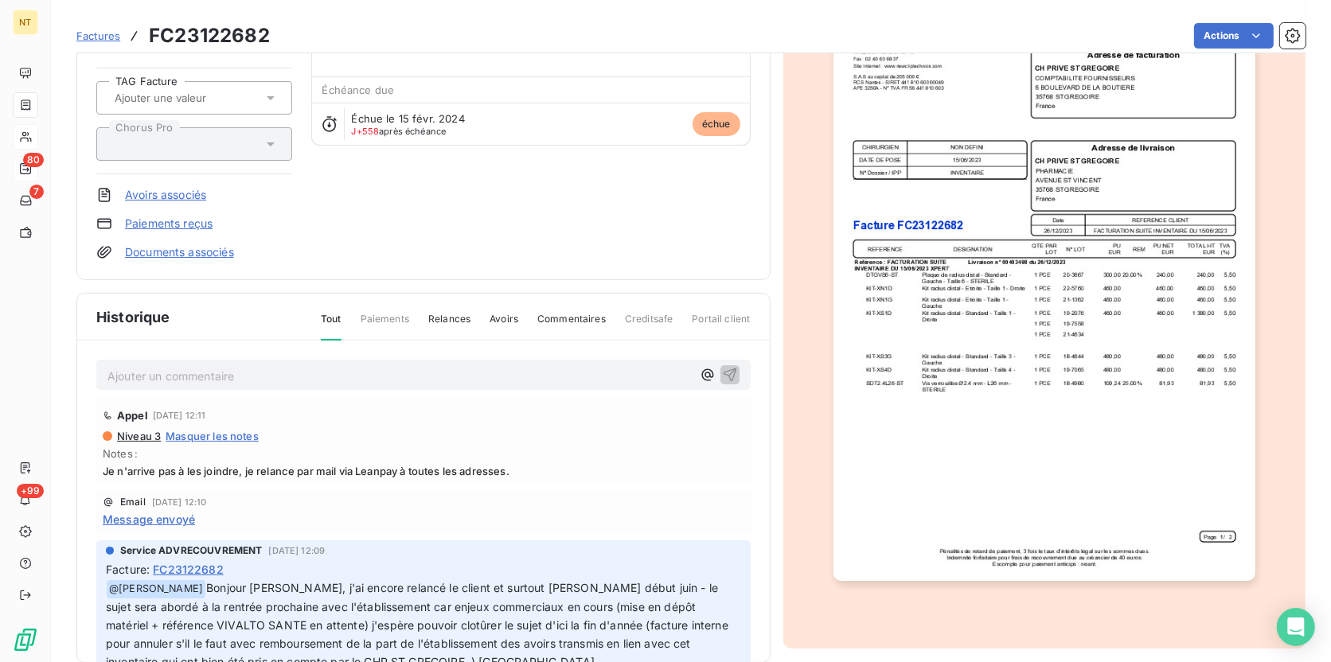
click at [135, 439] on span "Niveau 3" at bounding box center [137, 436] width 45 height 13
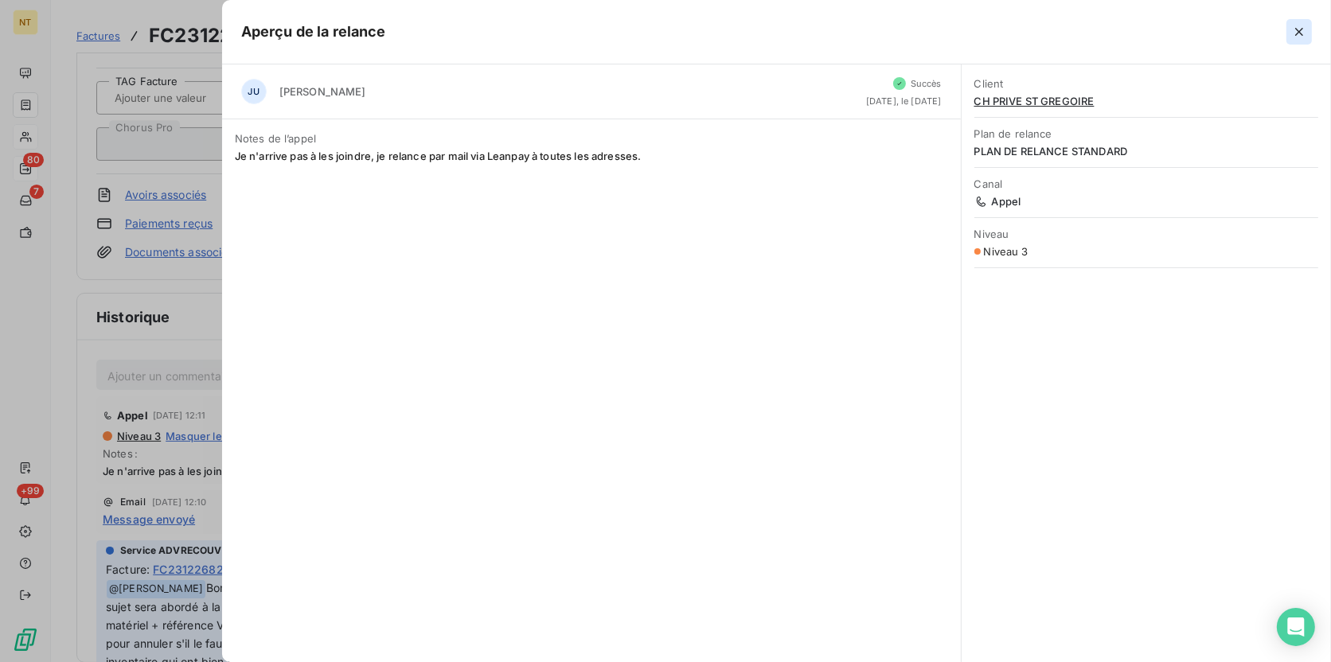
click at [1302, 27] on icon "button" at bounding box center [1299, 32] width 16 height 16
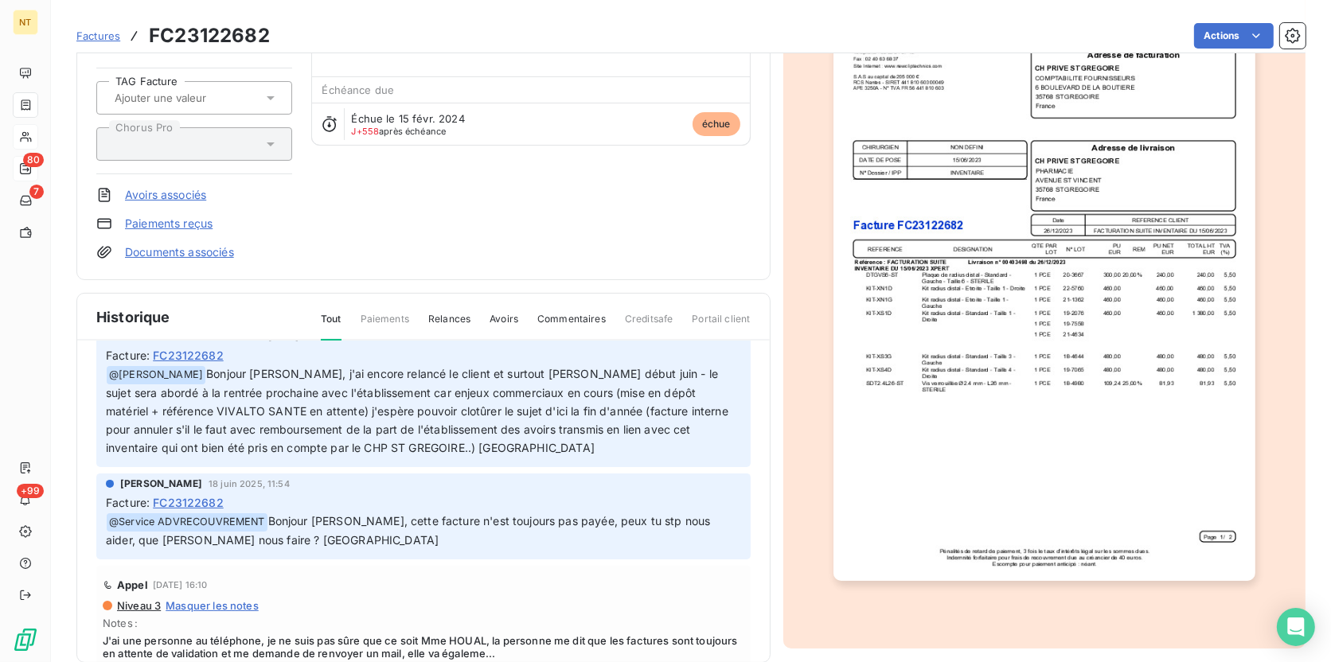
scroll to position [216, 0]
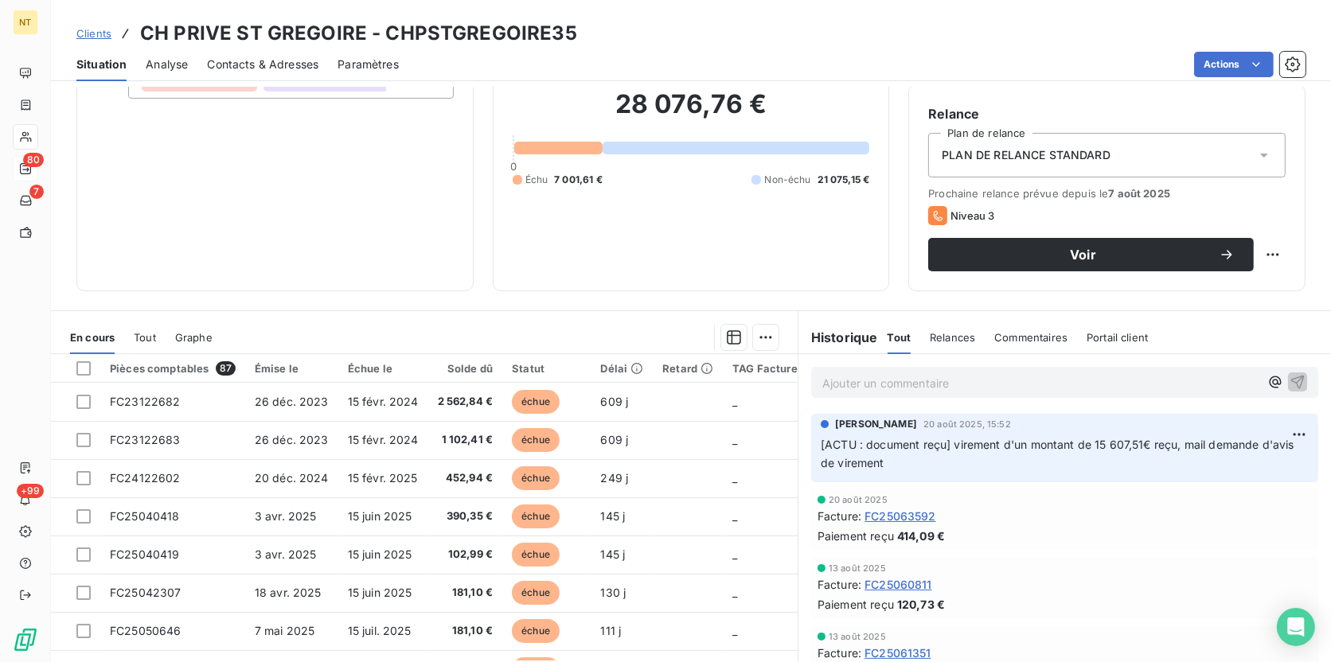
scroll to position [177, 0]
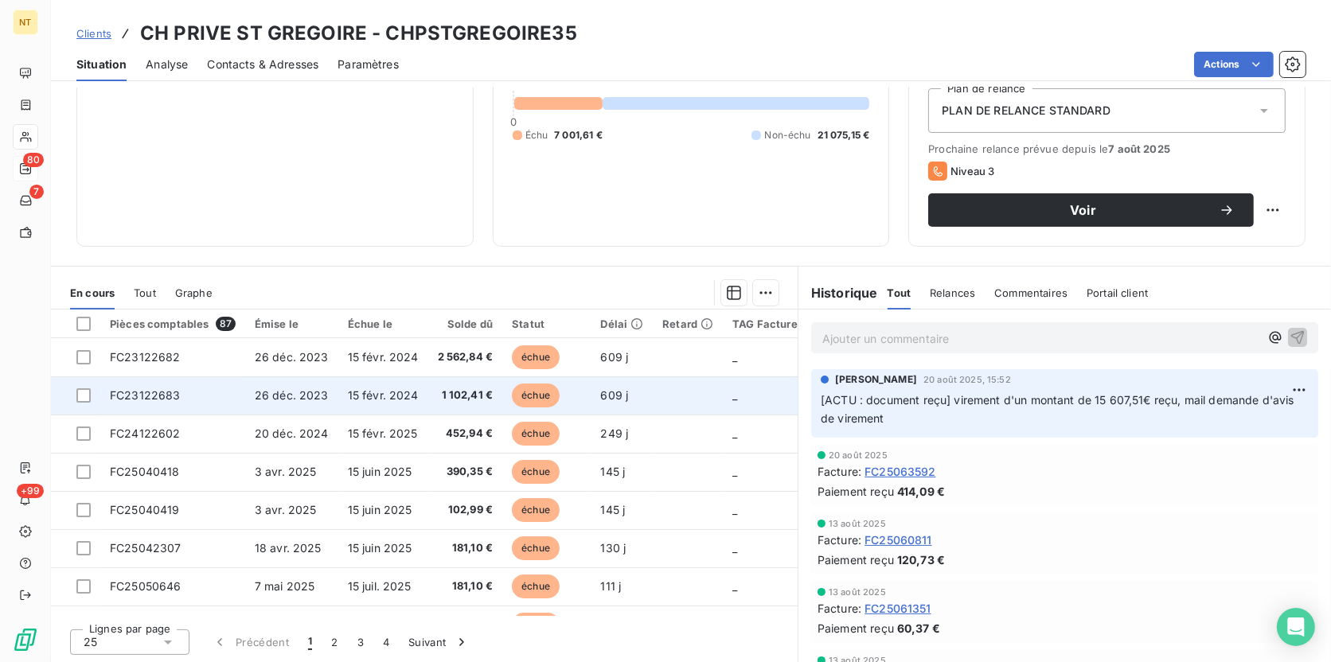
click at [222, 385] on td "FC23122683" at bounding box center [172, 395] width 145 height 38
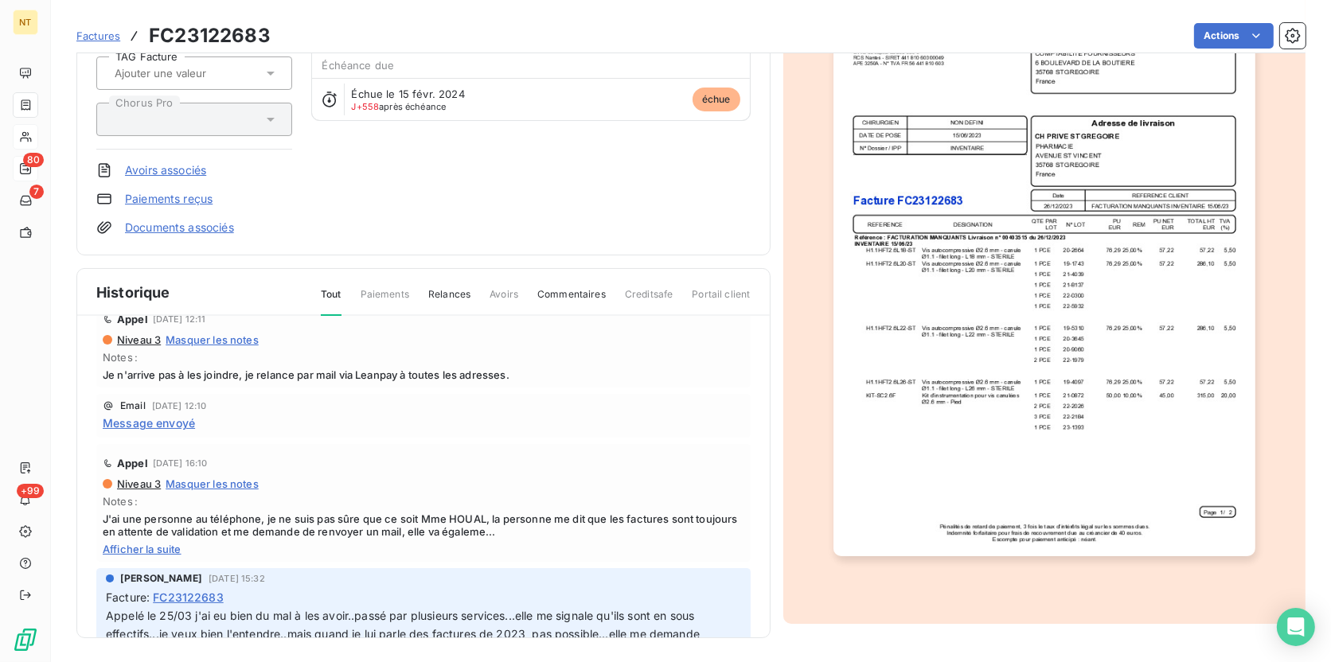
scroll to position [144, 0]
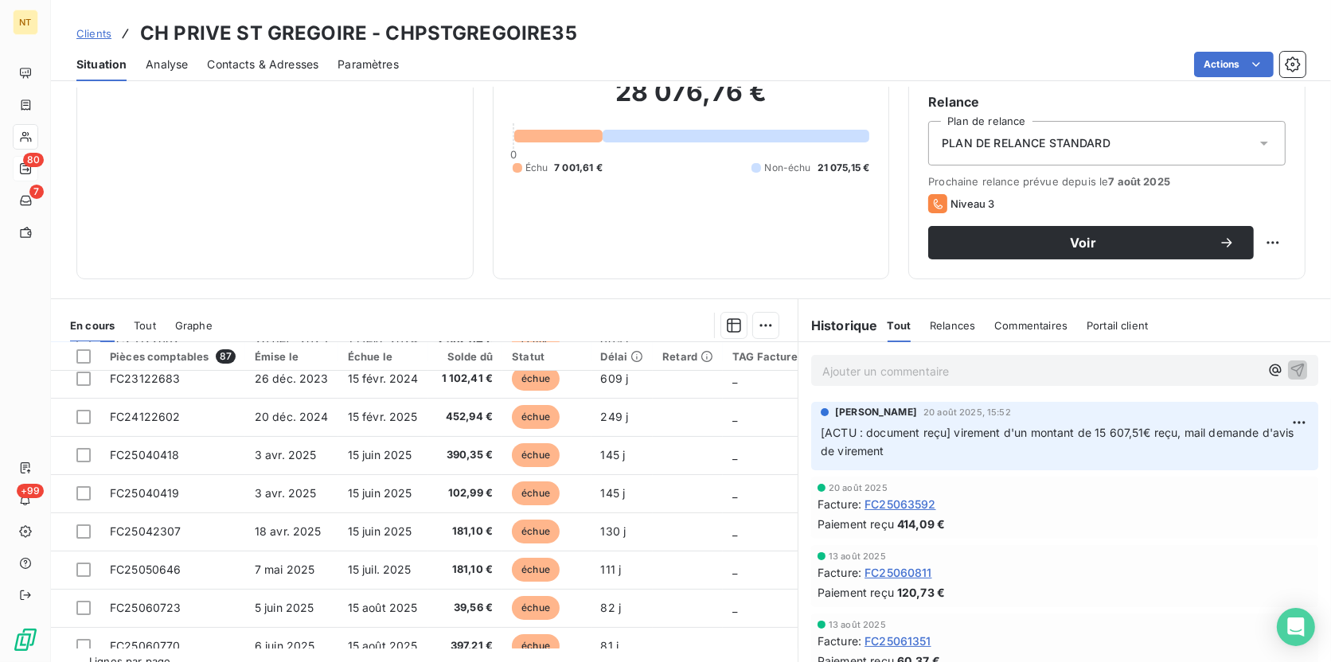
scroll to position [72, 0]
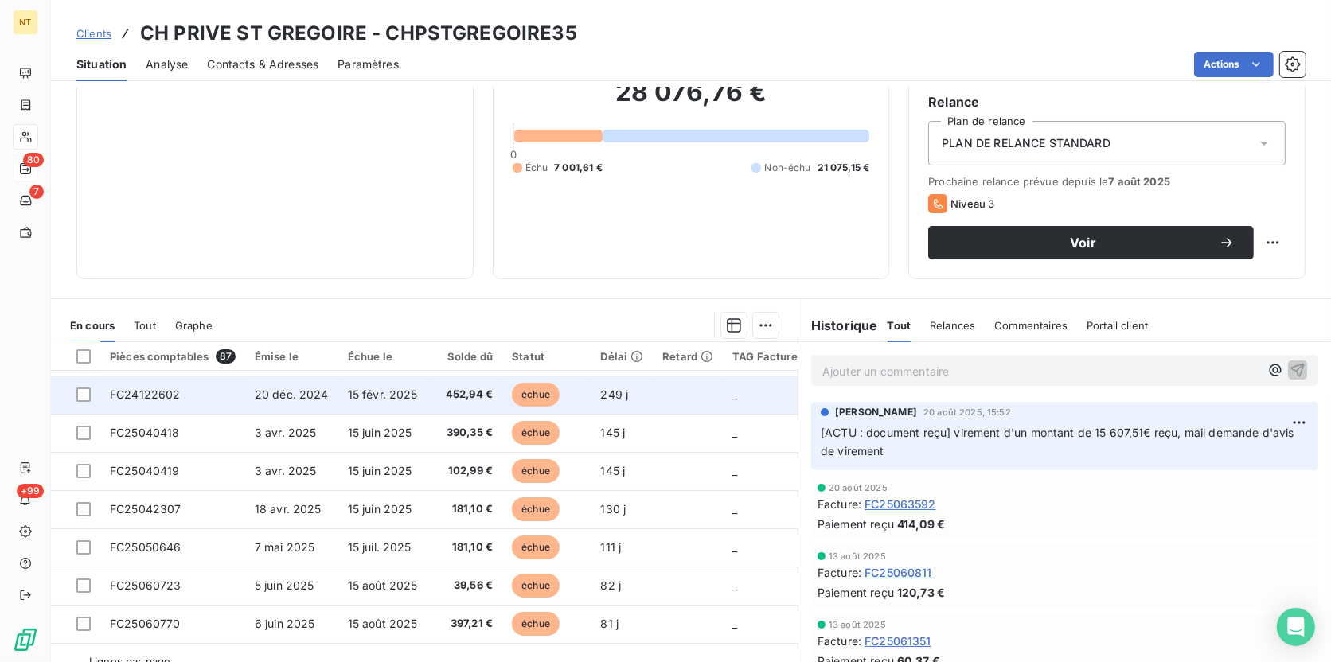
click at [303, 397] on span "20 déc. 2024" at bounding box center [292, 395] width 74 height 14
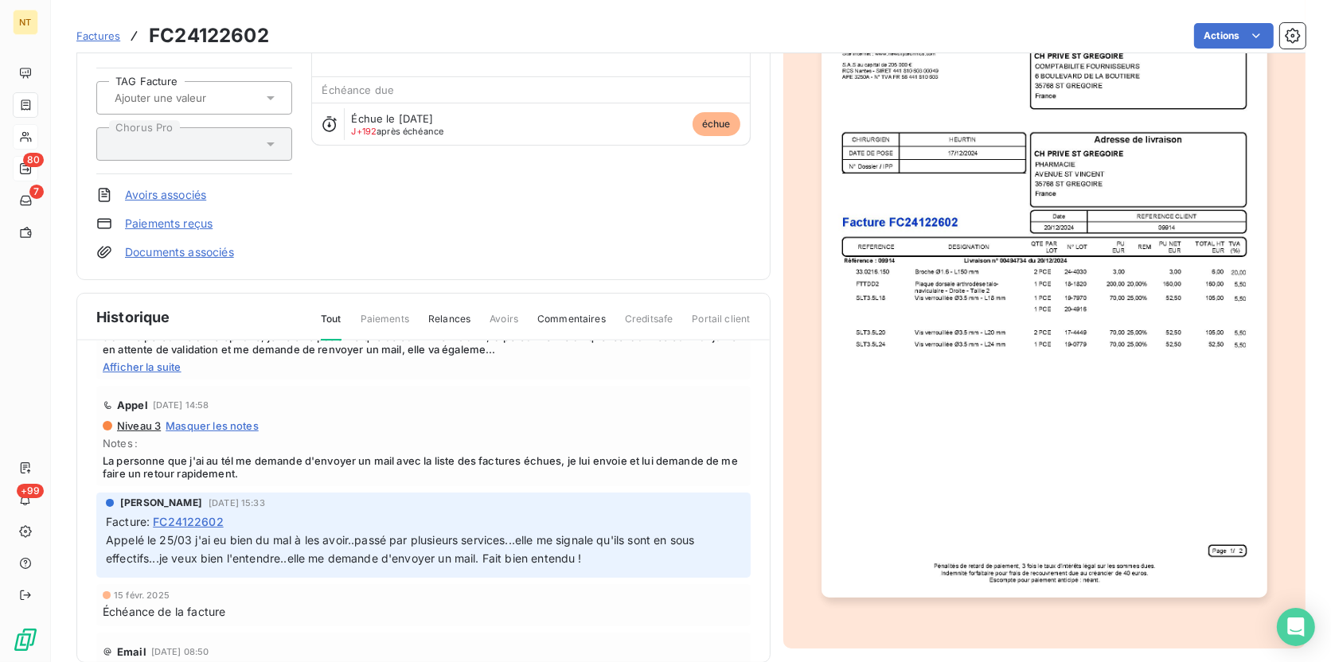
scroll to position [289, 0]
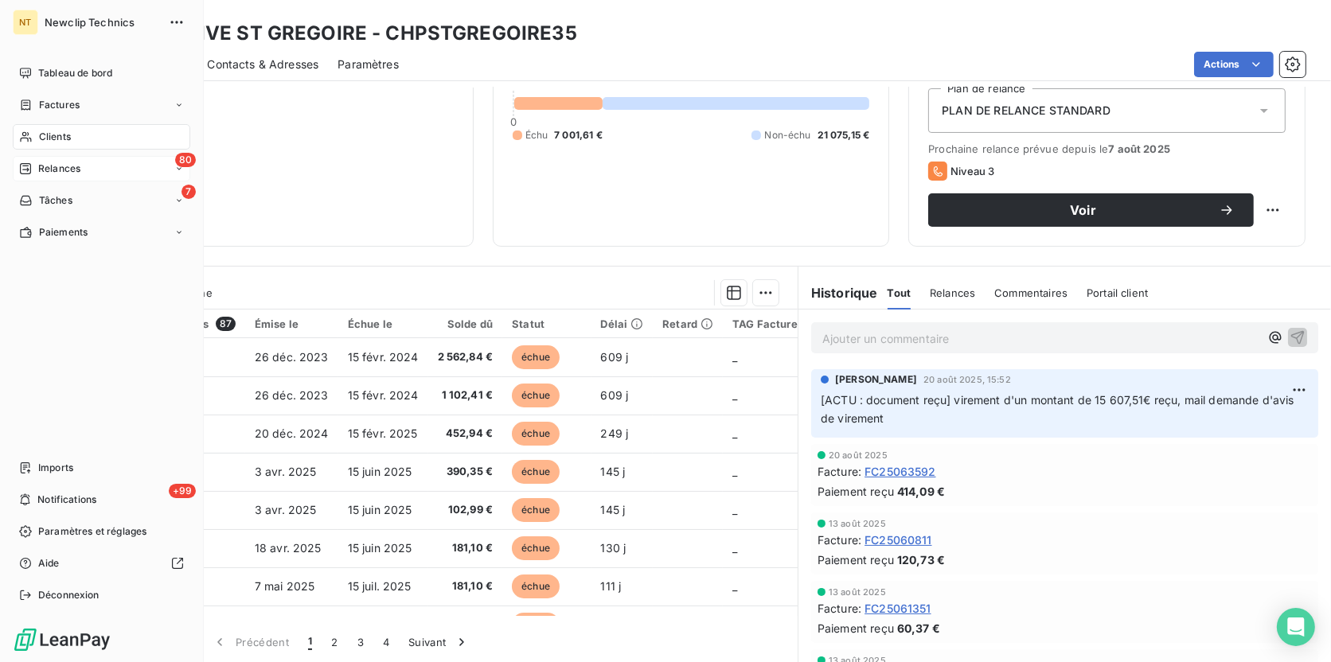
click at [46, 134] on span "Clients" at bounding box center [55, 137] width 32 height 14
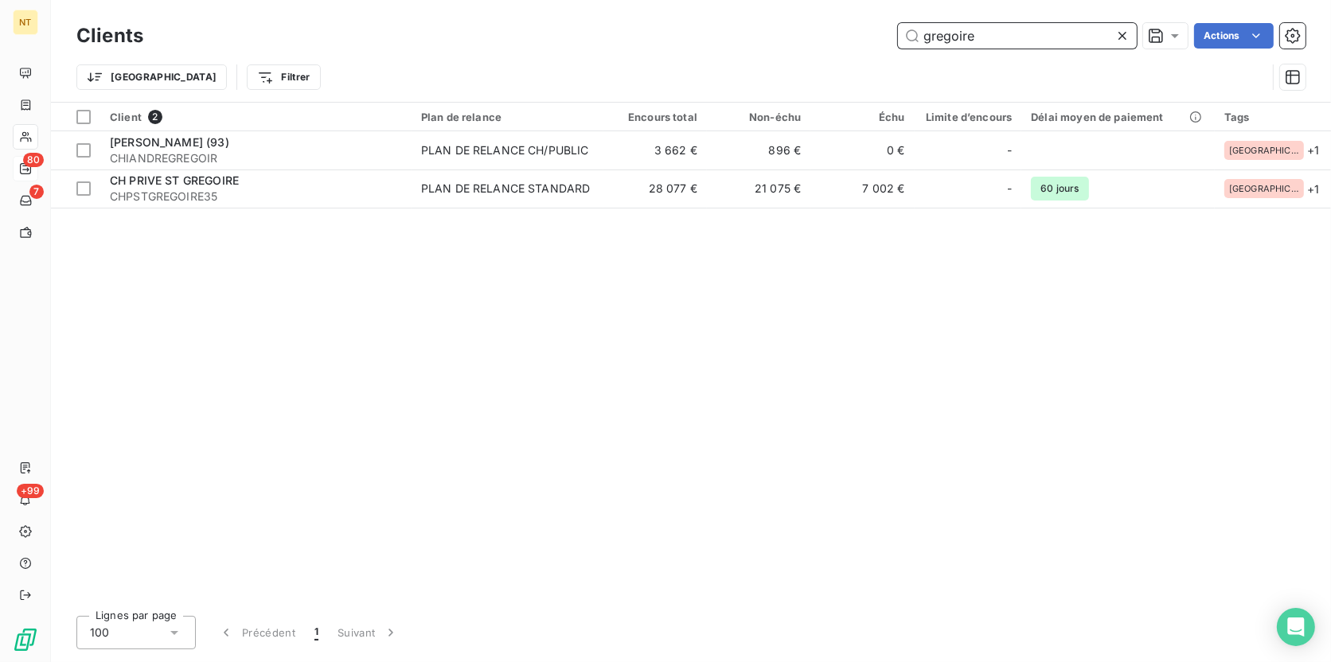
click at [932, 31] on input "gregoire" at bounding box center [1017, 35] width 239 height 25
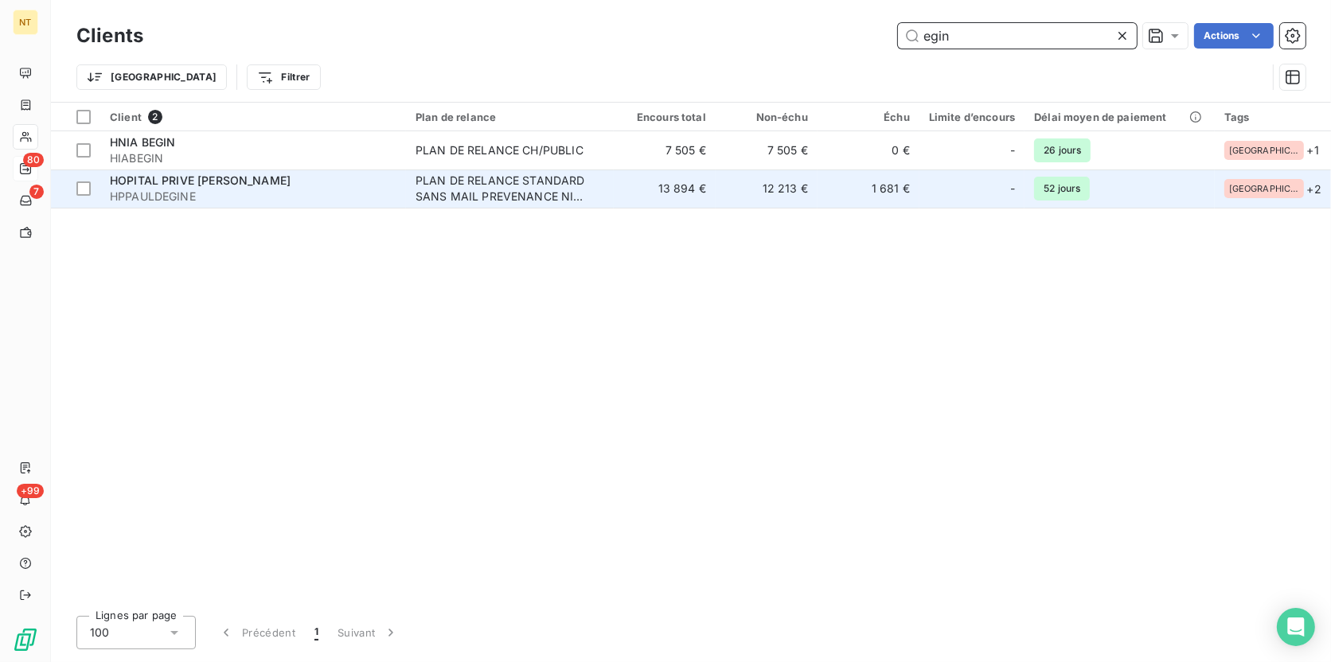
type input "egin"
click at [481, 197] on div "PLAN DE RELANCE STANDARD SANS MAIL PREVENANCE NI DUPLICATA FACTURES" at bounding box center [509, 189] width 189 height 32
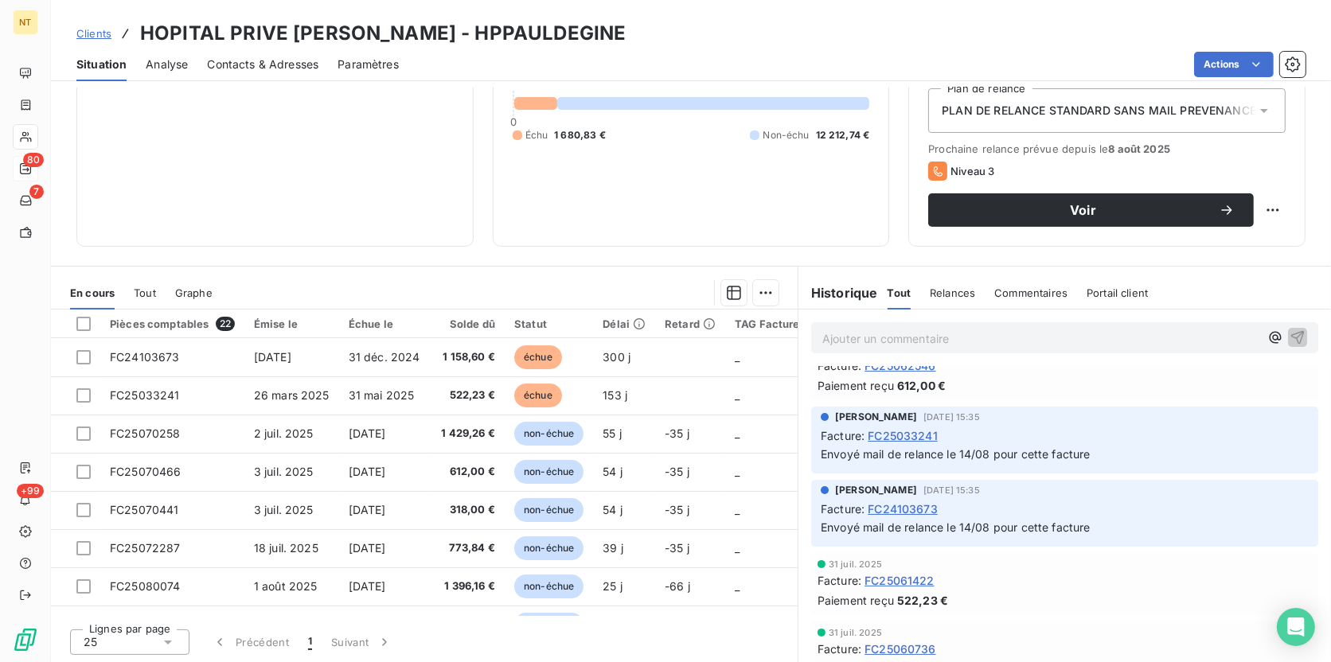
scroll to position [144, 0]
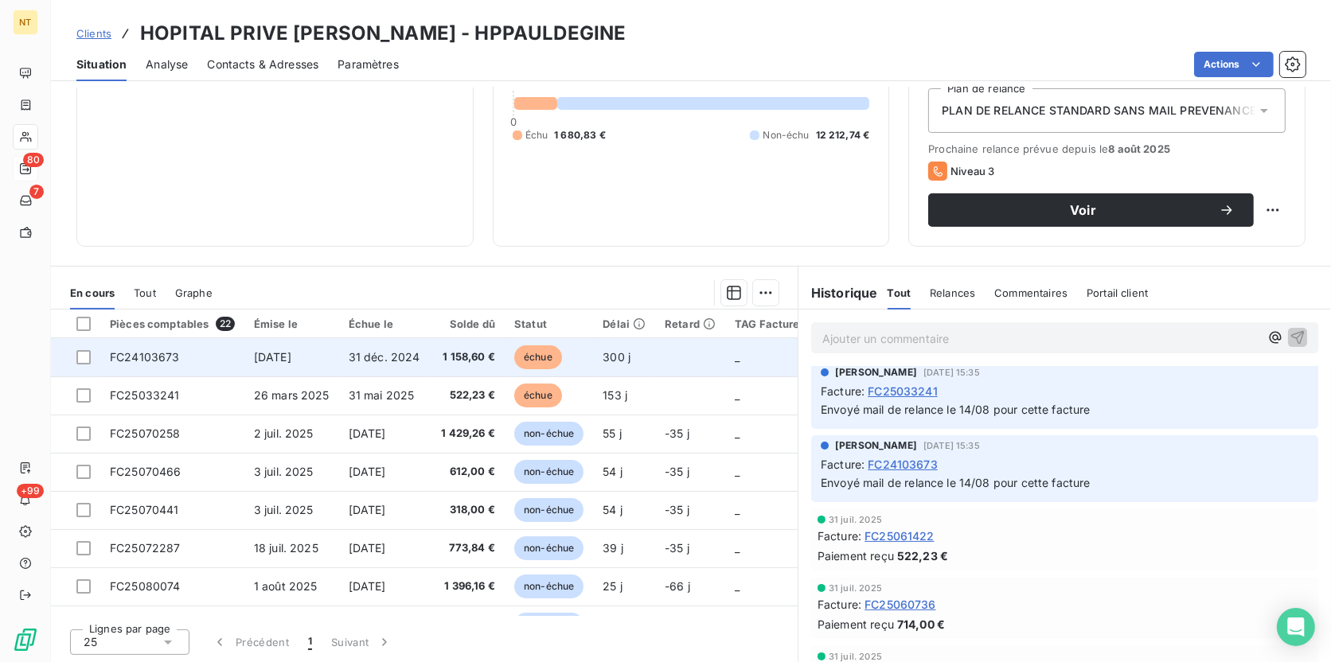
click at [377, 361] on span "31 déc. 2024" at bounding box center [385, 357] width 72 height 14
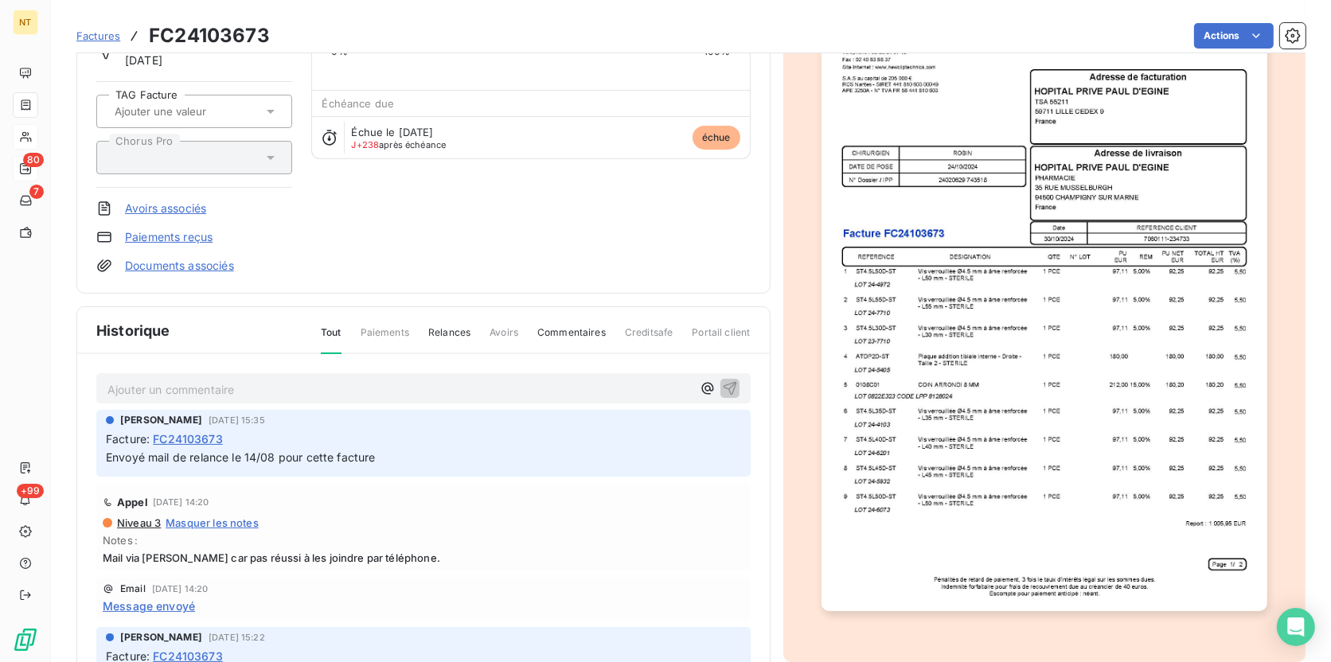
scroll to position [99, 0]
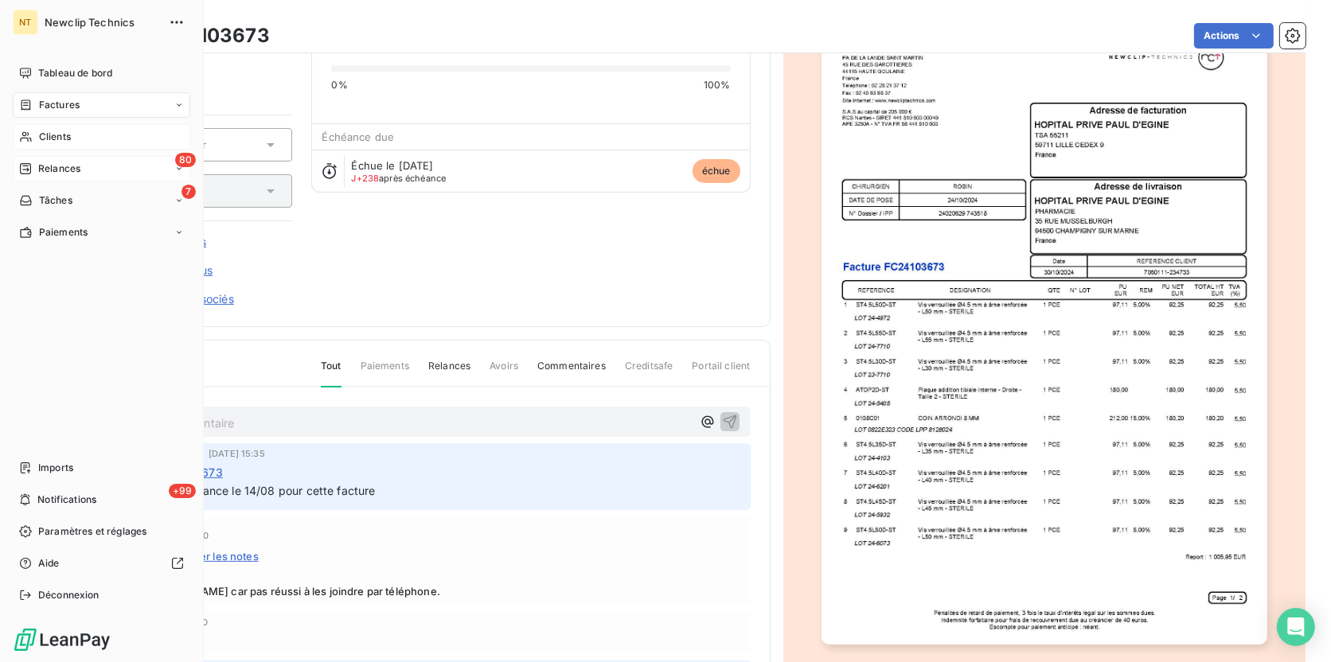
click at [36, 134] on div "Clients" at bounding box center [101, 136] width 177 height 25
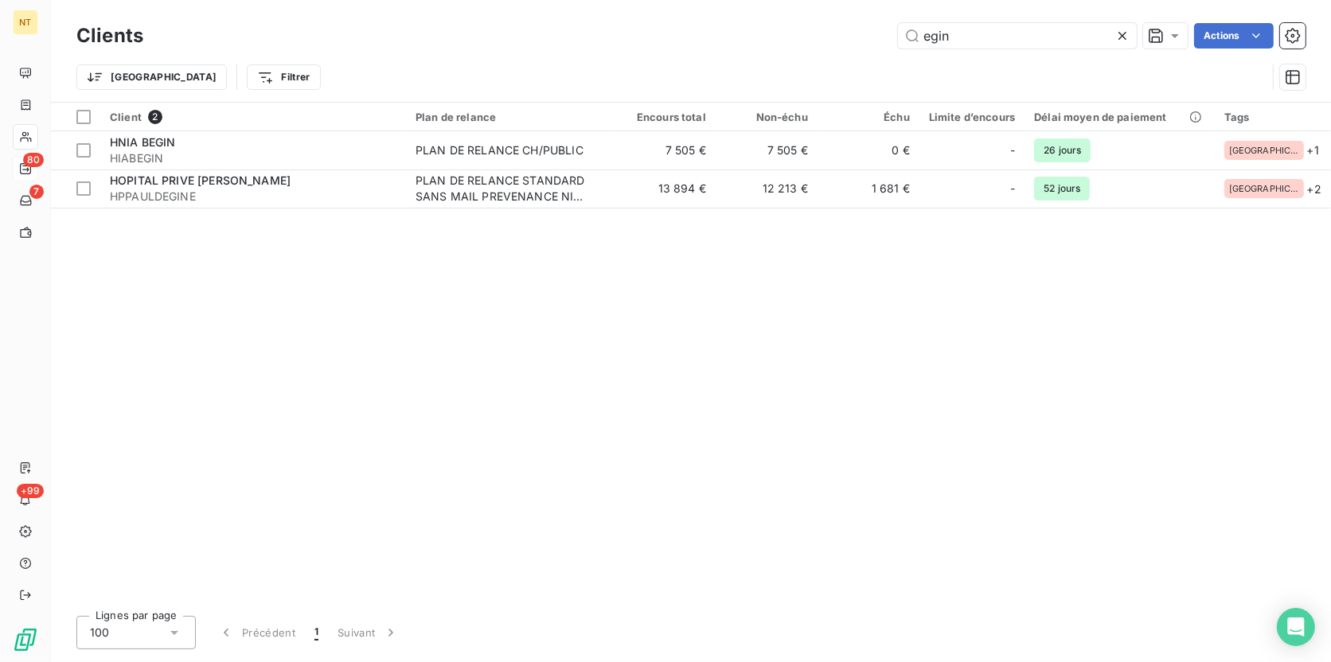
drag, startPoint x: 977, startPoint y: 37, endPoint x: 871, endPoint y: 28, distance: 107.1
click at [871, 28] on div "egin Actions" at bounding box center [733, 35] width 1143 height 25
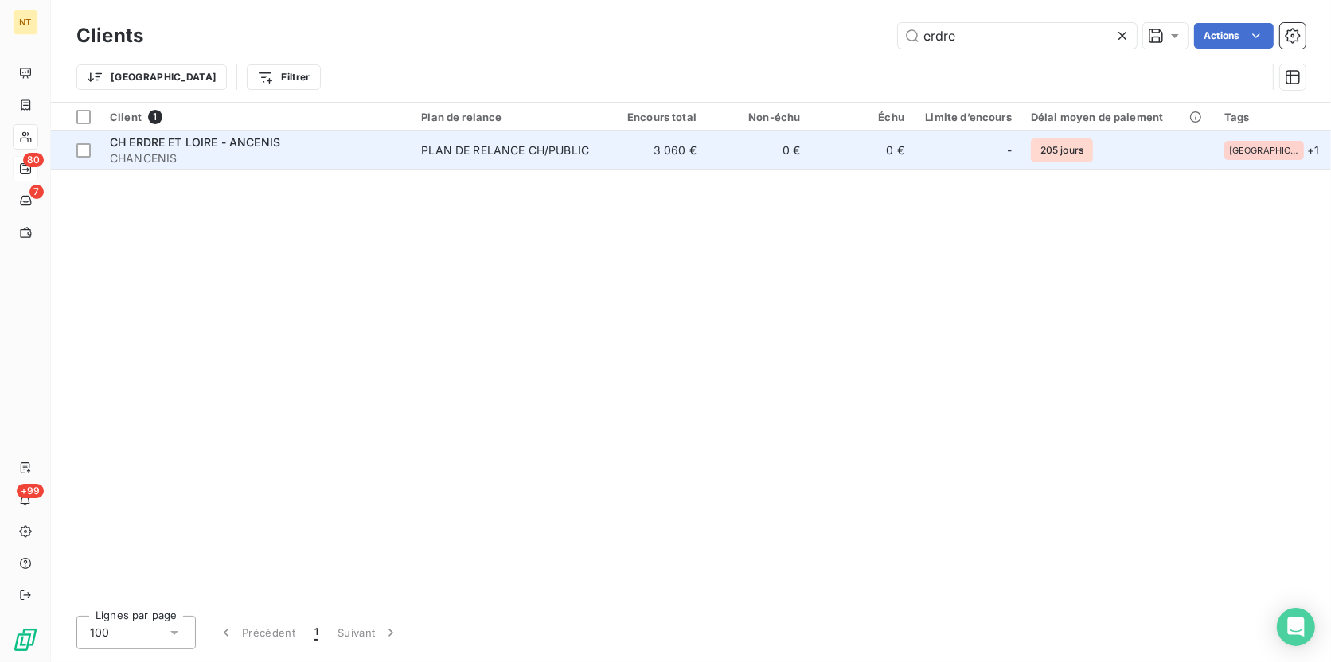
type input "erdre"
click at [411, 144] on td "CH ERDRE ET LOIRE - ANCENIS CHANCENIS" at bounding box center [255, 150] width 311 height 38
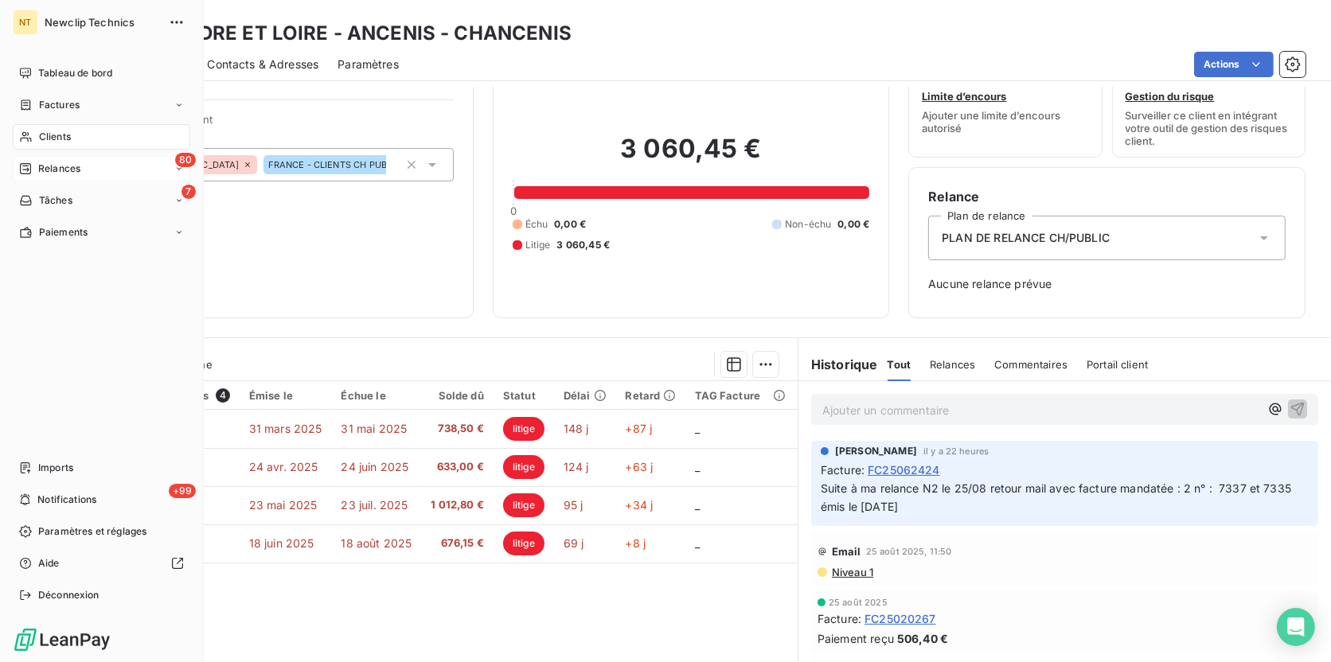
click at [33, 135] on div "Clients" at bounding box center [101, 136] width 177 height 25
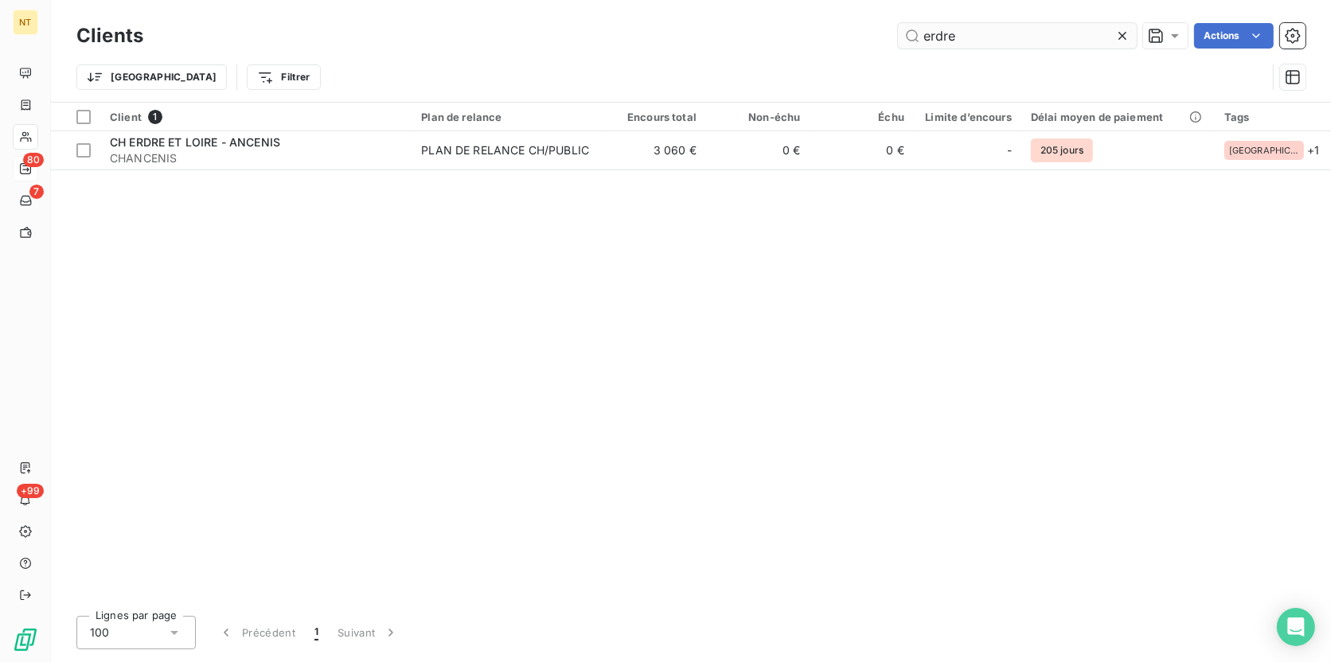
click at [956, 33] on input "erdre" at bounding box center [1017, 35] width 239 height 25
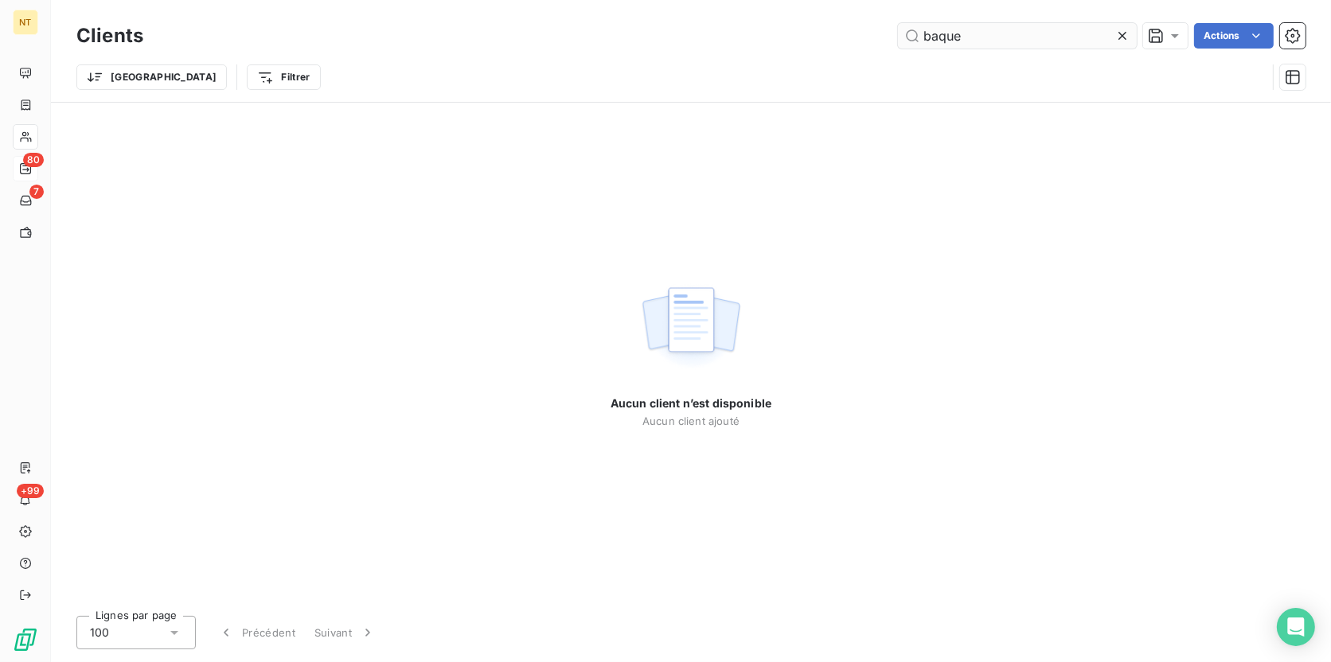
click at [934, 36] on input "baque" at bounding box center [1017, 35] width 239 height 25
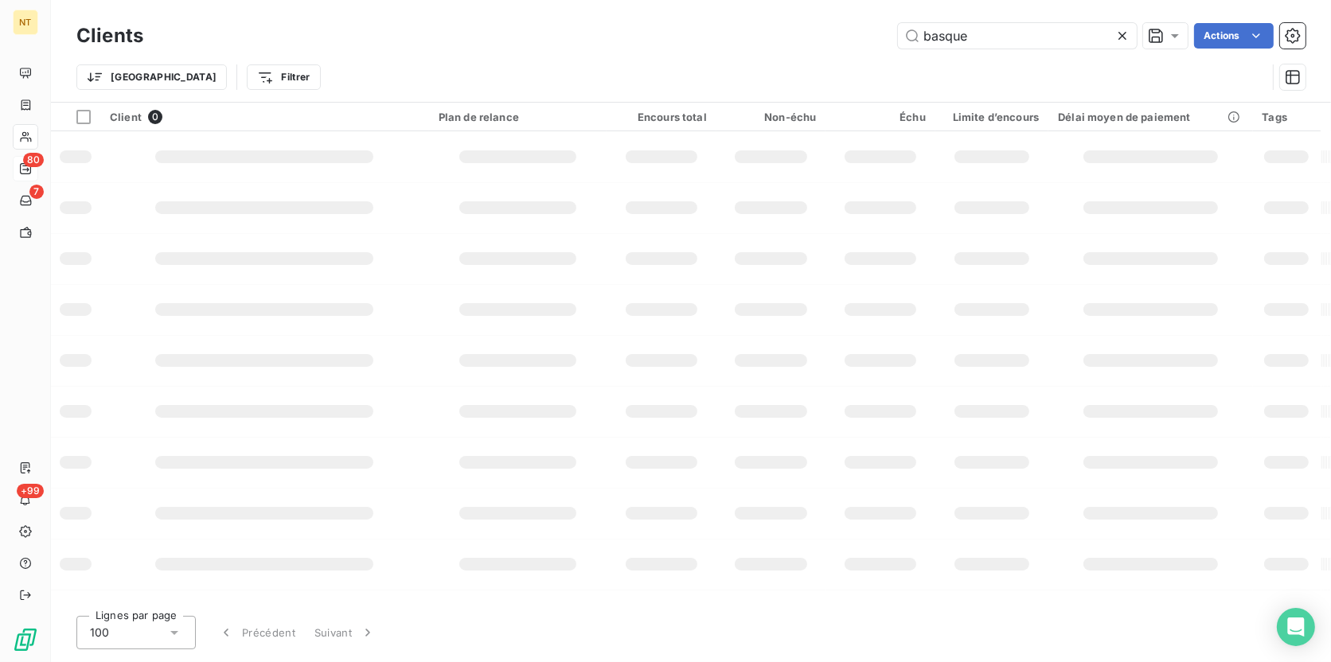
type input "basque"
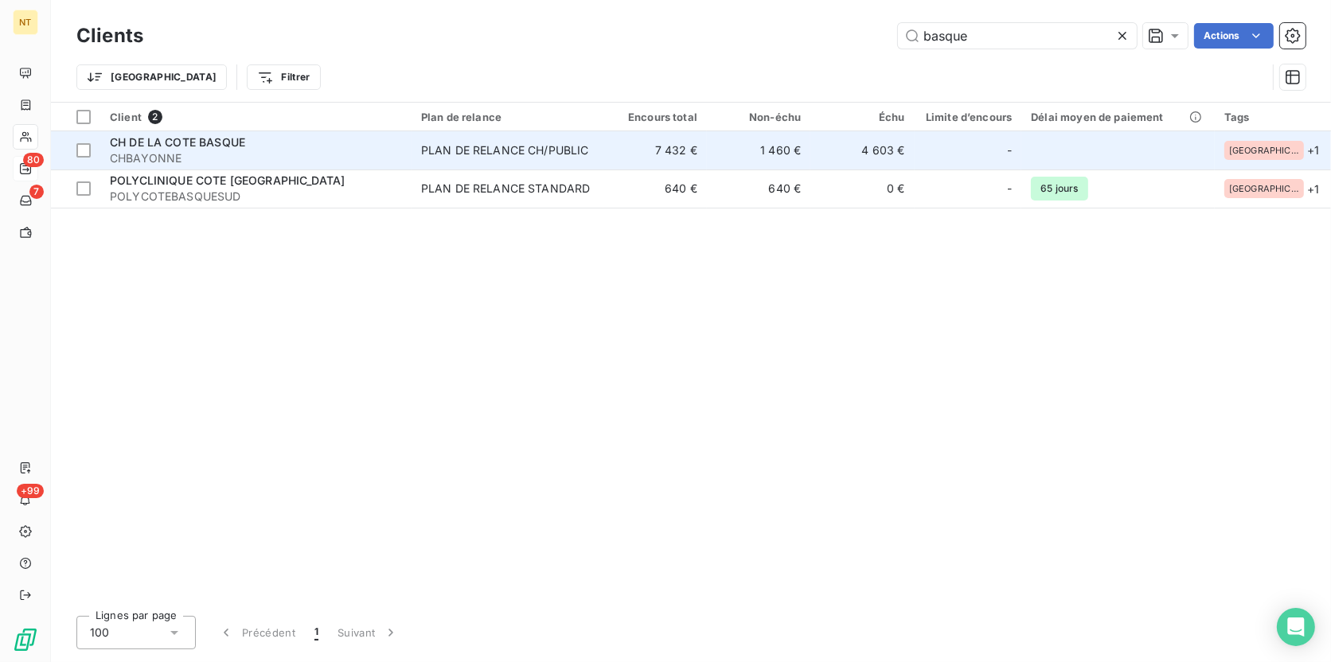
click at [330, 147] on div "CH DE LA COTE BASQUE" at bounding box center [256, 143] width 292 height 16
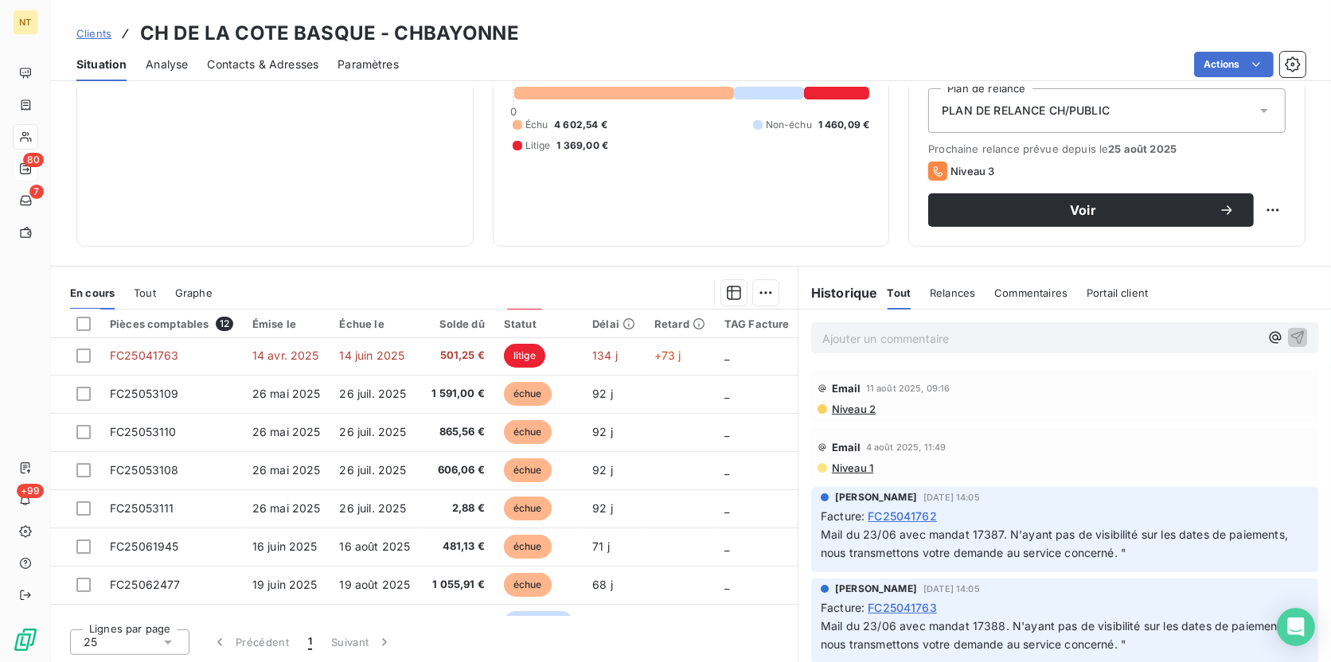
scroll to position [33, 0]
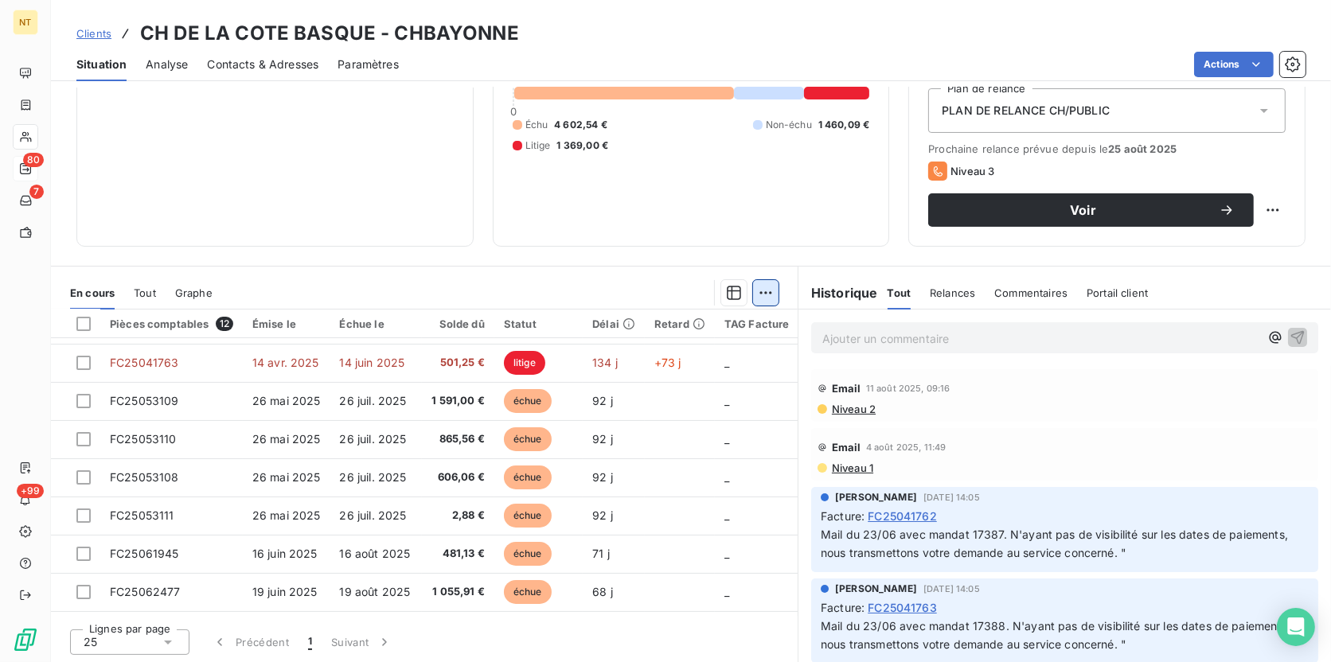
click at [762, 290] on html "NT 80 7 +99 Clients CH DE LA COTE BASQUE - CHBAYONNE Situation Analyse Contacts…" at bounding box center [665, 331] width 1331 height 662
click at [732, 287] on html "NT 80 7 +99 Clients CH DE LA COTE BASQUE - CHBAYONNE Situation Analyse Contacts…" at bounding box center [665, 331] width 1331 height 662
click at [734, 294] on icon "button" at bounding box center [734, 293] width 14 height 14
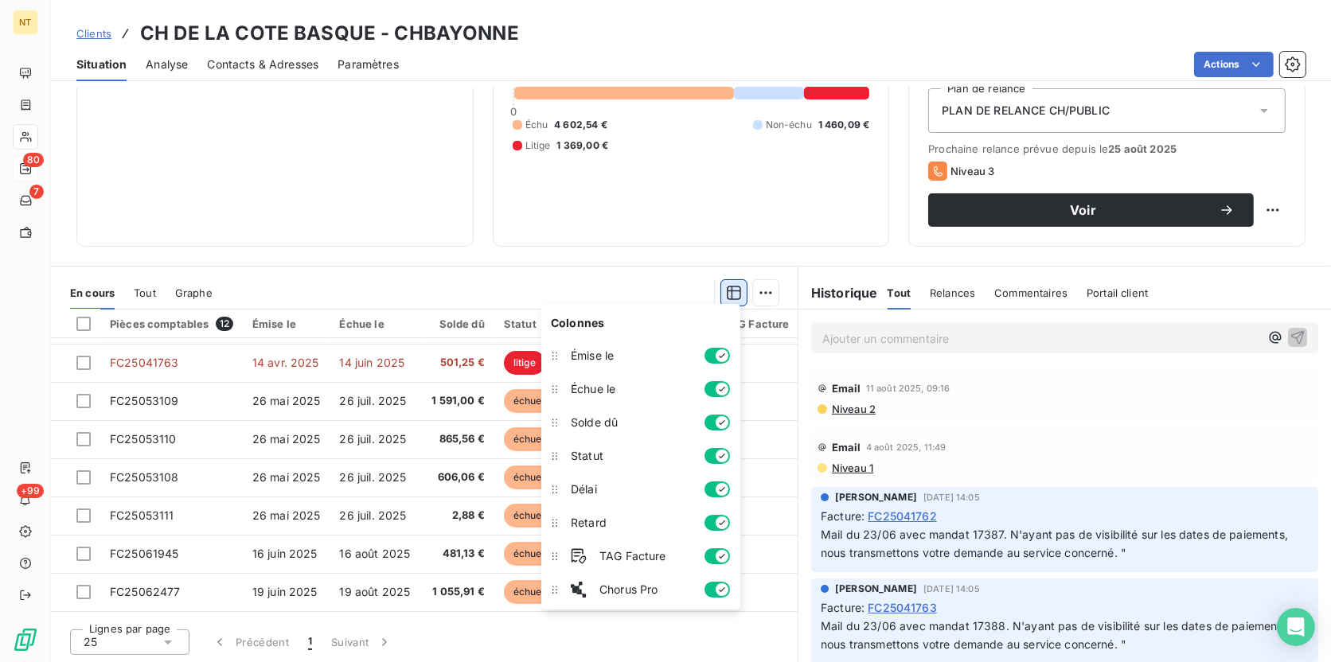
click at [734, 290] on icon "button" at bounding box center [734, 293] width 14 height 14
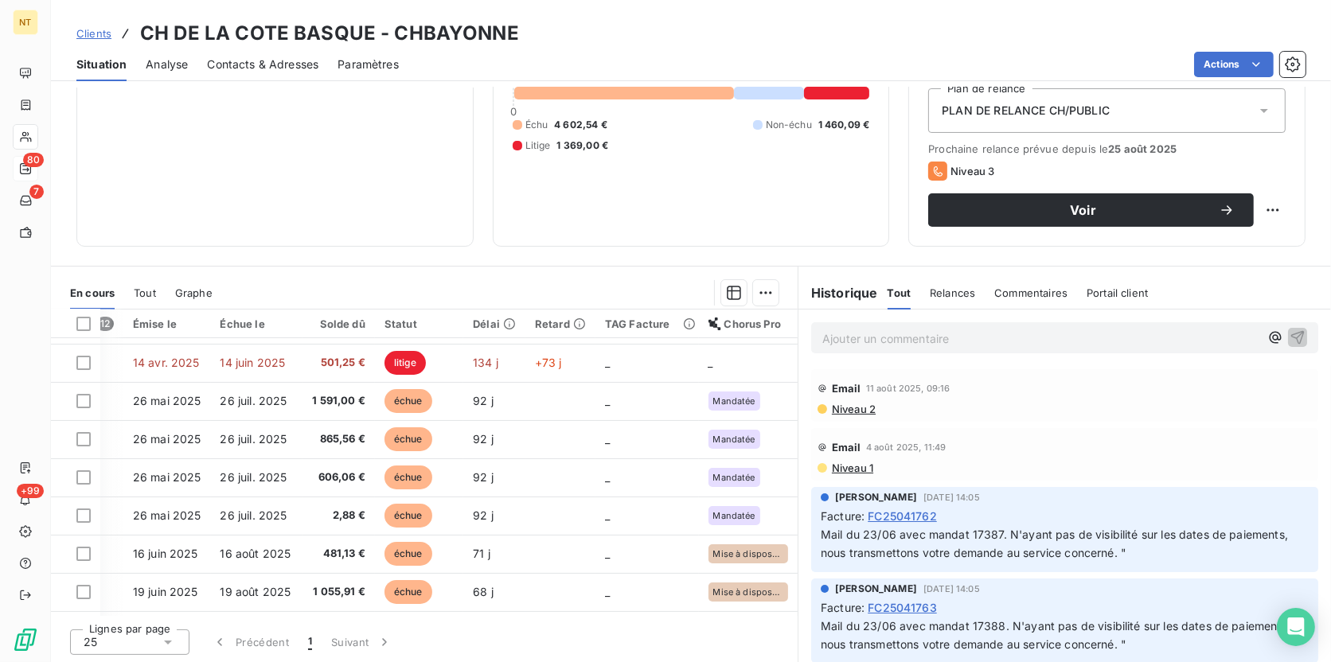
scroll to position [33, 115]
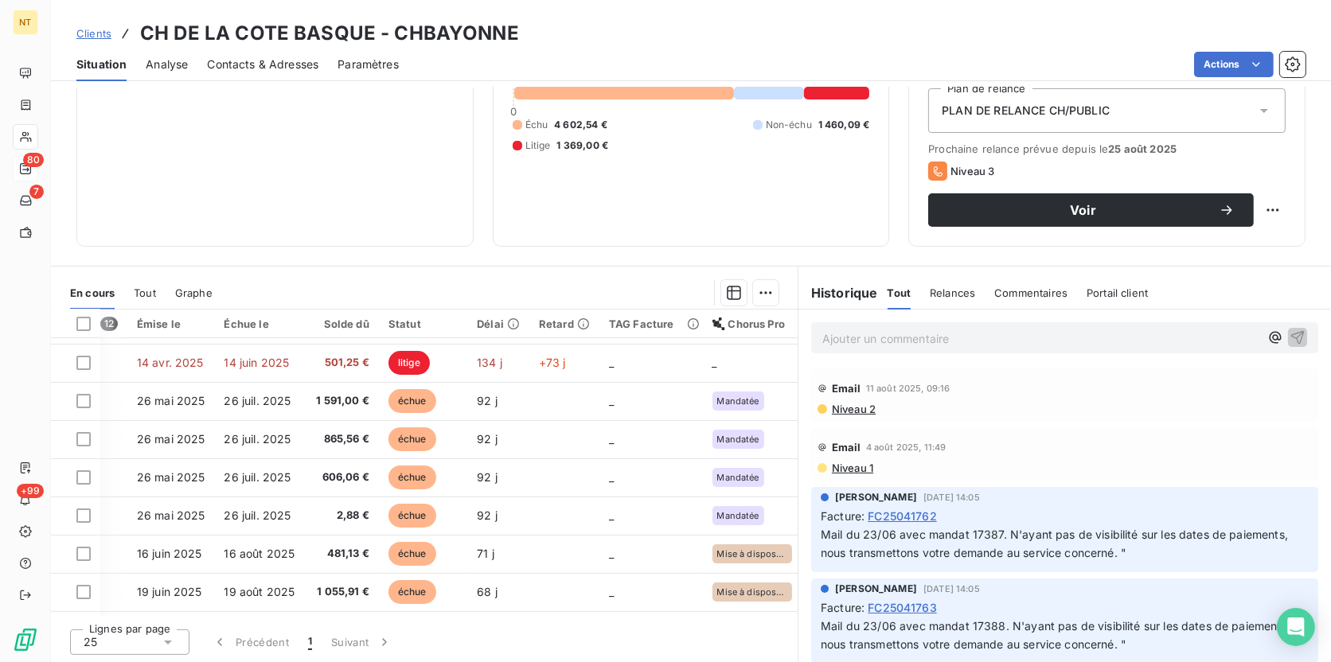
click at [842, 337] on p "Ajouter un commentaire ﻿" at bounding box center [1040, 339] width 437 height 20
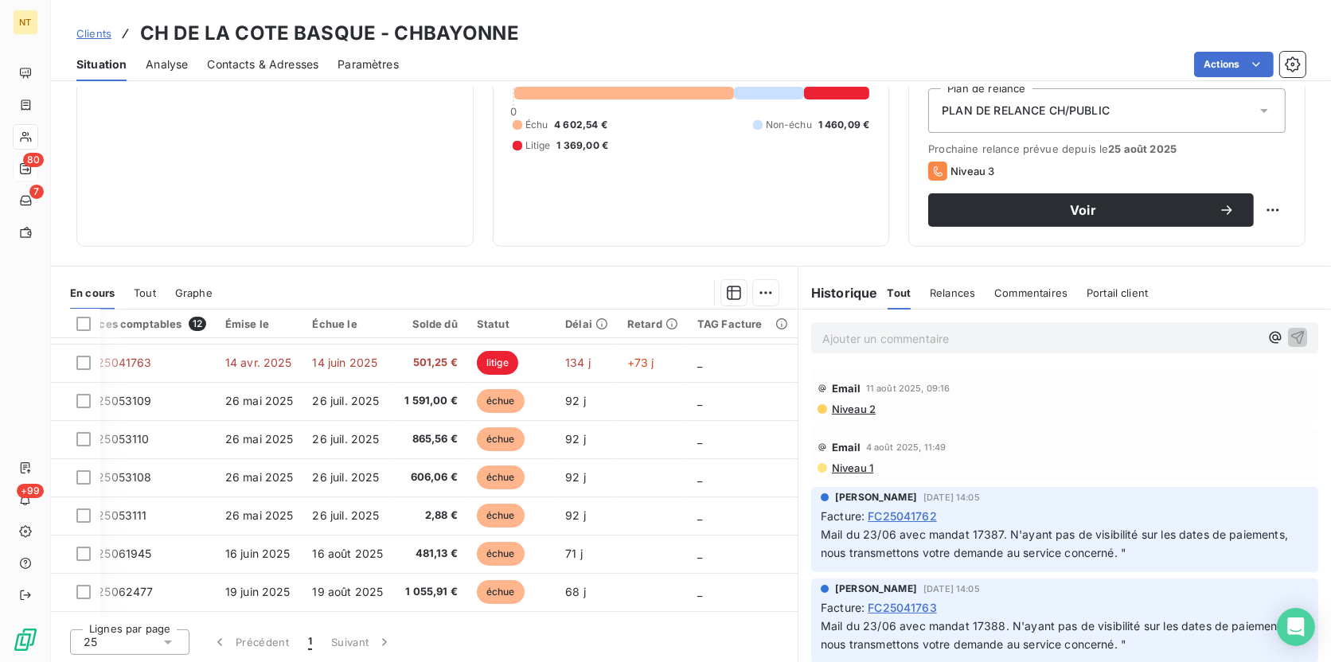
scroll to position [33, 0]
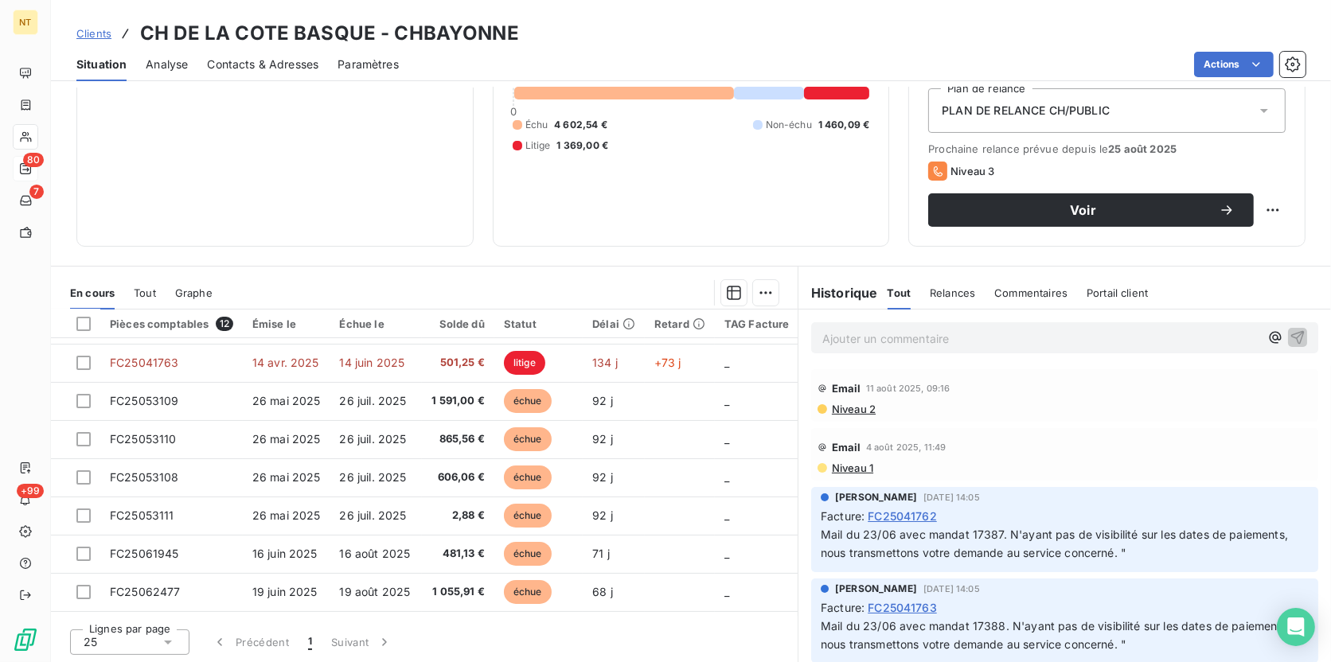
drag, startPoint x: 790, startPoint y: 462, endPoint x: 785, endPoint y: 478, distance: 16.9
click at [785, 478] on div "En cours Tout Graphe Pièces comptables 12 Émise le Échue le Solde dû Statut Dél…" at bounding box center [691, 465] width 1280 height 398
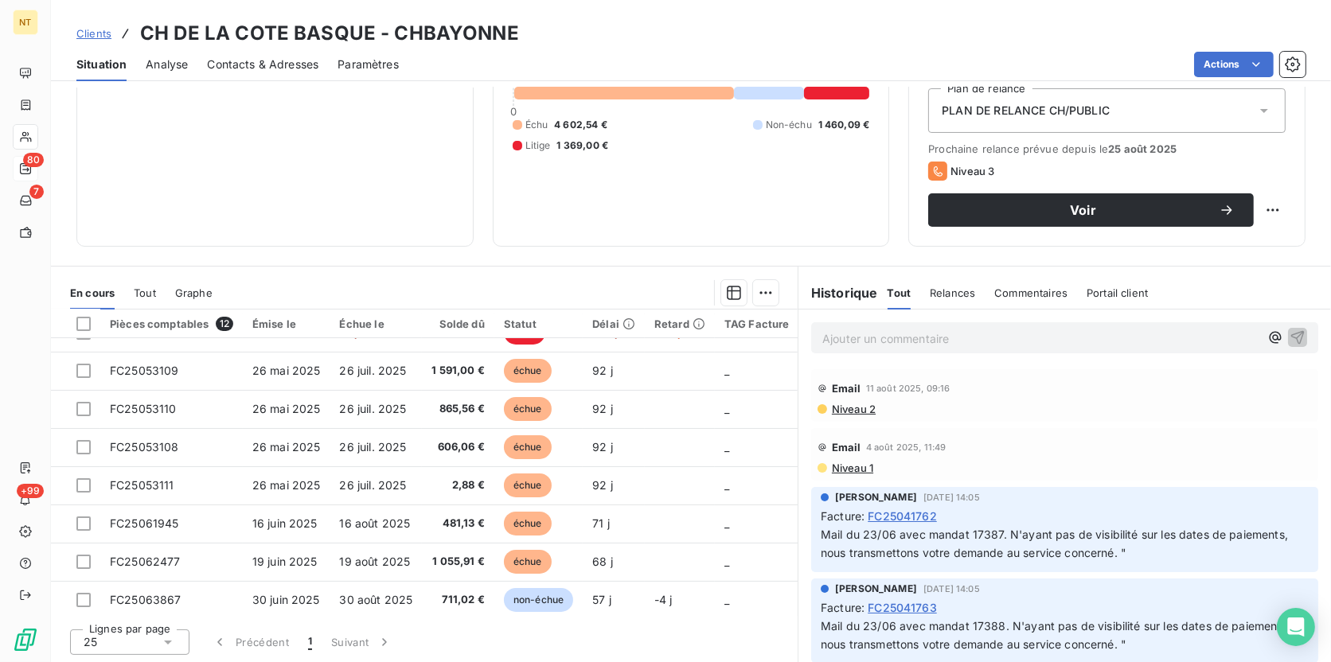
scroll to position [74, 0]
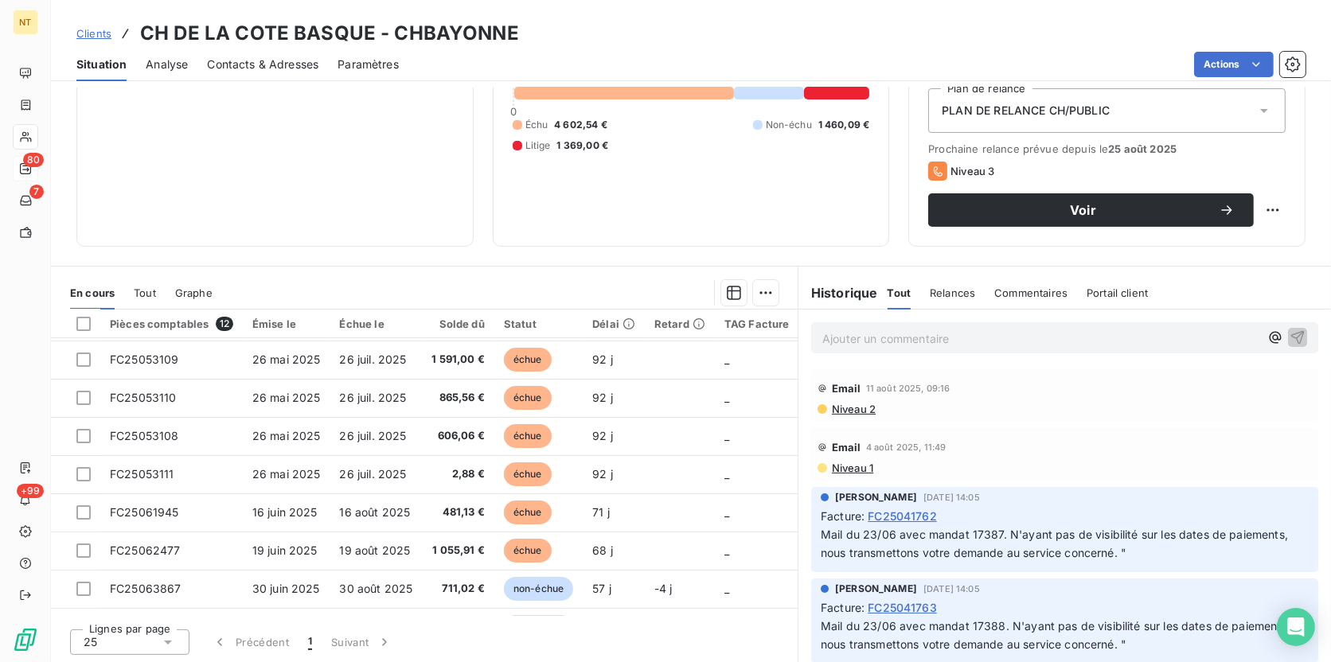
click at [248, 99] on div "Informations client Propriétés Client Tags FRANCE FRANCE - CLIENTS CH PUBLICS" at bounding box center [274, 83] width 397 height 326
drag, startPoint x: 141, startPoint y: 30, endPoint x: 365, endPoint y: 37, distance: 224.6
click at [365, 37] on h3 "CH DE LA COTE BASQUE - CHBAYONNE" at bounding box center [329, 33] width 379 height 29
copy h3 "CH DE LA COTE BASQUE"
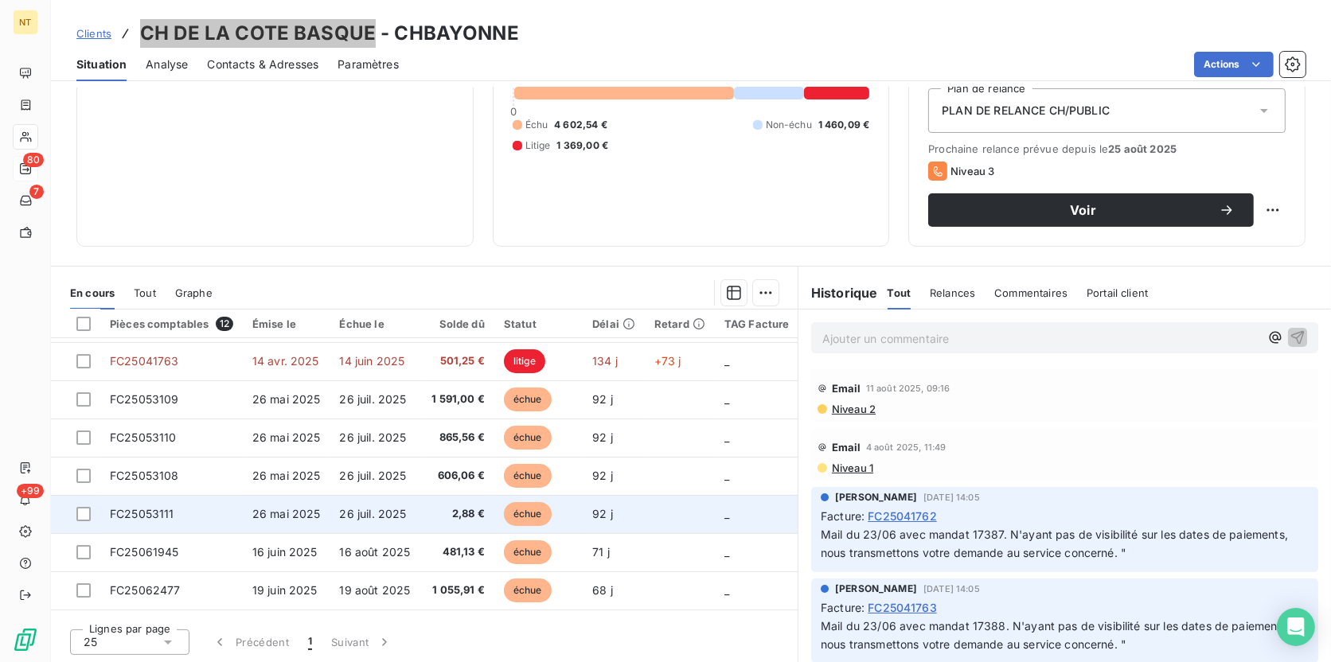
scroll to position [0, 0]
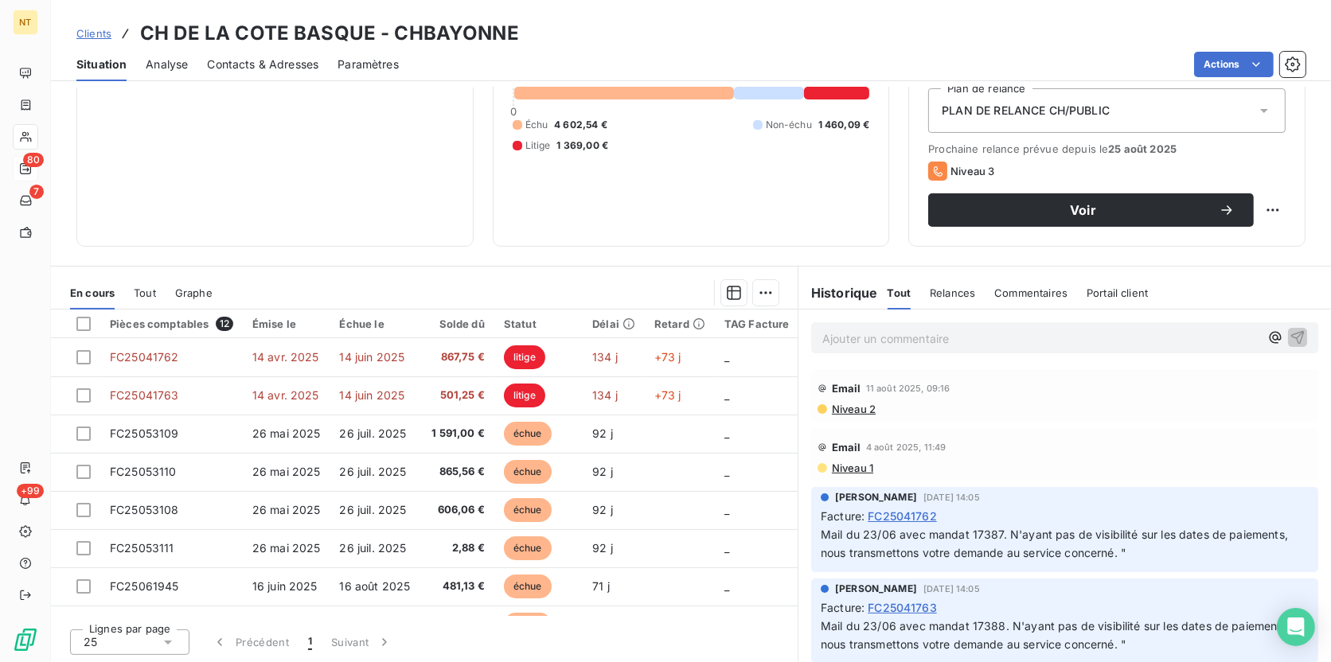
click at [878, 333] on p "Ajouter un commentaire ﻿" at bounding box center [1040, 339] width 437 height 20
click at [944, 331] on span "relance par mail pour demander n° de mandat +" at bounding box center [950, 337] width 256 height 14
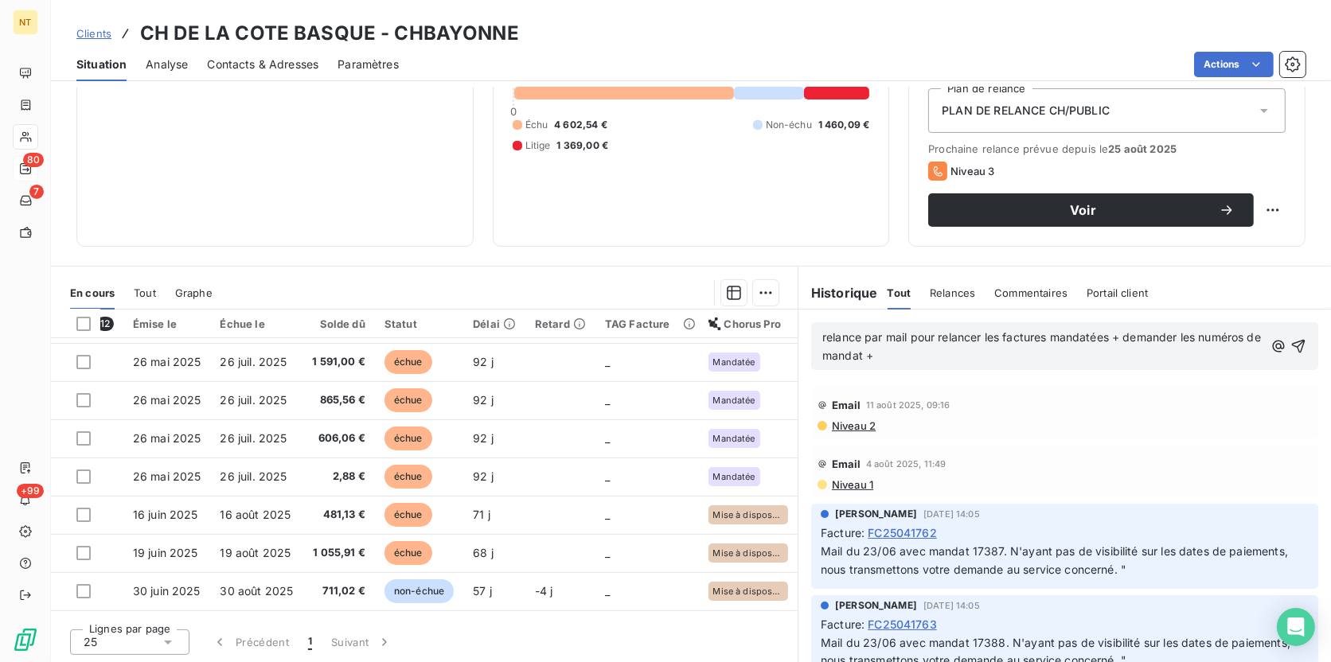
scroll to position [72, 0]
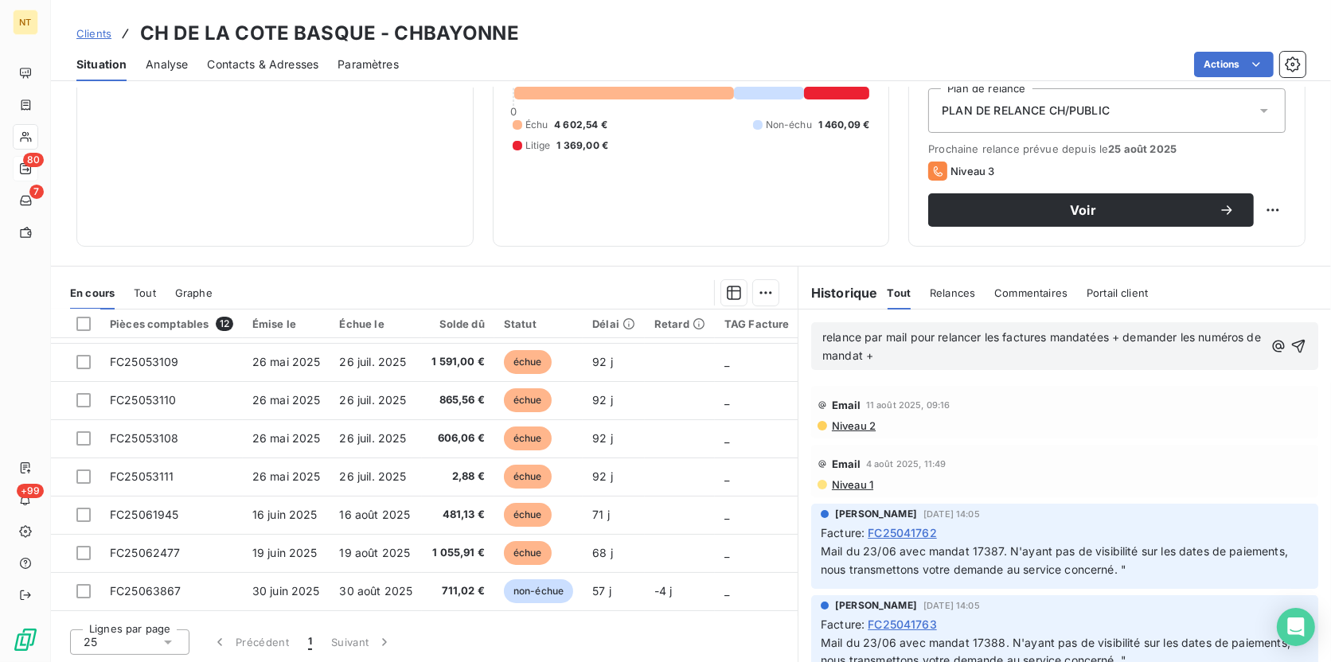
click at [896, 354] on p "relance par mail pour relancer les factures mandatées + demander les numéros de…" at bounding box center [1042, 347] width 441 height 37
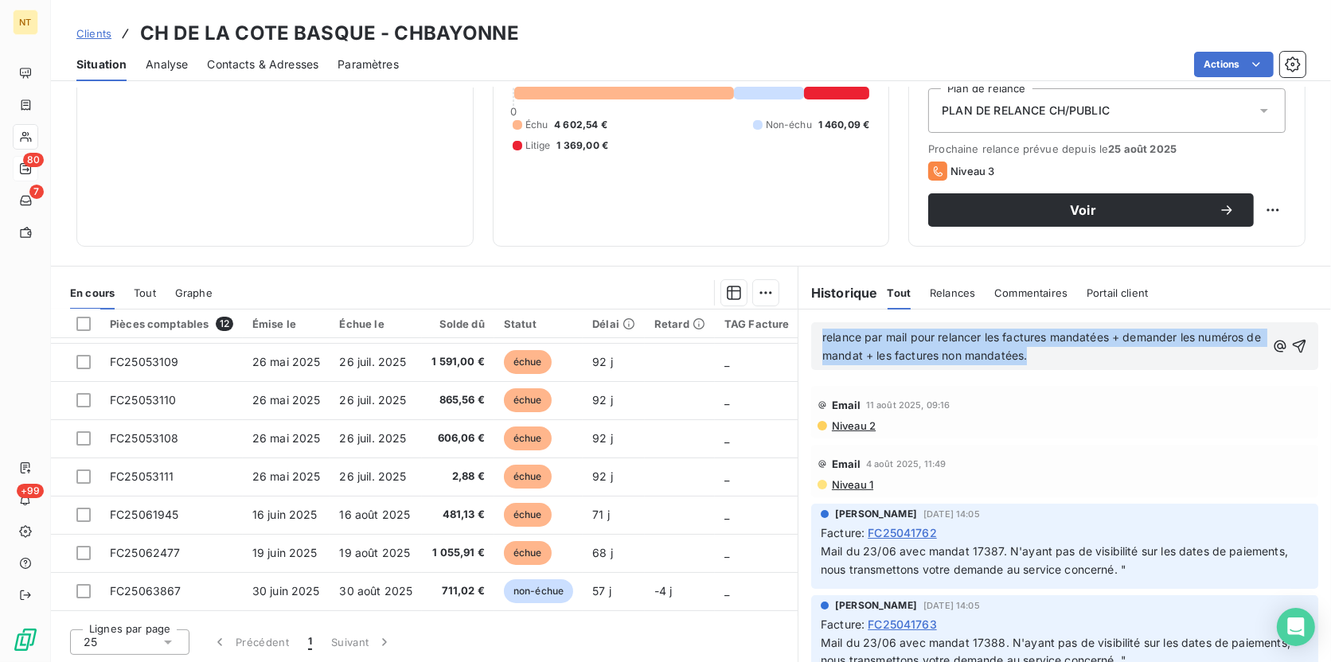
drag, startPoint x: 1069, startPoint y: 357, endPoint x: 805, endPoint y: 330, distance: 265.5
click at [811, 330] on div "relance par mail pour relancer les factures mandatées + demander les numéros de…" at bounding box center [1064, 346] width 507 height 48
copy span "relance par mail pour relancer les factures mandatées + demander les numéros de…"
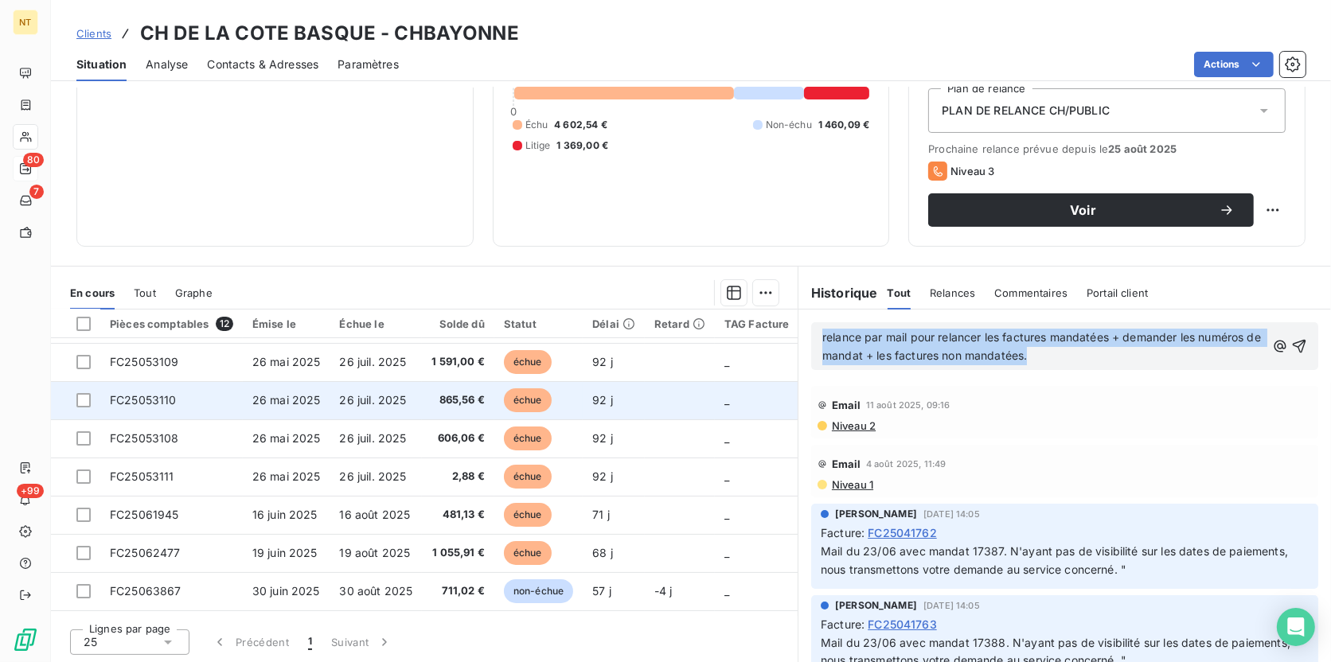
scroll to position [0, 0]
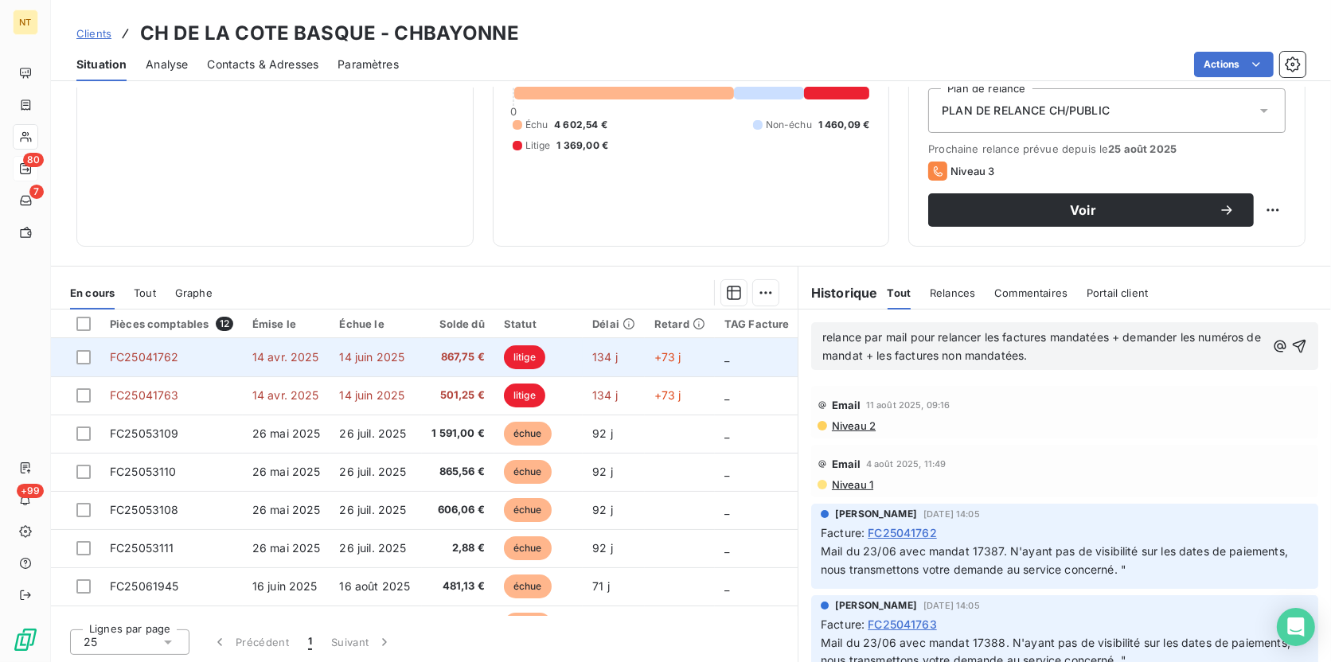
click at [309, 360] on span "14 avr. 2025" at bounding box center [285, 357] width 67 height 14
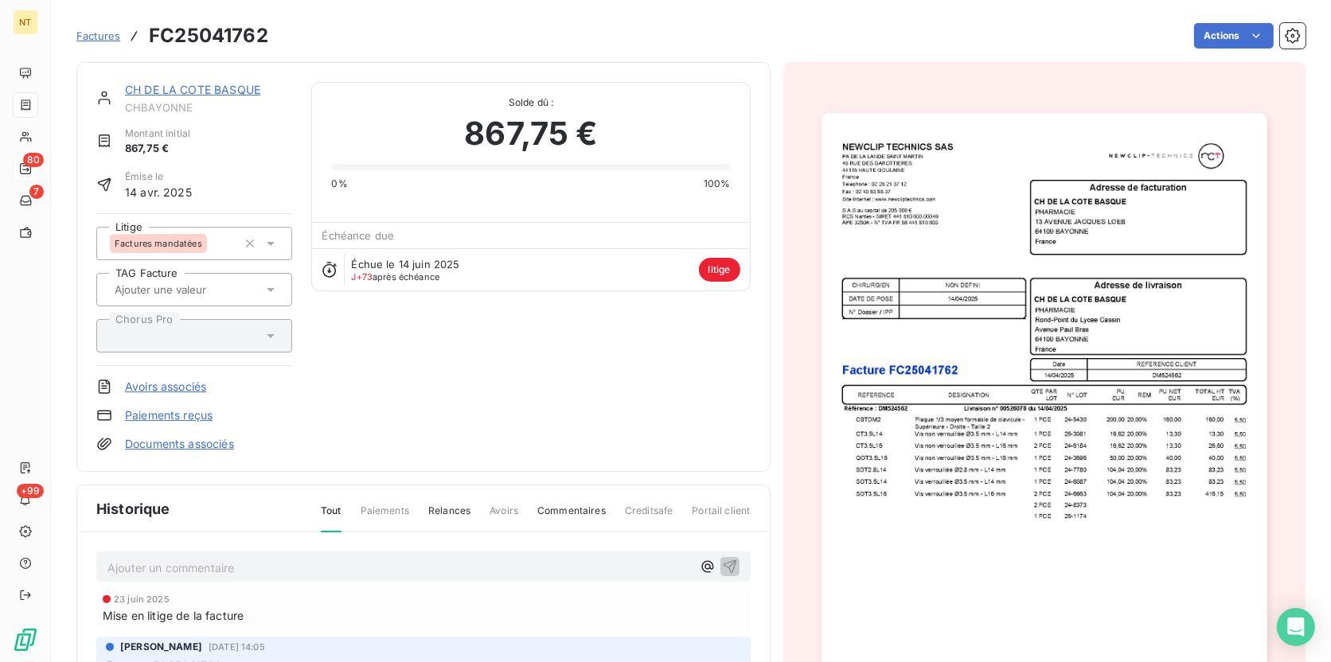
click at [212, 567] on p "Ajouter un commentaire ﻿" at bounding box center [399, 568] width 584 height 20
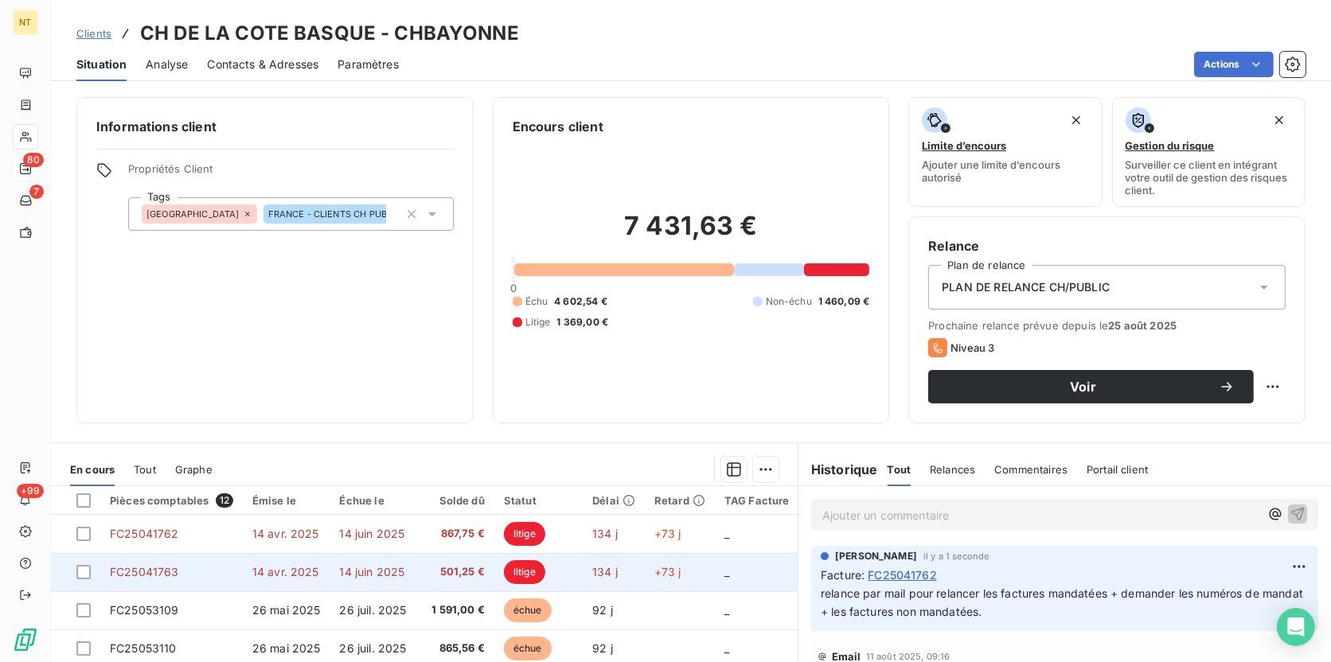
click at [228, 575] on td "FC25041763" at bounding box center [171, 572] width 142 height 38
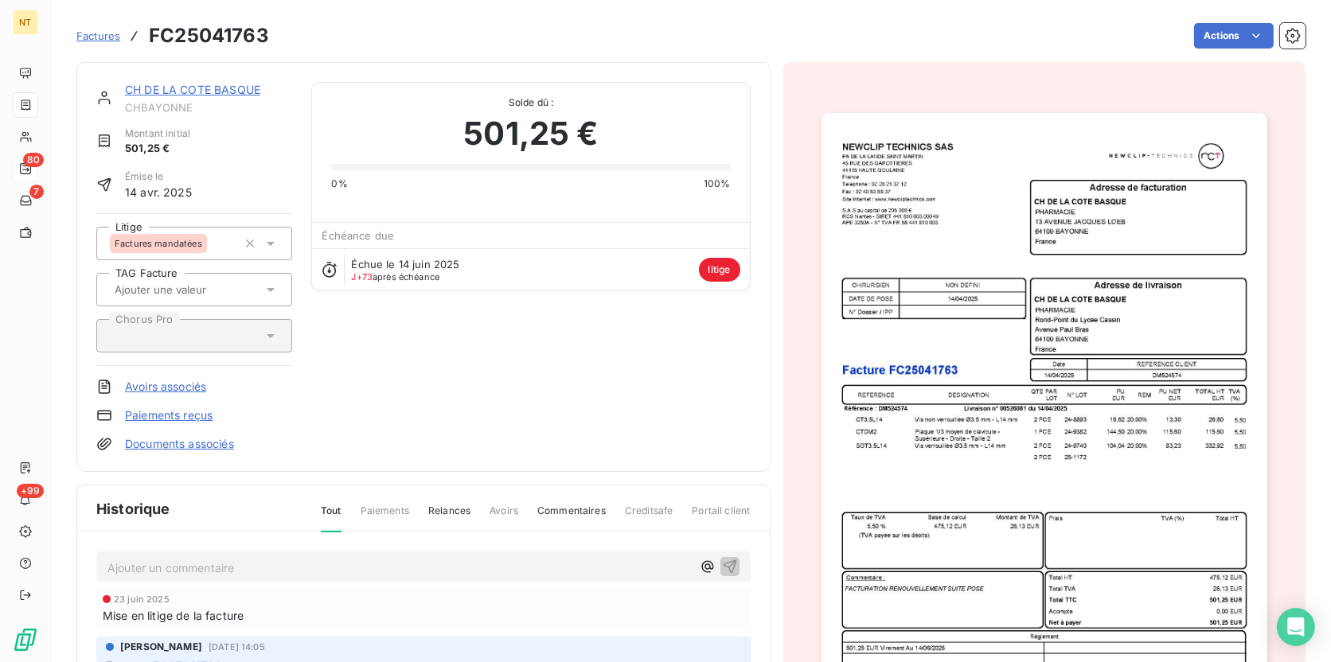
click at [183, 562] on p "Ajouter un commentaire ﻿" at bounding box center [399, 568] width 584 height 20
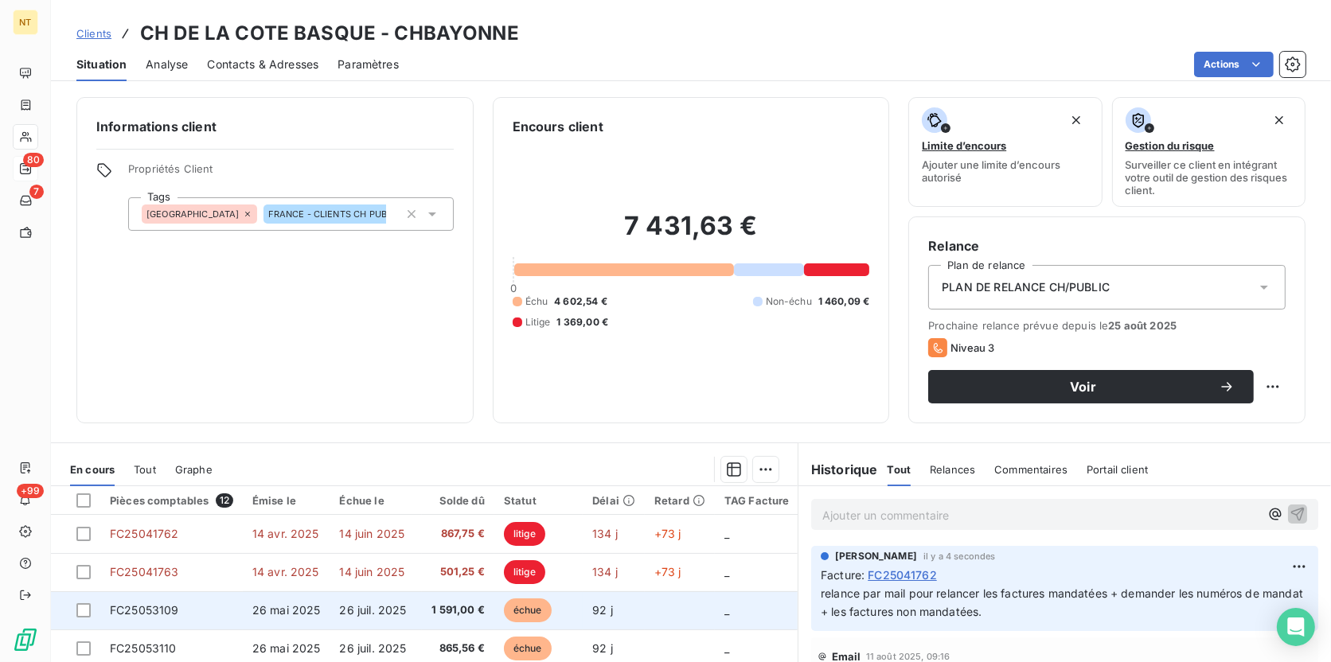
click at [200, 622] on td "FC25053109" at bounding box center [171, 610] width 142 height 38
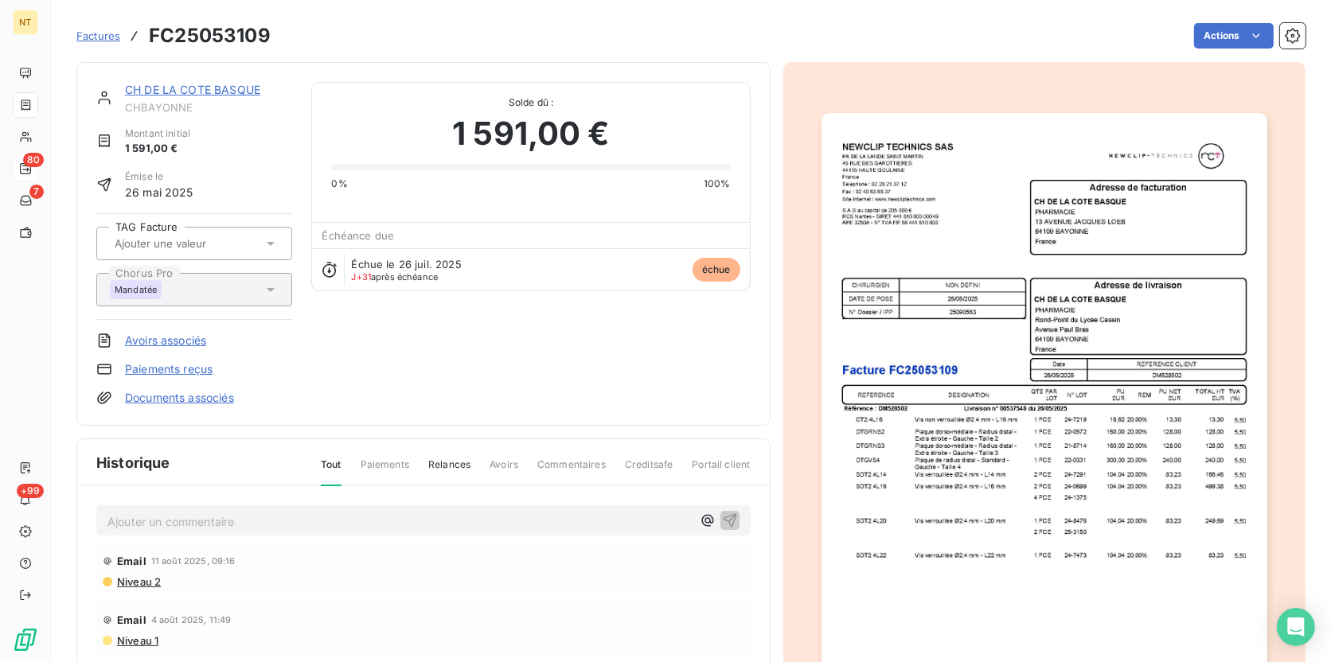
click at [162, 521] on p "Ajouter un commentaire ﻿" at bounding box center [399, 522] width 584 height 20
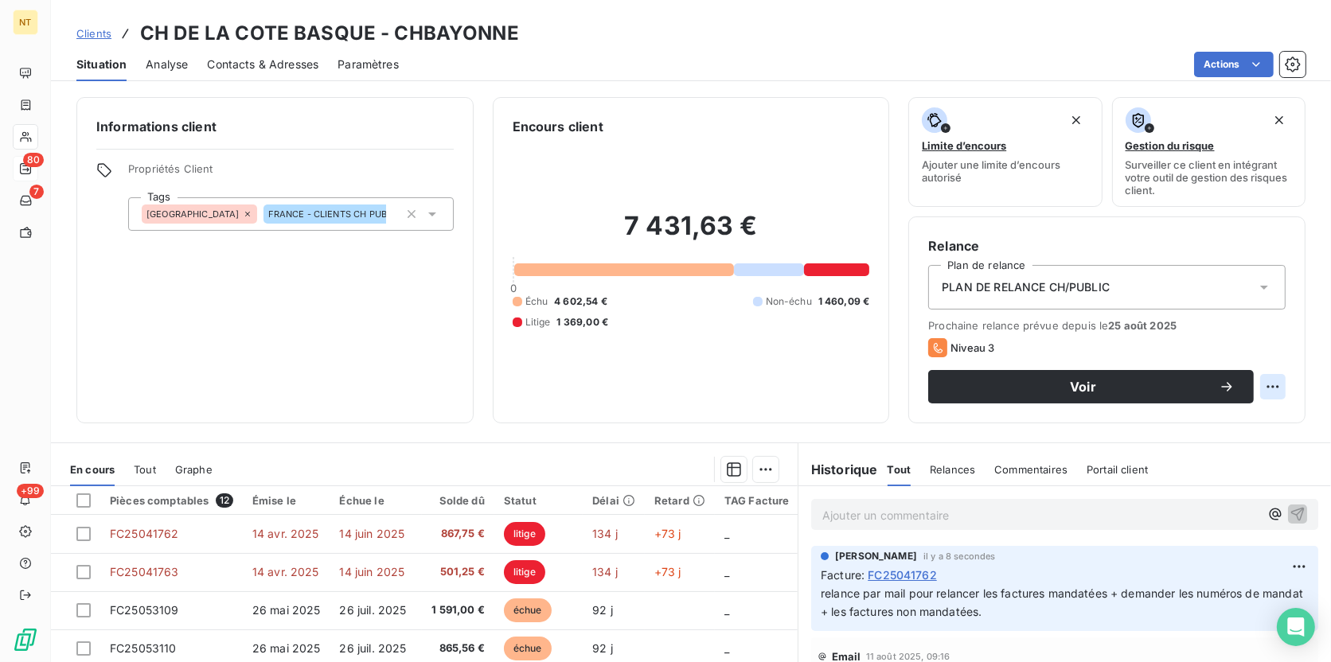
click at [1258, 381] on html "NT 80 7 +99 Clients CH DE LA COTE BASQUE - CHBAYONNE Situation Analyse Contacts…" at bounding box center [665, 331] width 1331 height 662
click at [1216, 416] on div "Replanifier cette action" at bounding box center [1196, 420] width 142 height 25
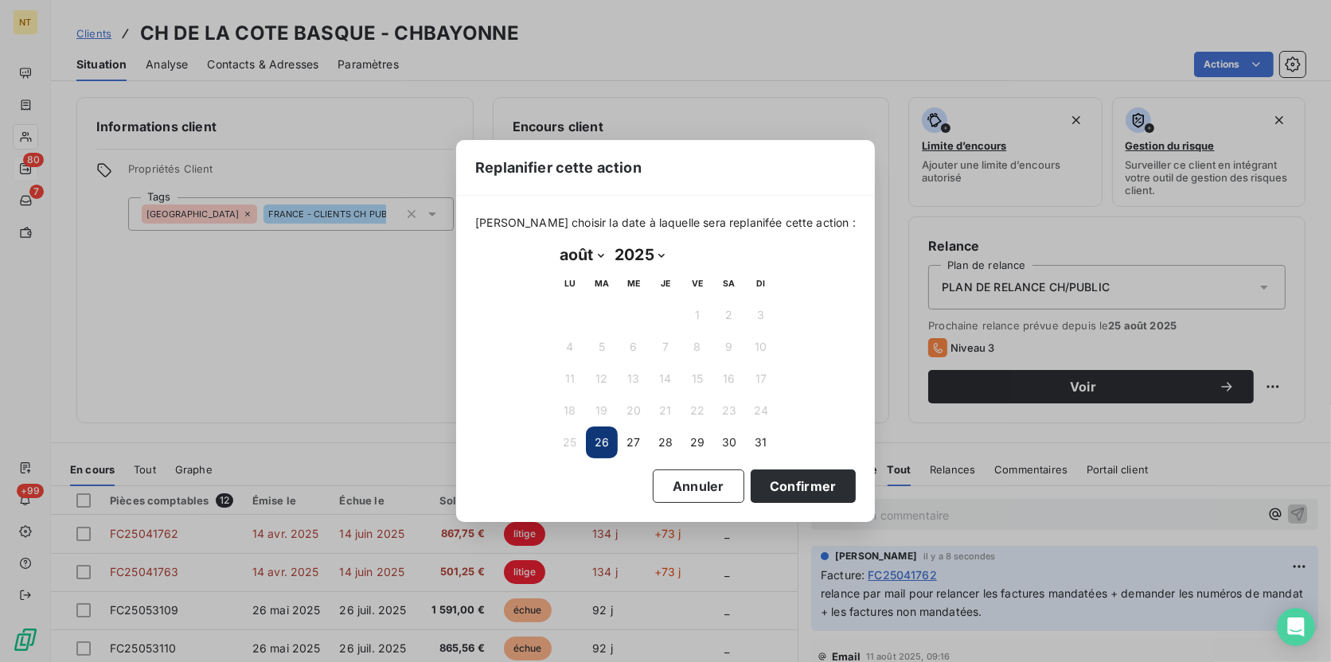
click at [592, 263] on select "janvier février mars avril mai juin juillet août septembre octobre novembre déc…" at bounding box center [581, 254] width 55 height 25
select select "8"
click at [554, 242] on select "janvier février mars avril mai juin juillet août septembre octobre novembre déc…" at bounding box center [581, 254] width 55 height 25
click at [588, 312] on button "2" at bounding box center [602, 315] width 32 height 32
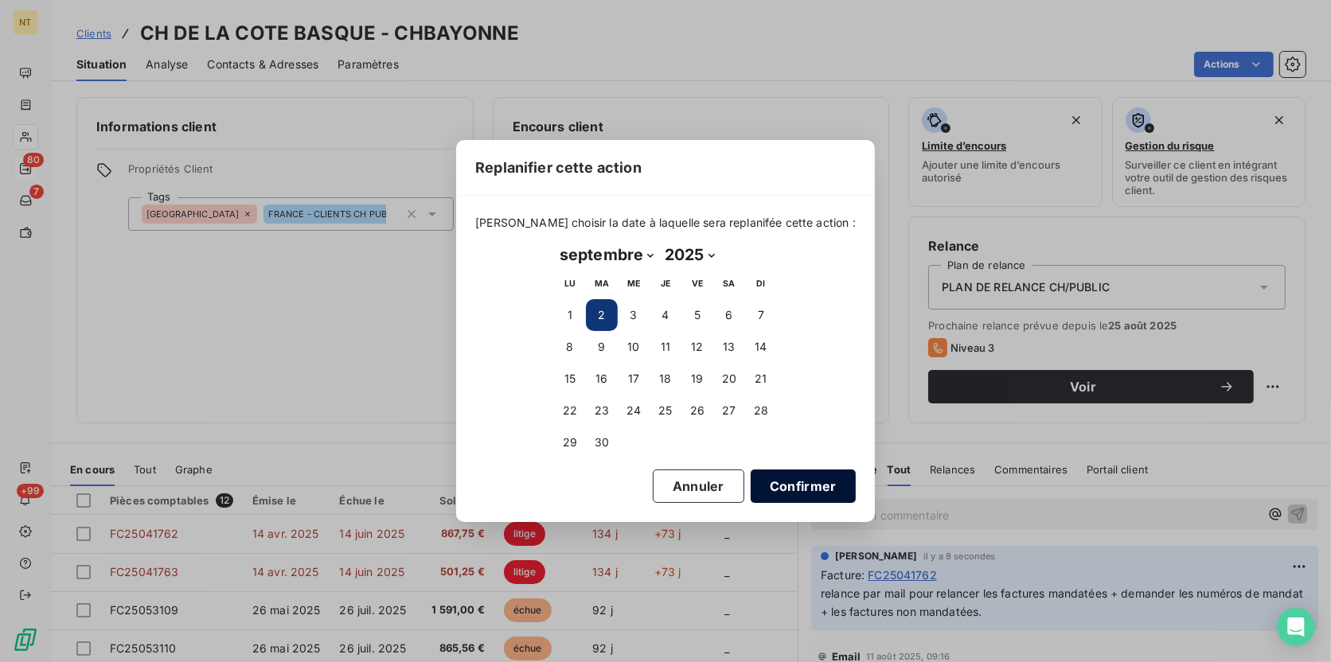
click at [794, 489] on button "Confirmer" at bounding box center [803, 486] width 105 height 33
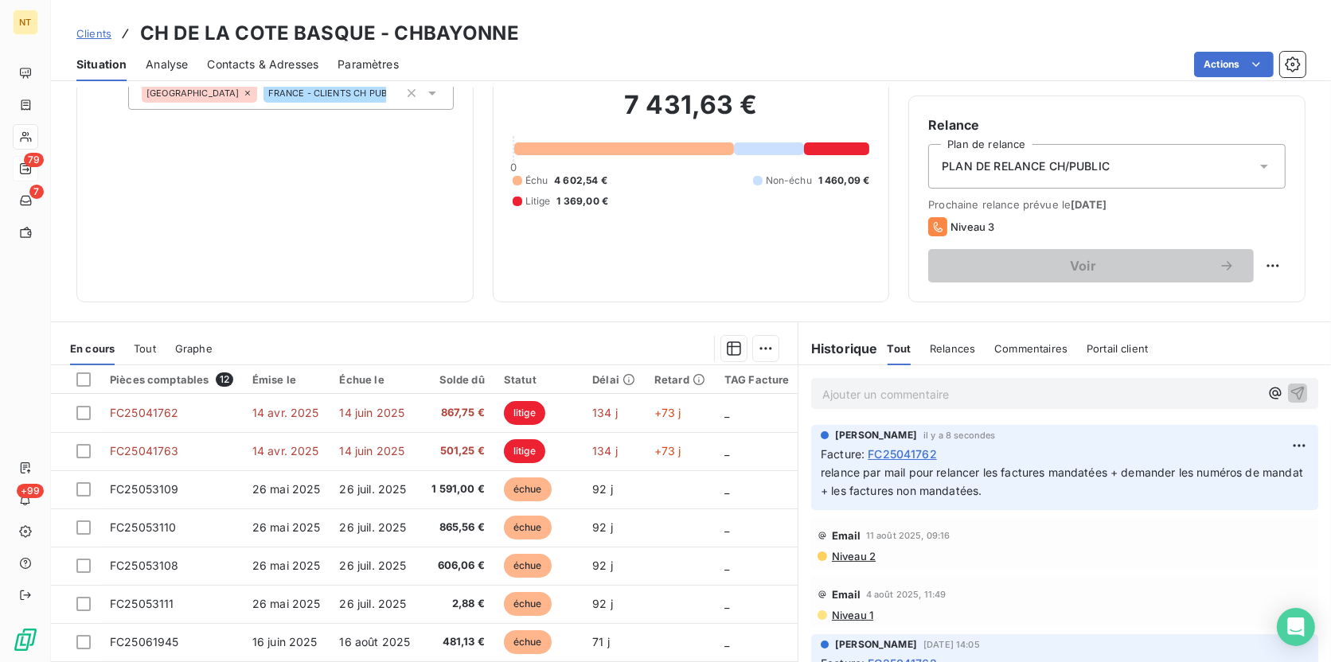
scroll to position [177, 0]
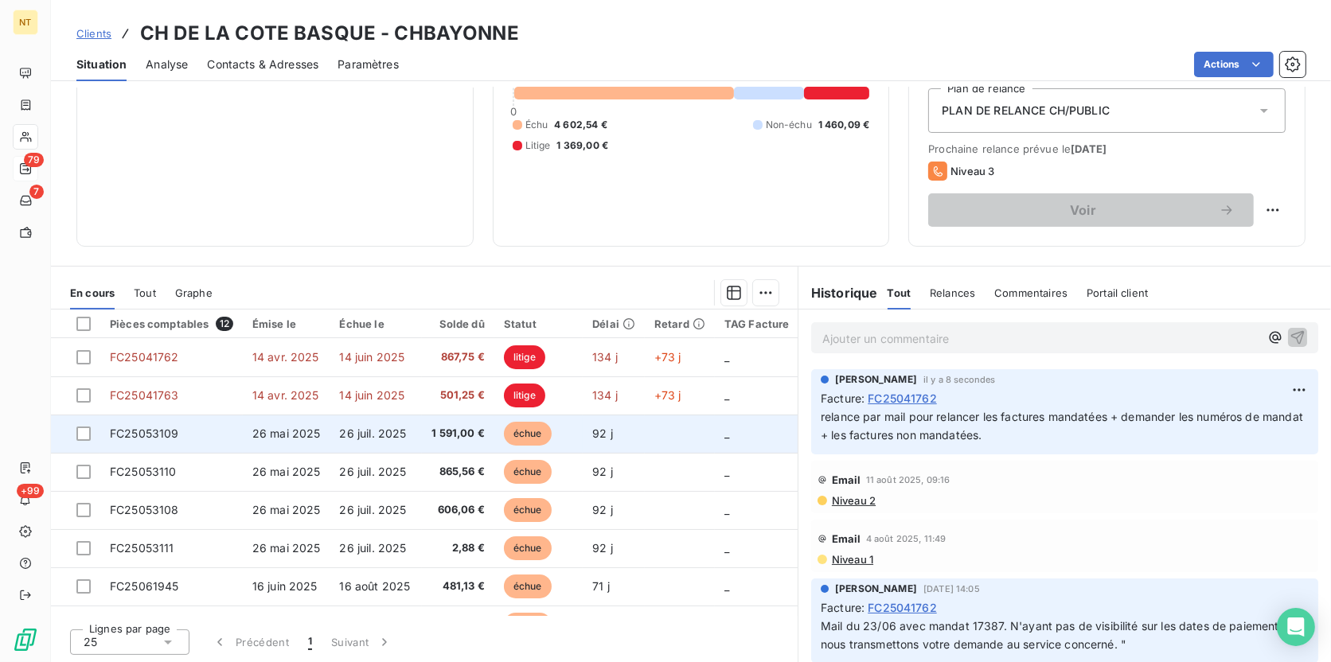
click at [407, 424] on td "26 juil. 2025" at bounding box center [376, 434] width 92 height 38
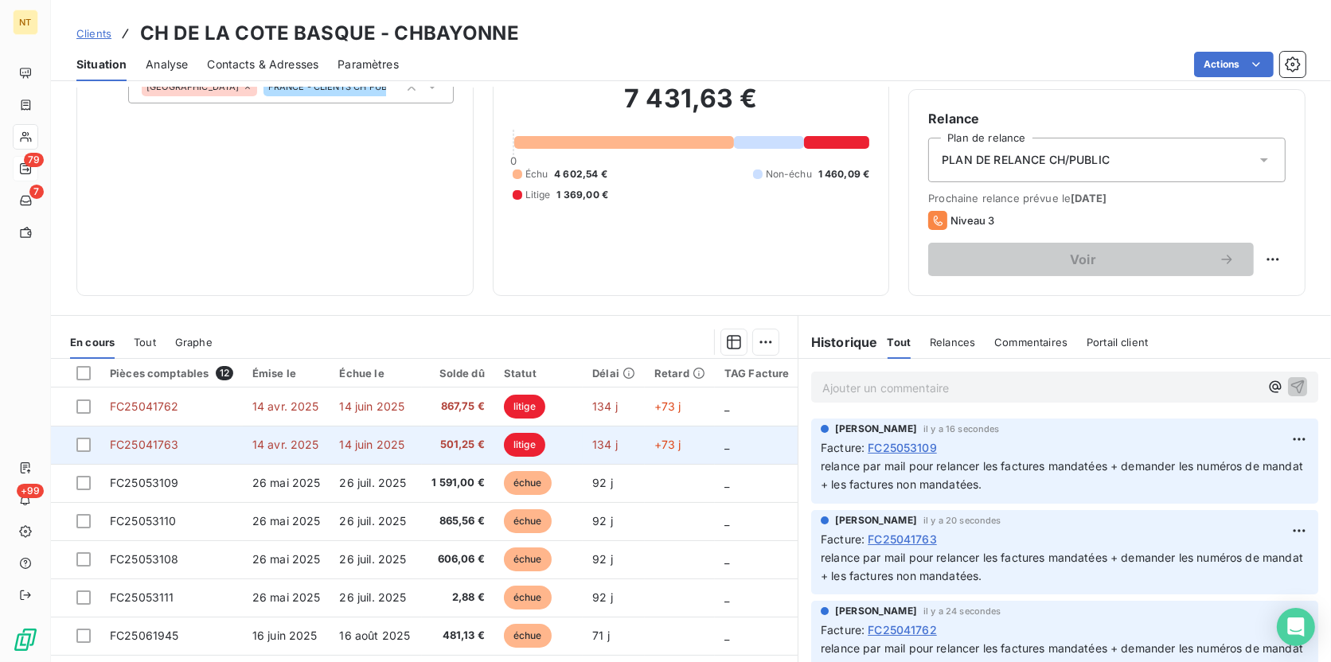
scroll to position [144, 0]
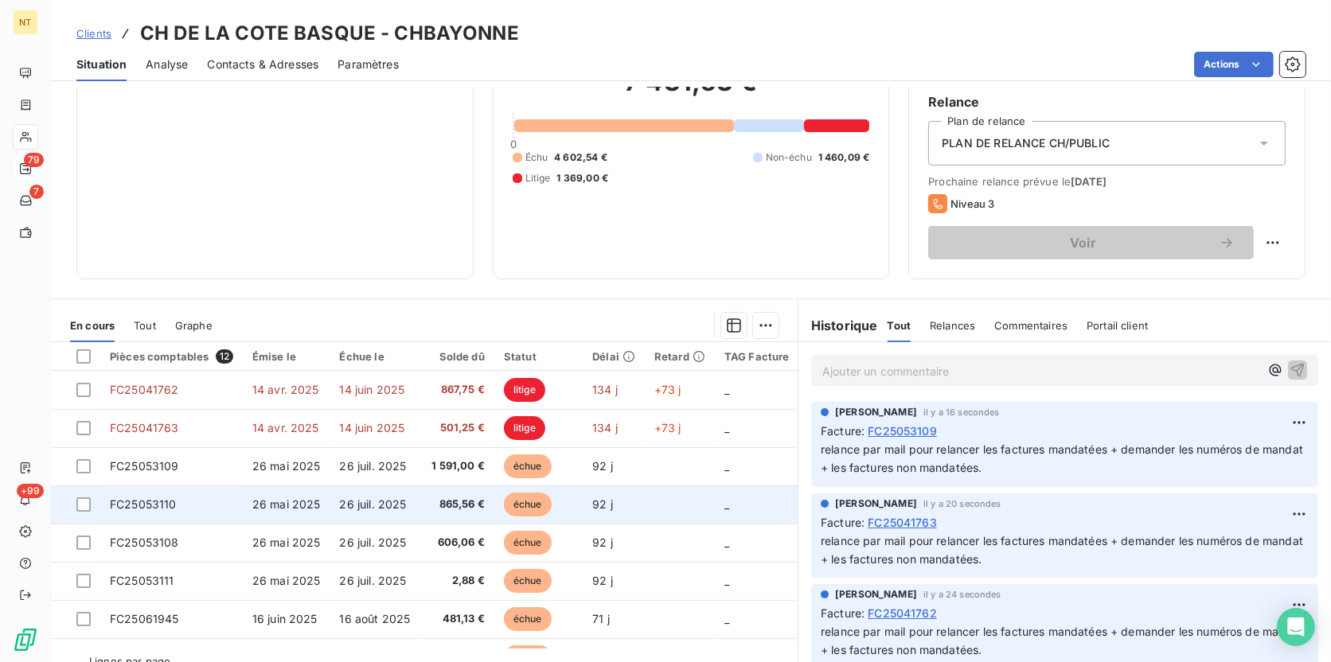
click at [392, 509] on span "26 juil. 2025" at bounding box center [373, 504] width 67 height 14
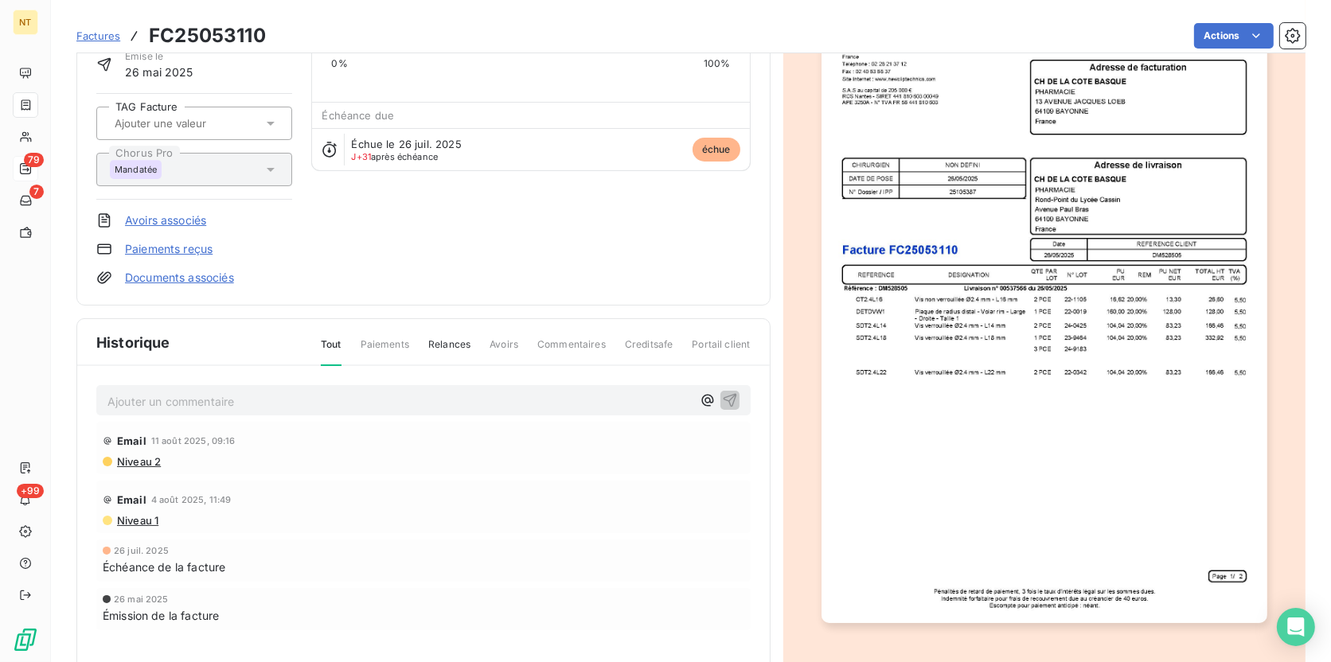
scroll to position [146, 0]
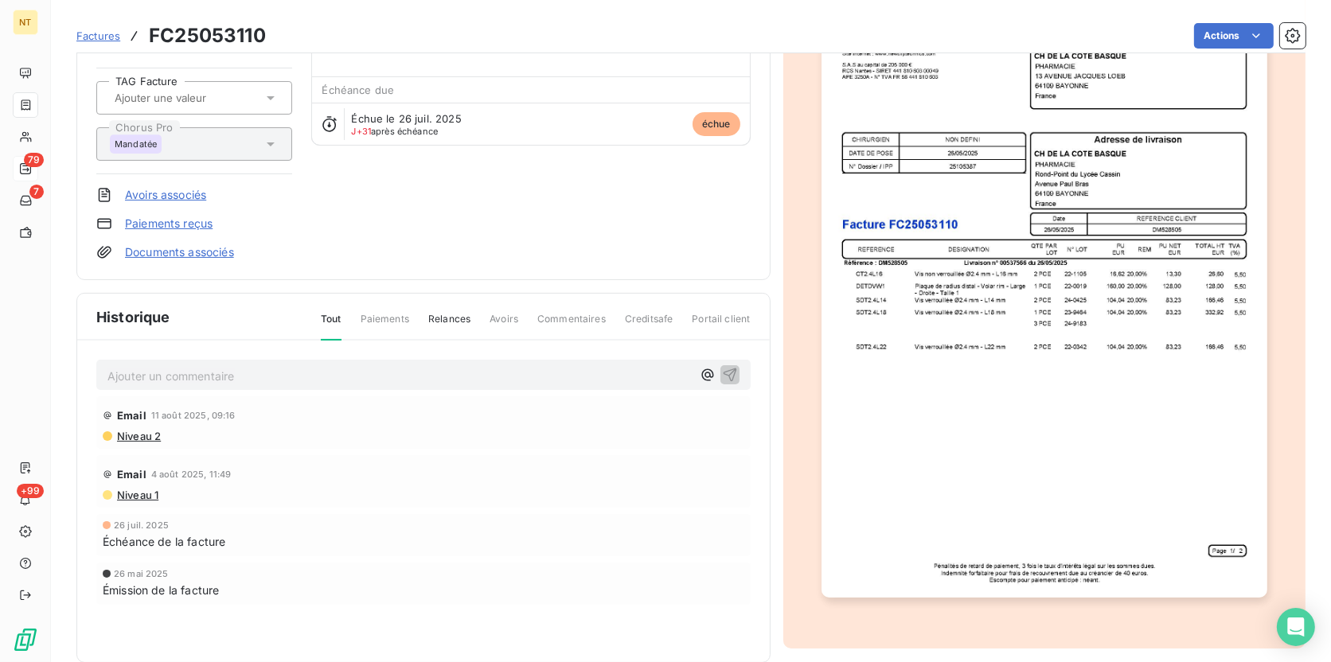
click at [212, 380] on p "Ajouter un commentaire ﻿" at bounding box center [399, 376] width 584 height 20
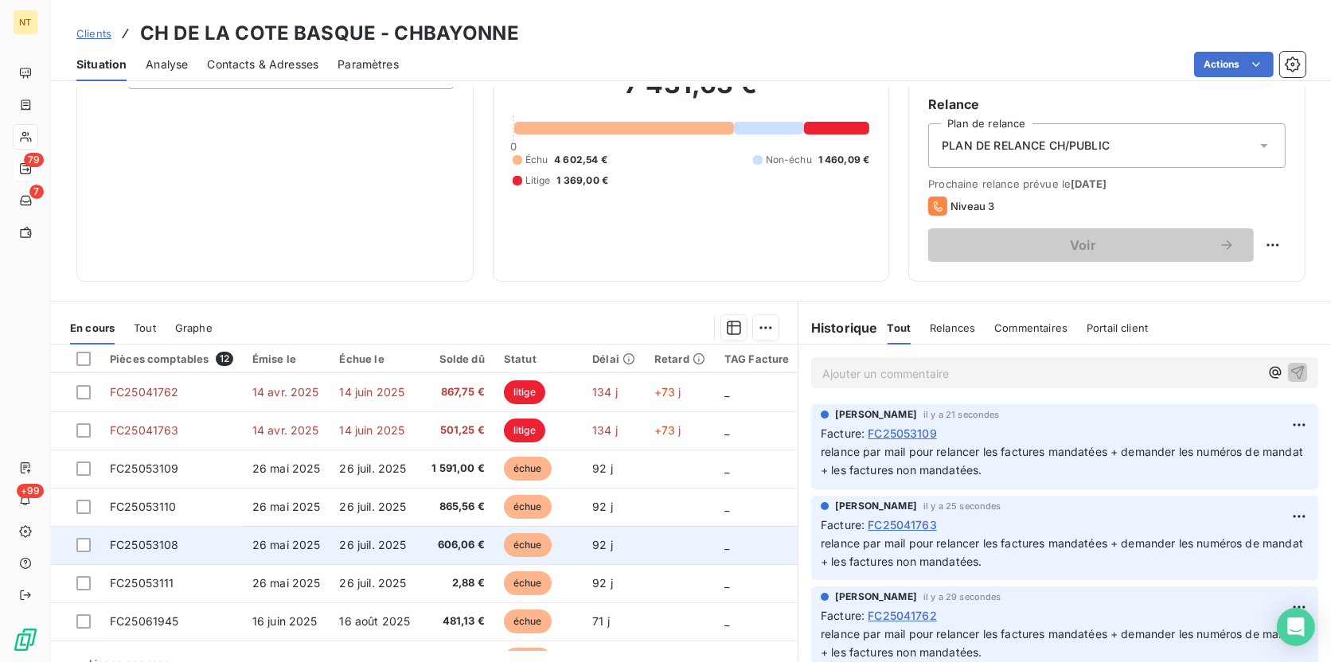
scroll to position [144, 0]
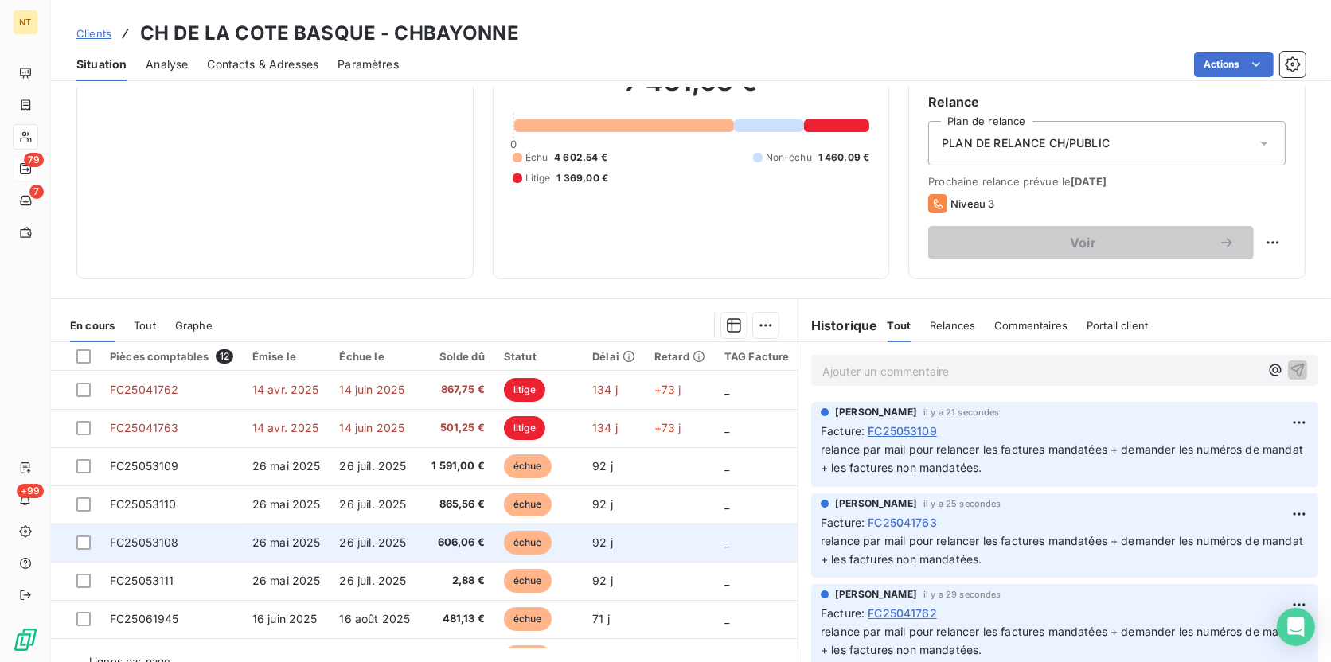
click at [336, 529] on td "26 juil. 2025" at bounding box center [376, 543] width 92 height 38
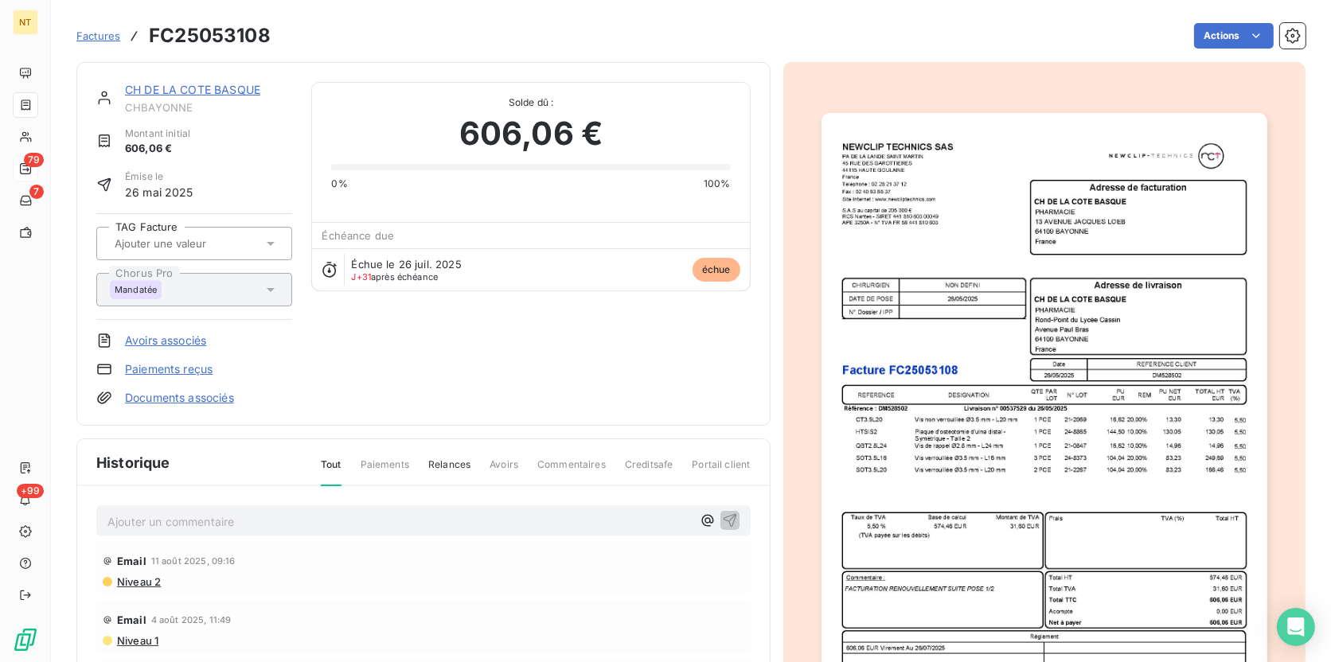
click at [183, 528] on p "Ajouter un commentaire ﻿" at bounding box center [399, 522] width 584 height 20
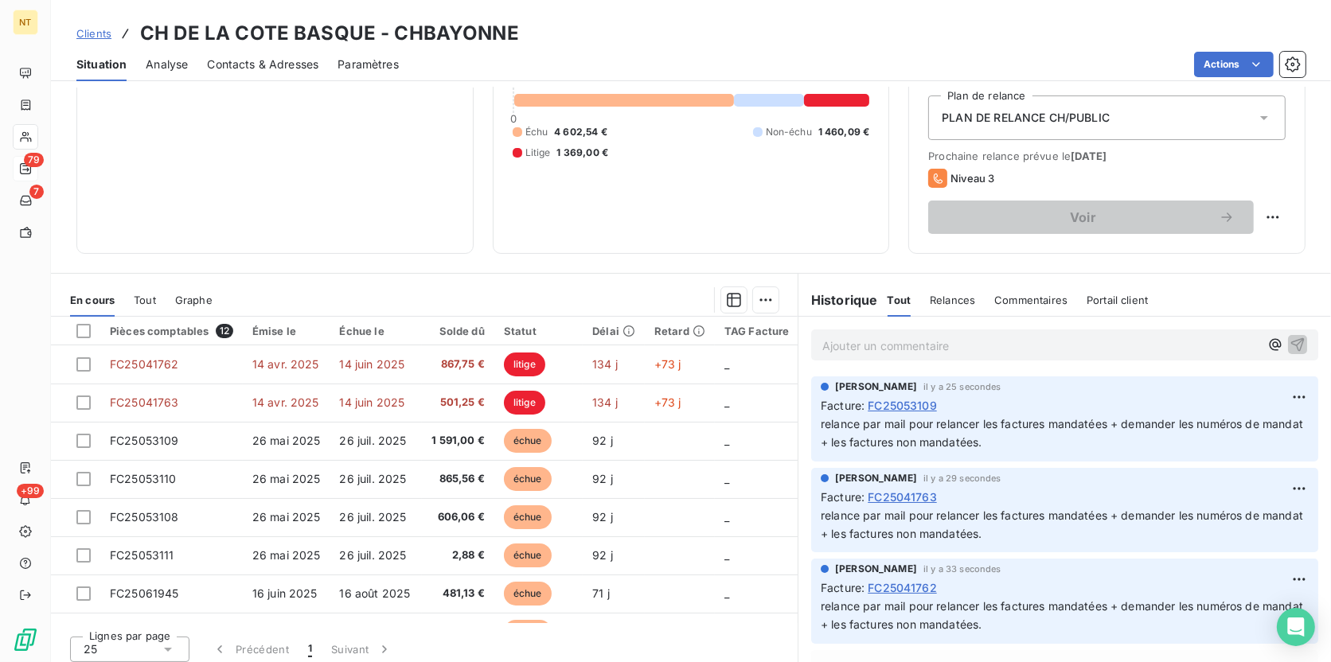
scroll to position [177, 0]
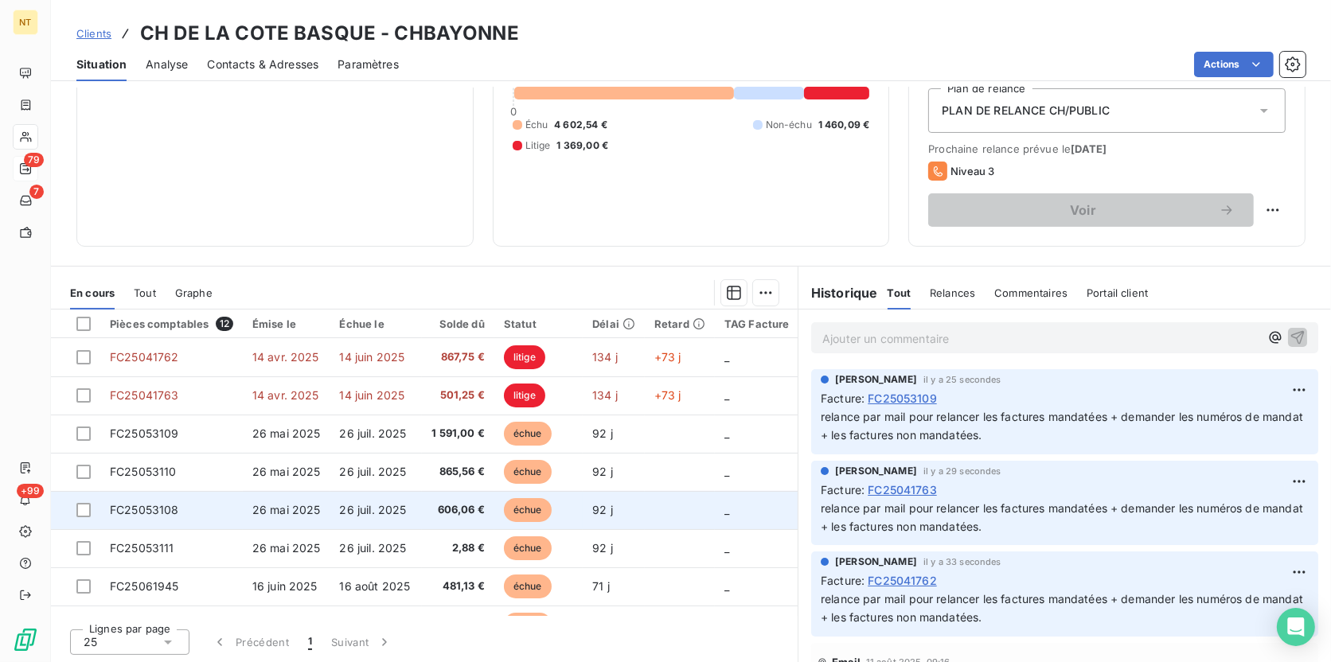
click at [320, 511] on td "26 mai 2025" at bounding box center [287, 510] width 88 height 38
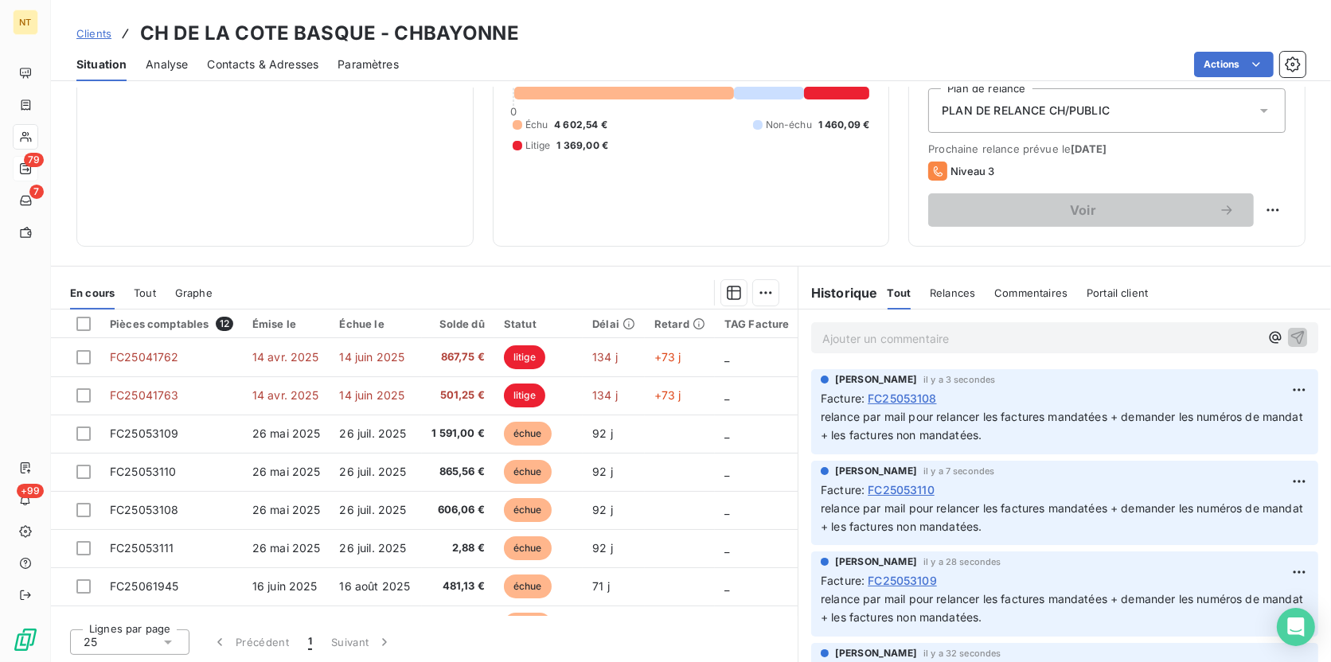
scroll to position [177, 0]
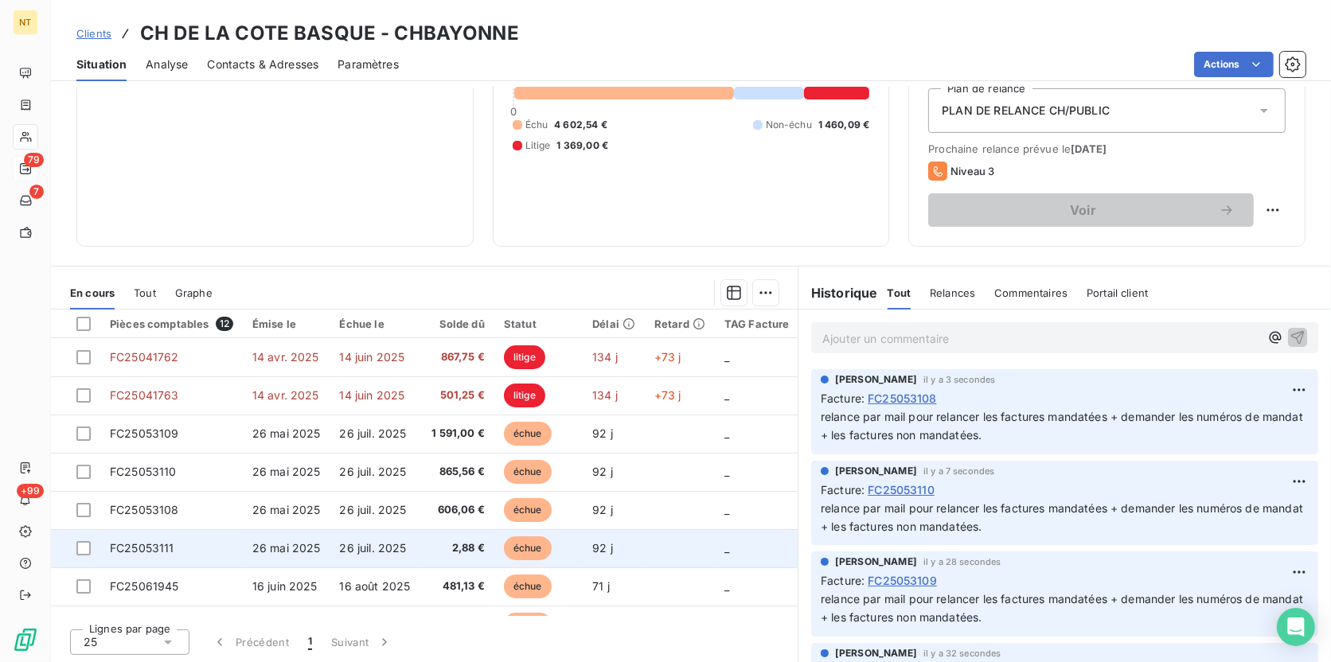
click at [307, 533] on td "26 mai 2025" at bounding box center [287, 548] width 88 height 38
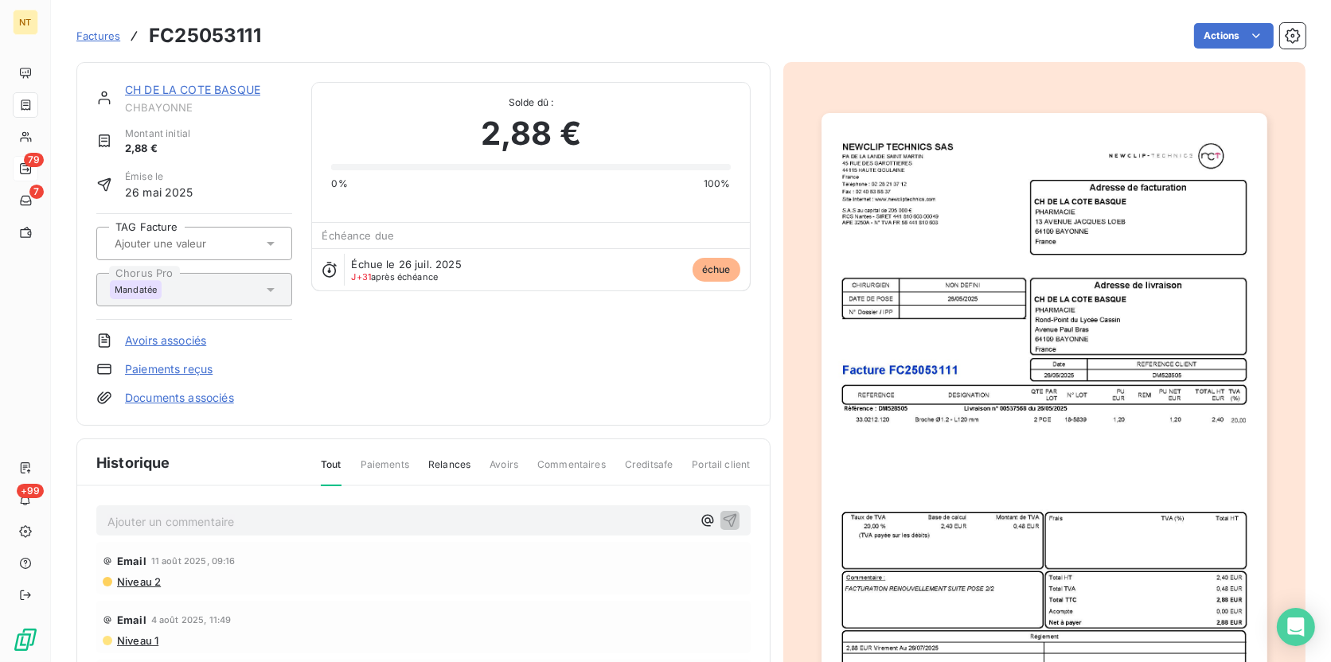
click at [263, 514] on p "Ajouter un commentaire ﻿" at bounding box center [399, 522] width 584 height 20
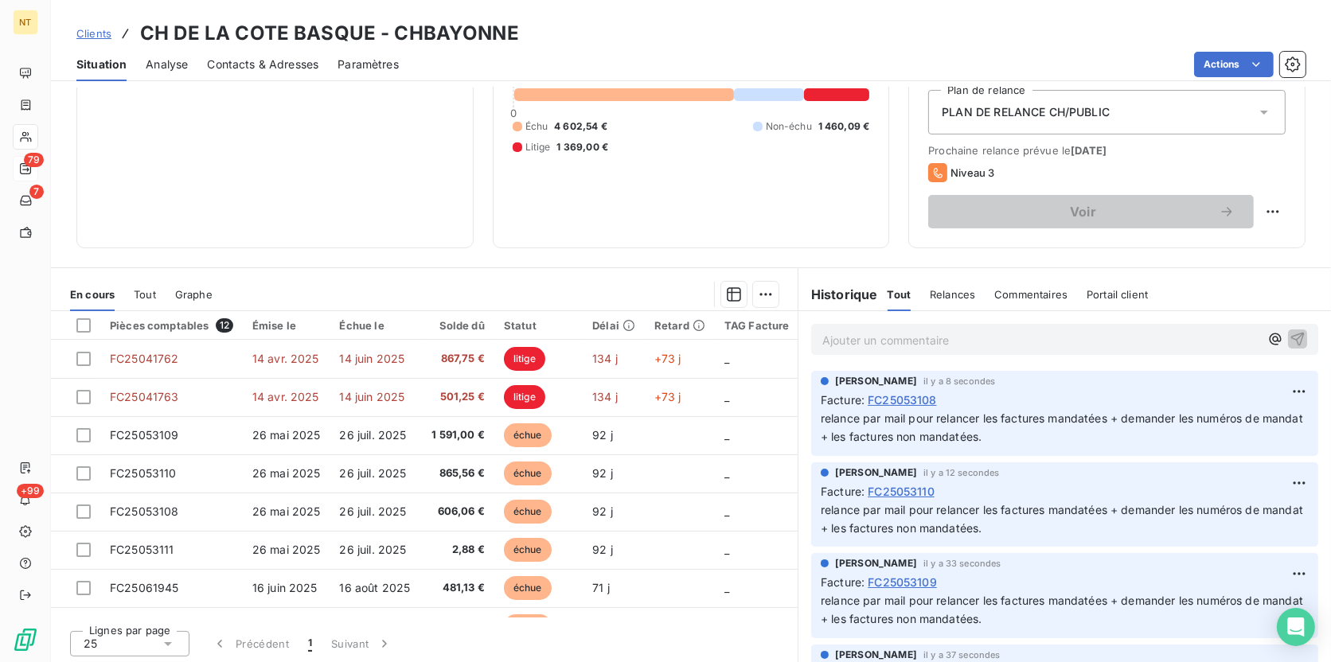
scroll to position [177, 0]
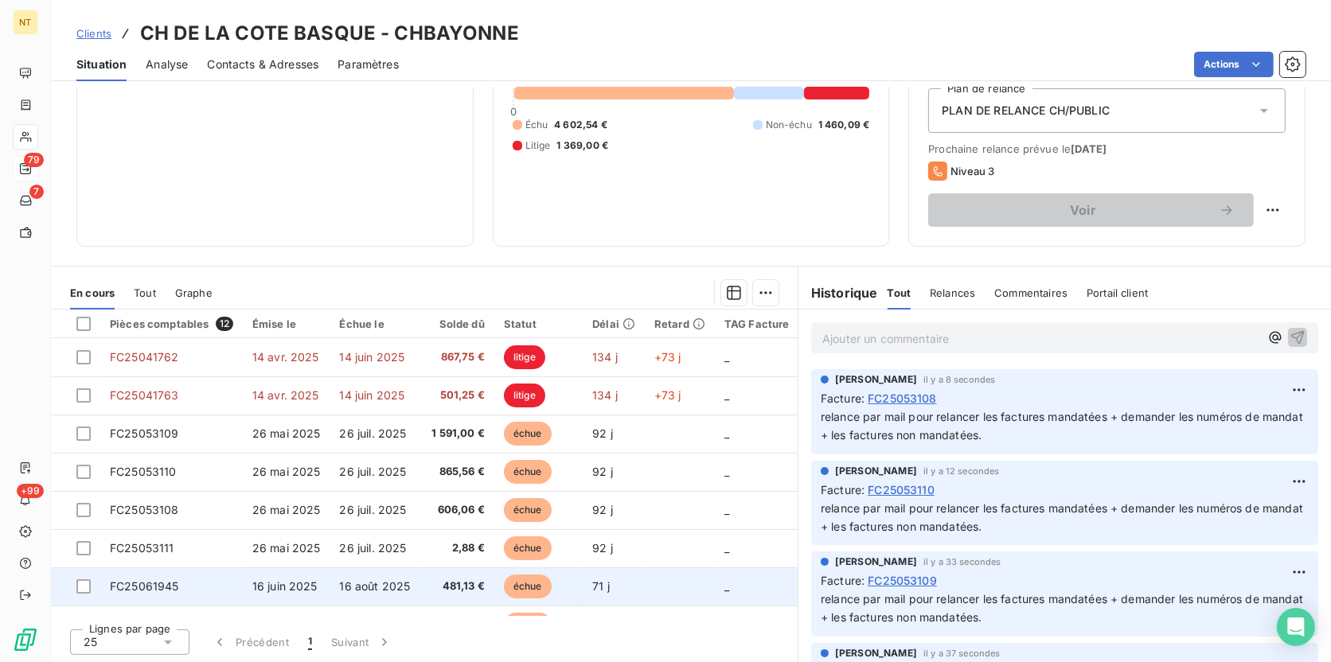
click at [283, 575] on td "16 juin 2025" at bounding box center [287, 586] width 88 height 38
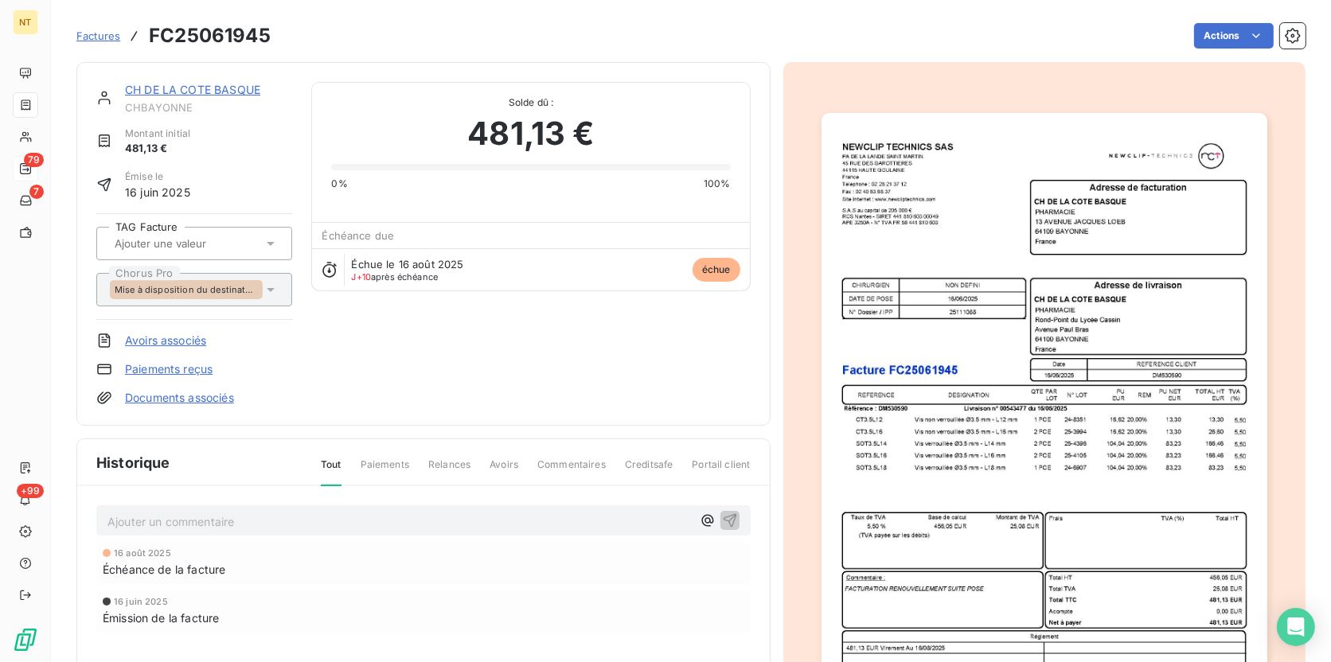
click at [159, 520] on p "Ajouter un commentaire ﻿" at bounding box center [399, 522] width 584 height 20
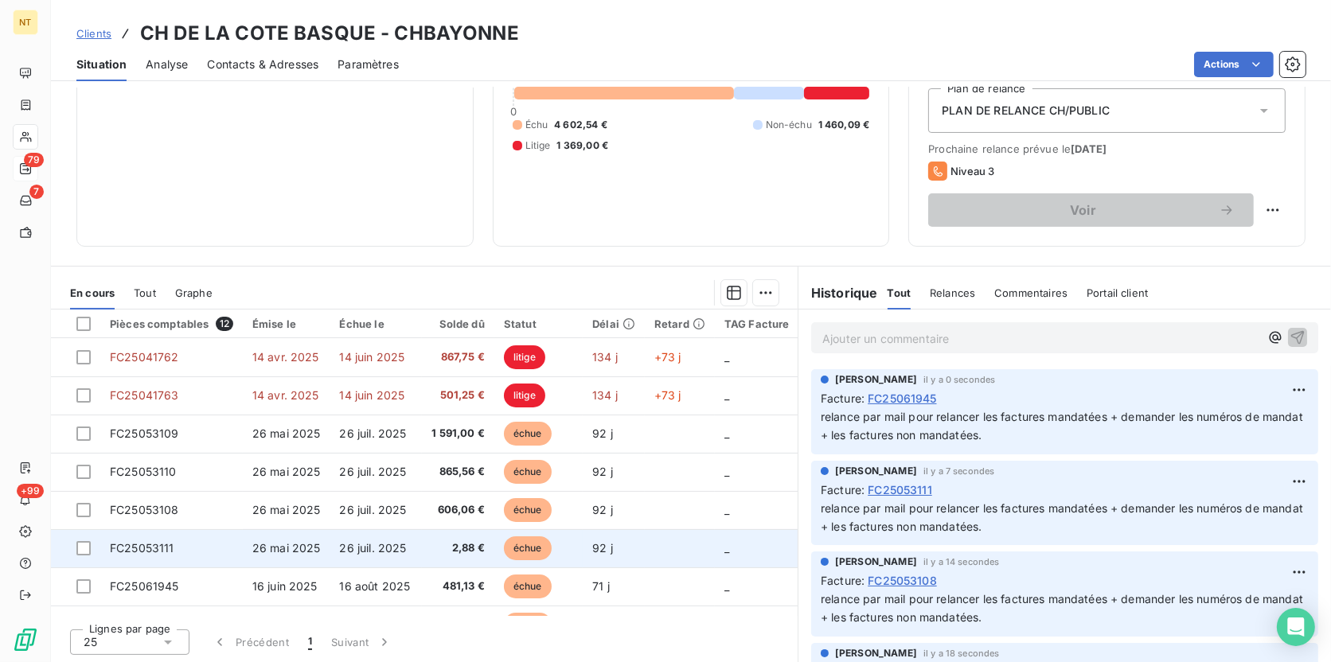
scroll to position [72, 0]
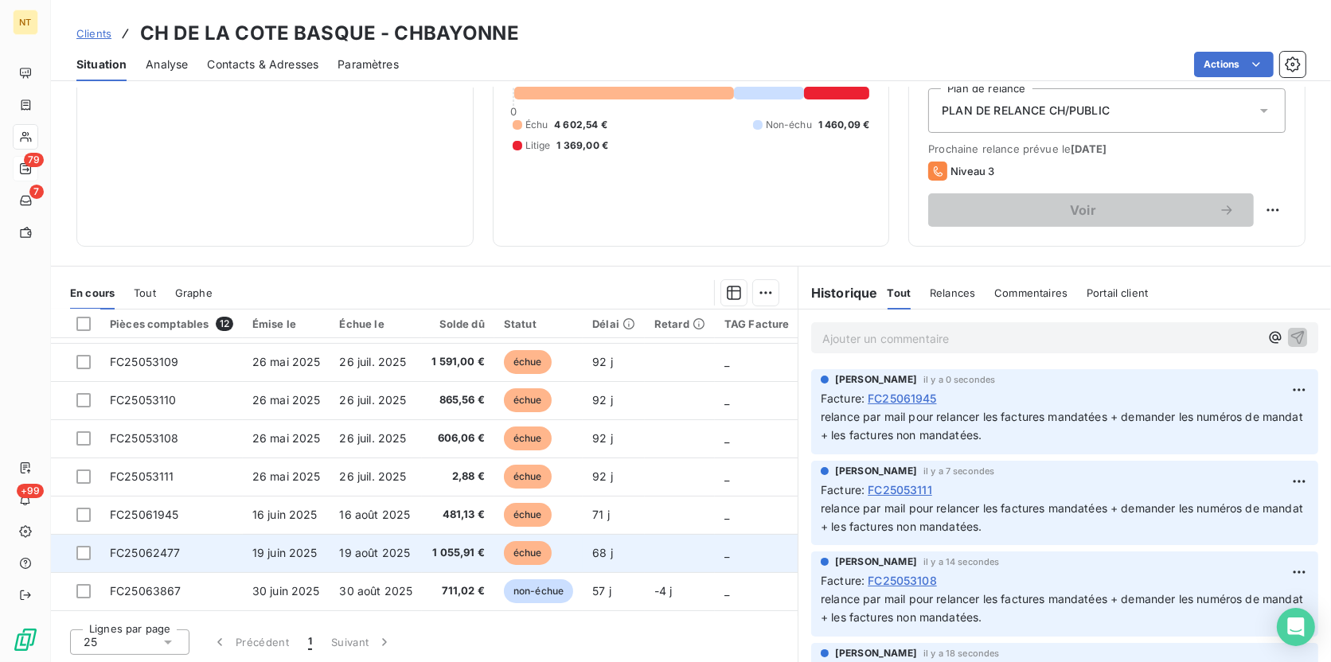
click at [311, 549] on span "19 juin 2025" at bounding box center [284, 553] width 65 height 14
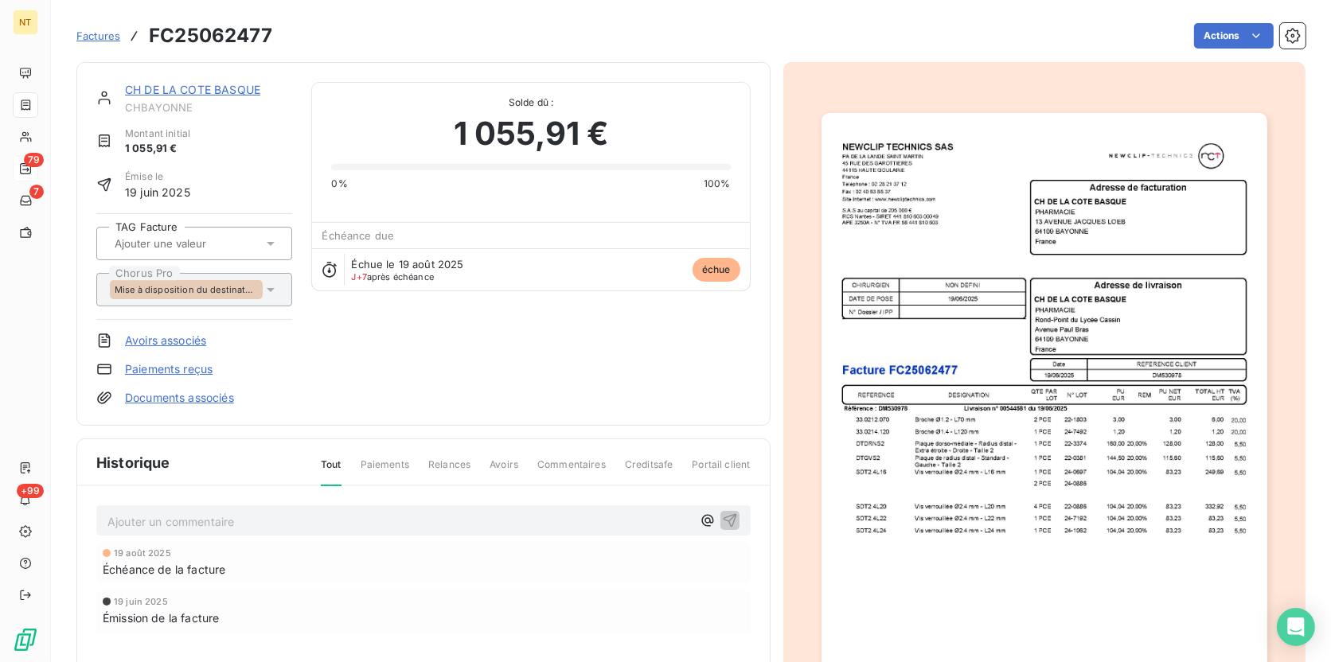
click at [204, 505] on div "Ajouter un commentaire ﻿" at bounding box center [423, 520] width 654 height 31
click at [197, 521] on p "Ajouter un commentaire ﻿" at bounding box center [399, 522] width 584 height 20
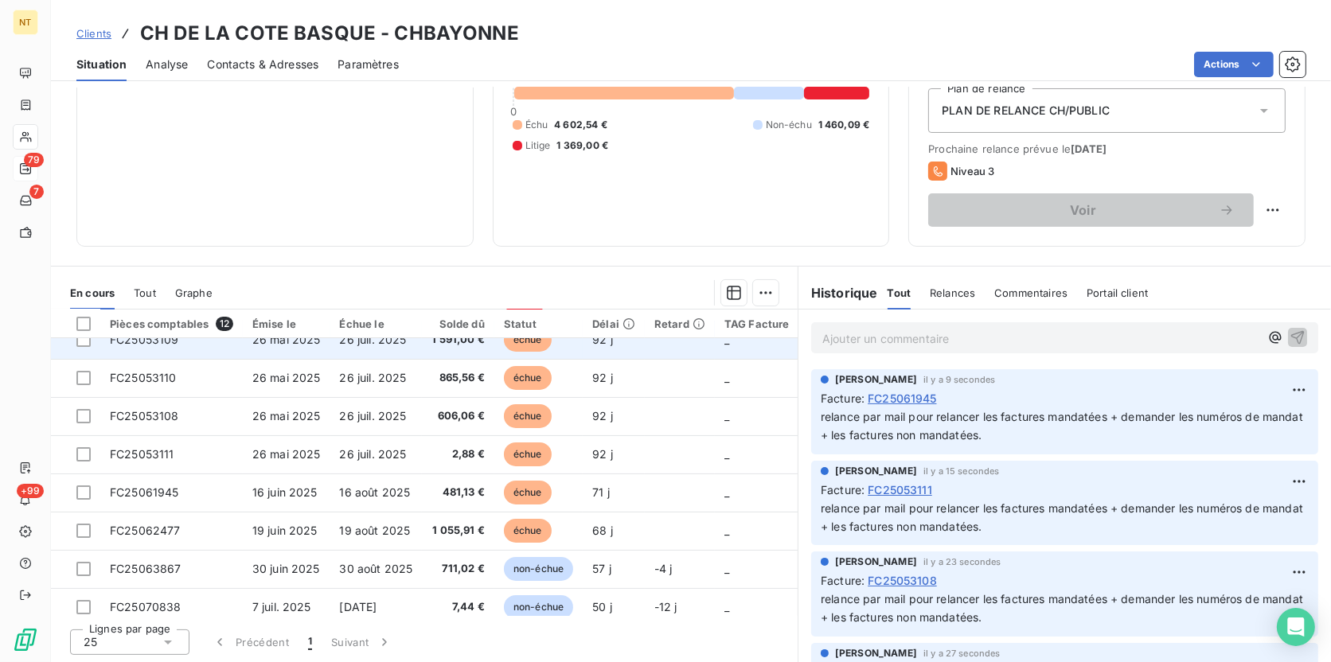
scroll to position [72, 0]
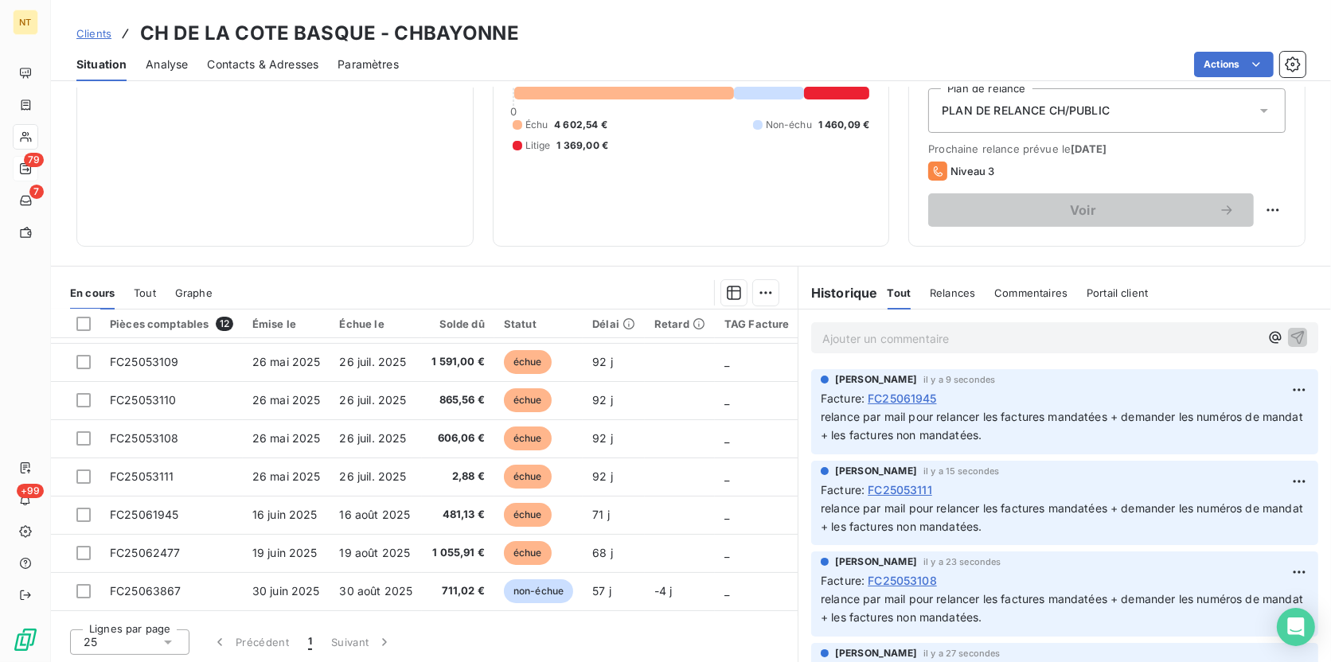
click at [971, 530] on span "relance par mail pour relancer les factures mandatées + demander les numéros de…" at bounding box center [1063, 517] width 485 height 32
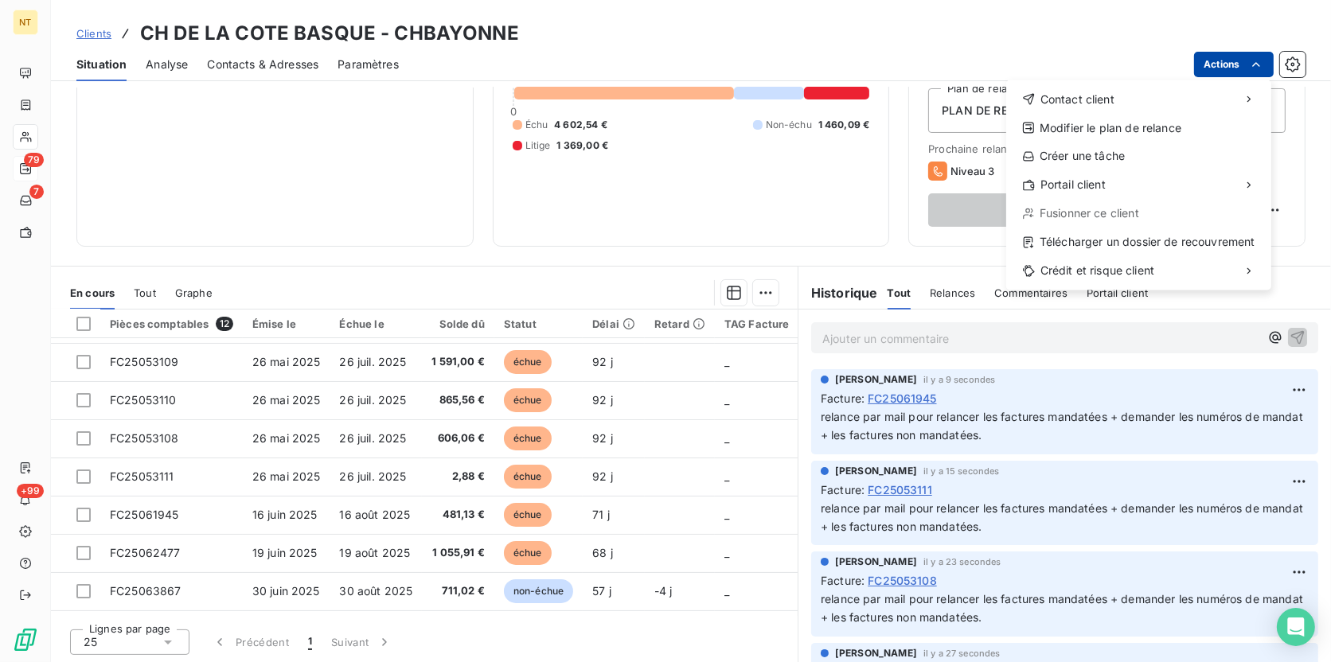
click at [1235, 66] on html "NT 79 7 +99 Clients CH DE LA COTE BASQUE - CHBAYONNE Situation Analyse Contacts…" at bounding box center [665, 331] width 1331 height 662
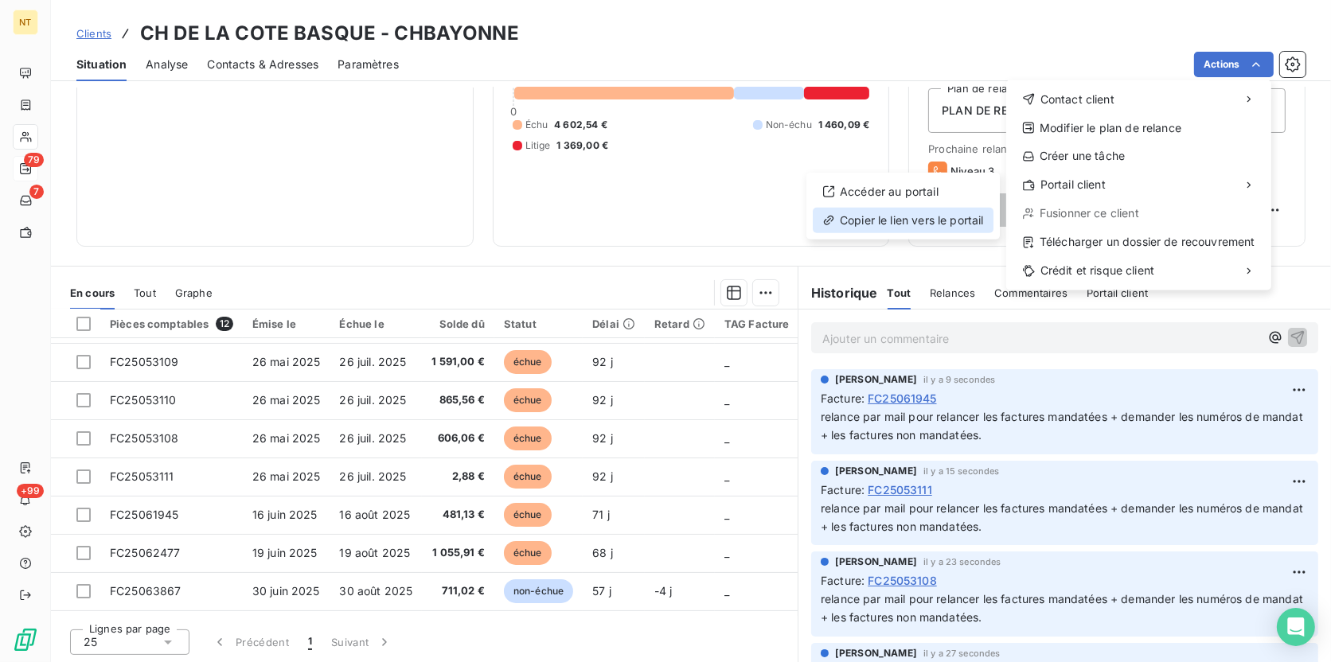
click at [890, 221] on div "Copier le lien vers le portail" at bounding box center [903, 220] width 181 height 25
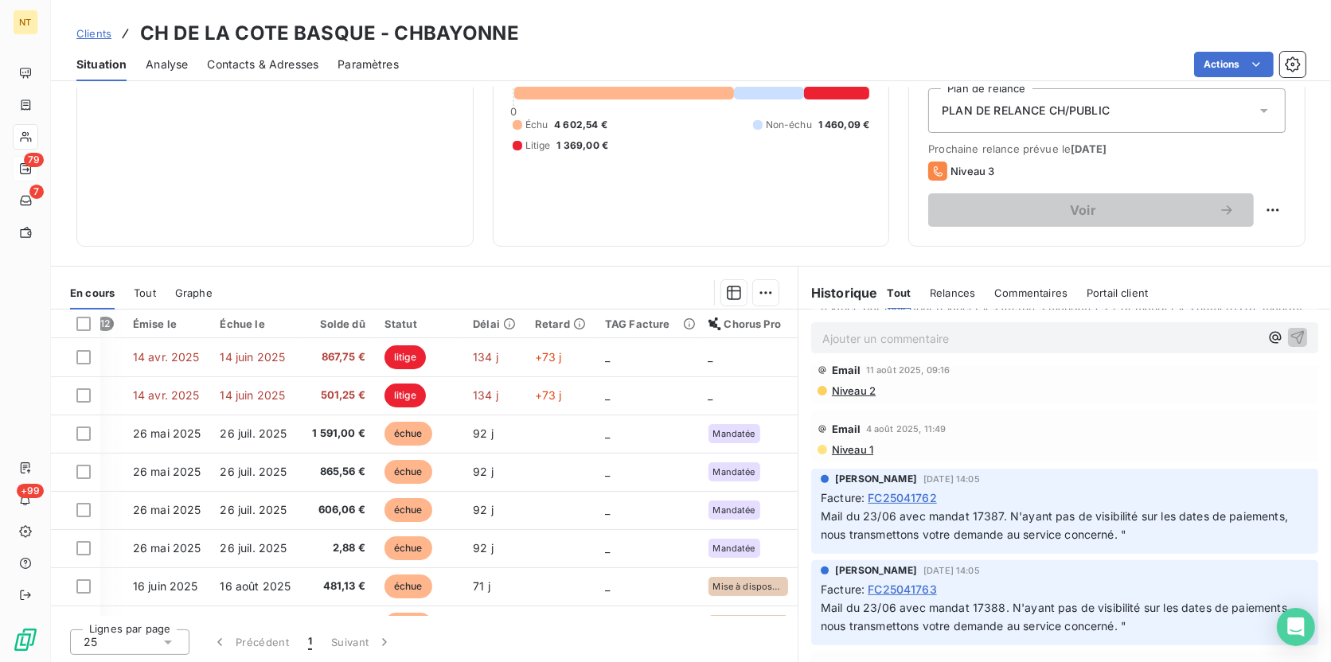
scroll to position [723, 0]
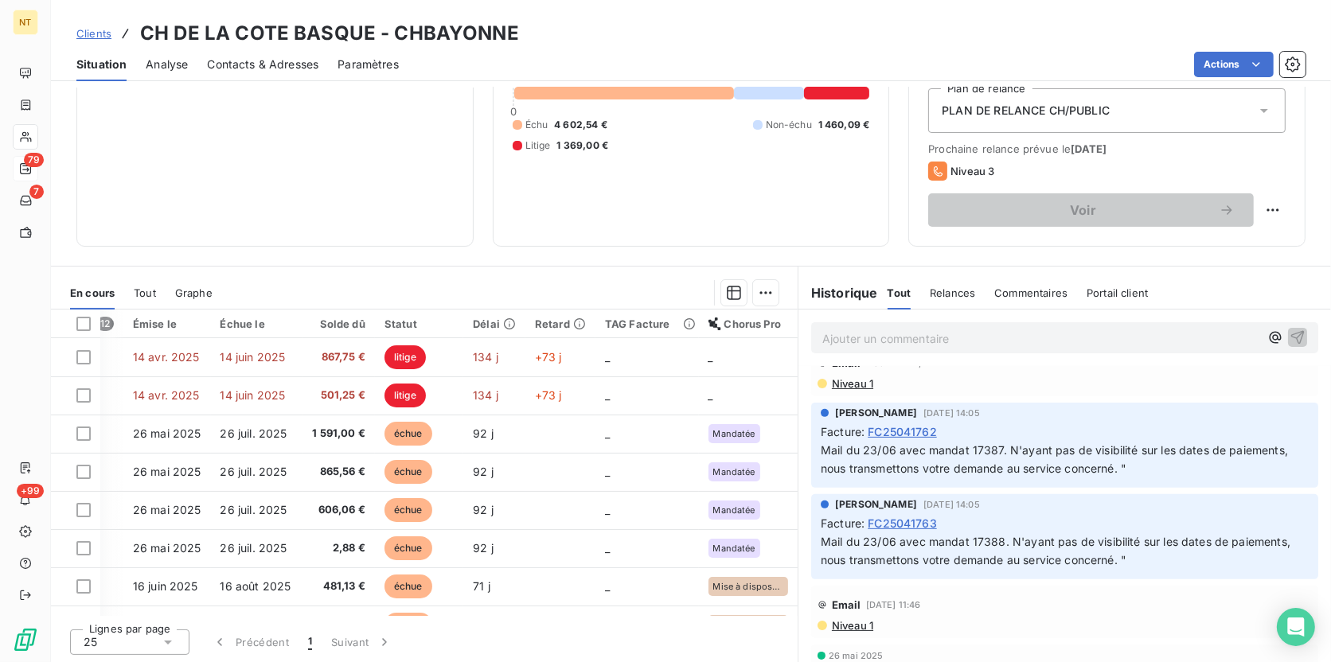
click at [212, 57] on span "Contacts & Adresses" at bounding box center [262, 65] width 111 height 16
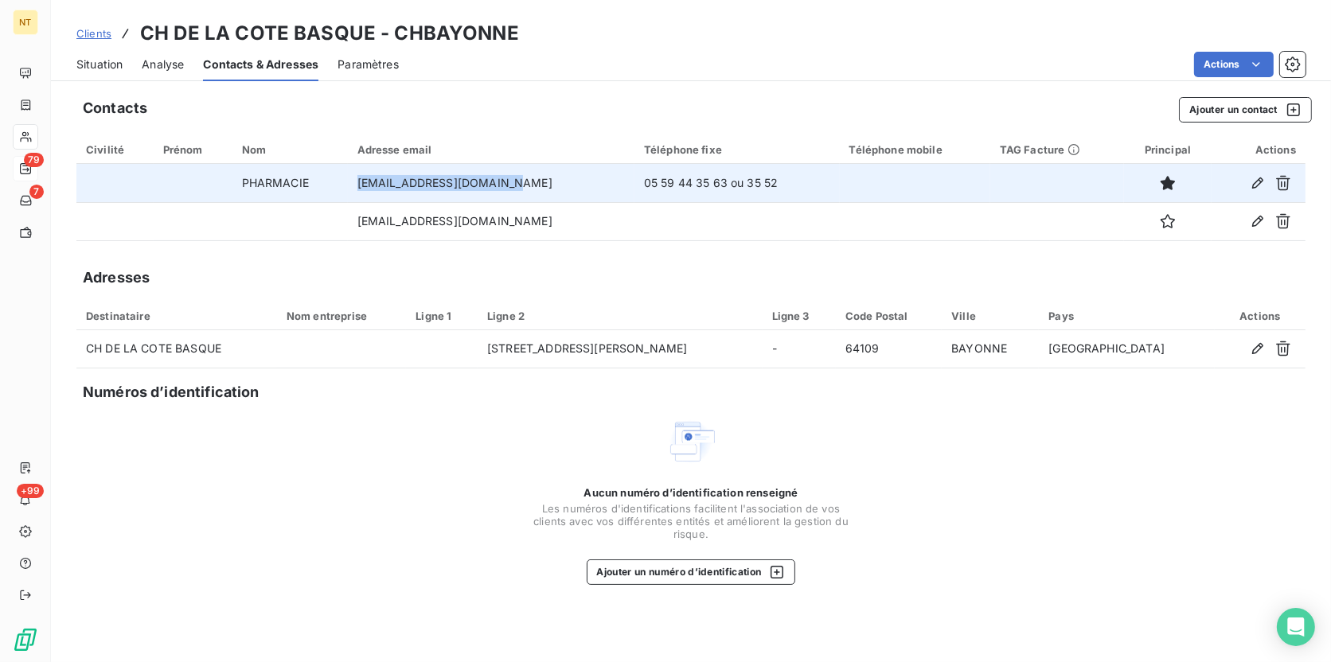
drag, startPoint x: 535, startPoint y: 181, endPoint x: 357, endPoint y: 185, distance: 177.5
click at [357, 185] on td "icarles@ch-cotebasque.fr" at bounding box center [491, 183] width 287 height 38
copy td "icarles@ch-cotebasque.fr"
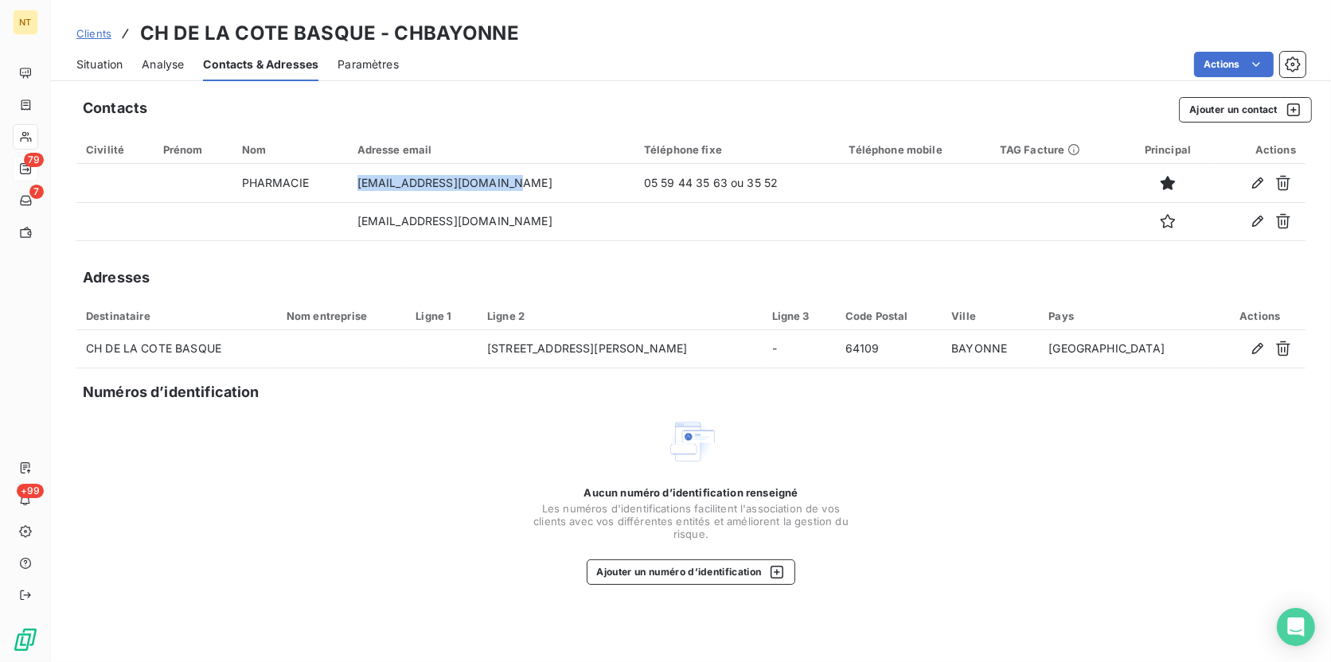
click at [103, 60] on span "Situation" at bounding box center [99, 65] width 46 height 16
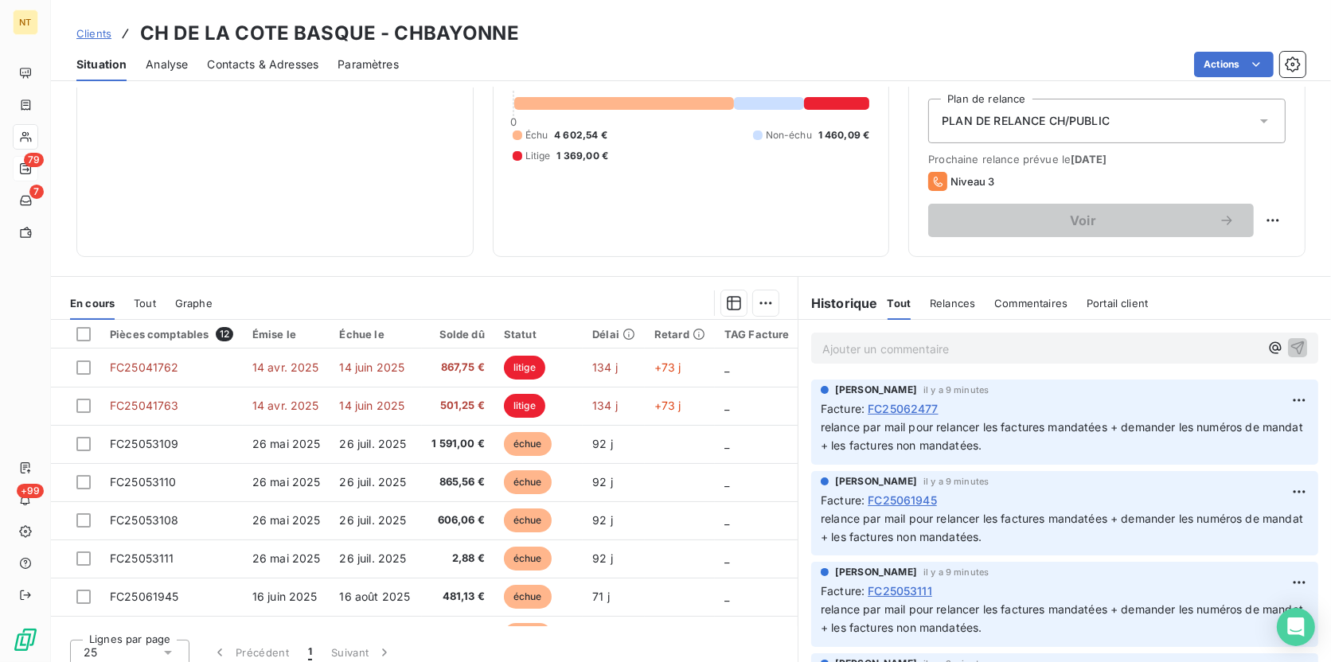
scroll to position [177, 0]
